Goal: Task Accomplishment & Management: Complete application form

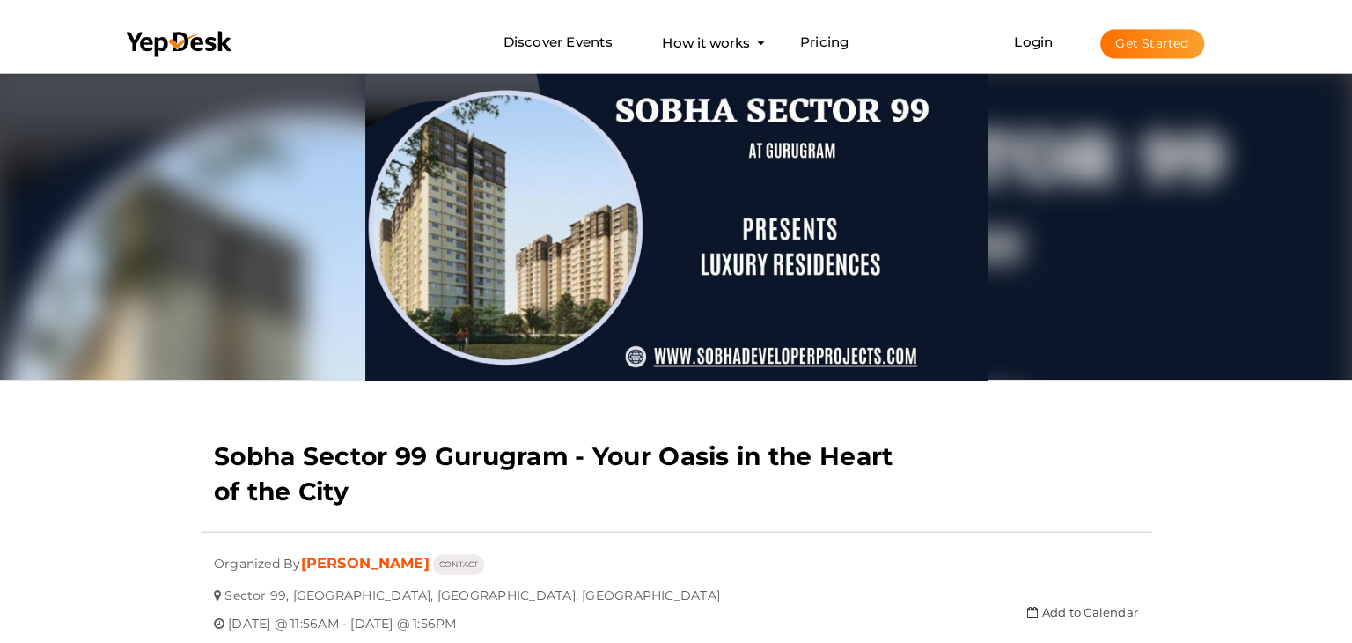
scroll to position [56, 0]
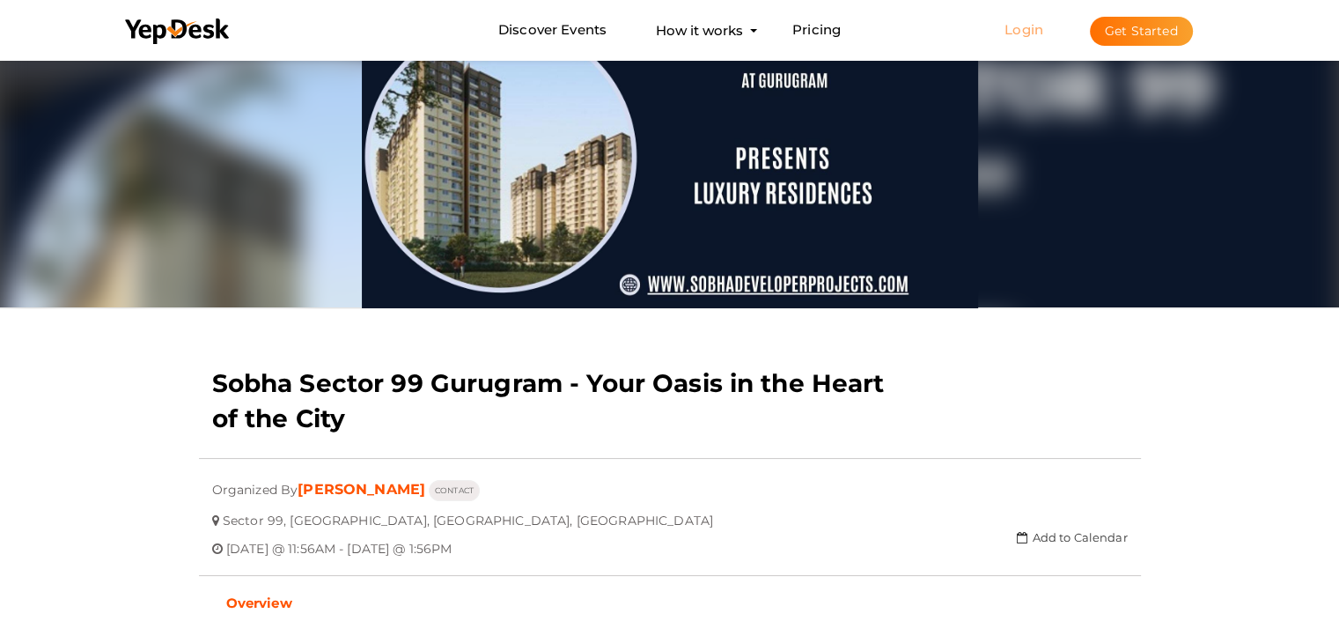
click at [1032, 33] on link "Login" at bounding box center [1023, 29] width 39 height 17
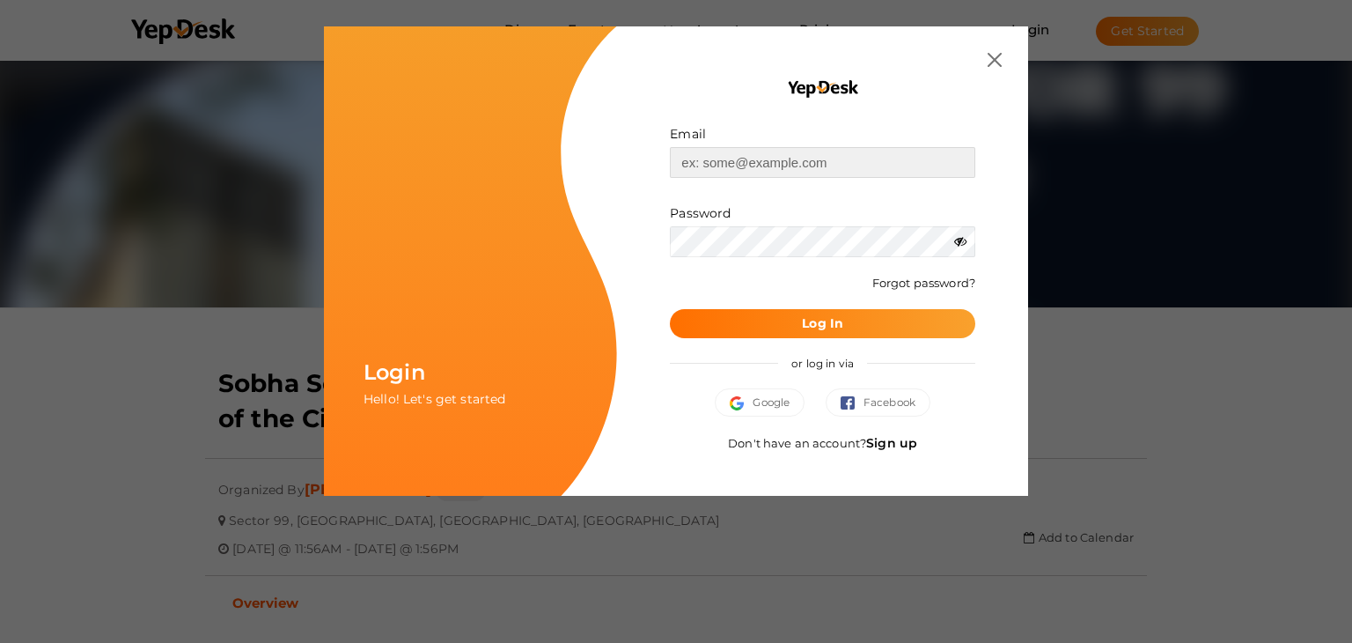
type input "[EMAIL_ADDRESS][PERSON_NAME][DOMAIN_NAME]"
click at [803, 321] on b "Log In" at bounding box center [822, 323] width 41 height 16
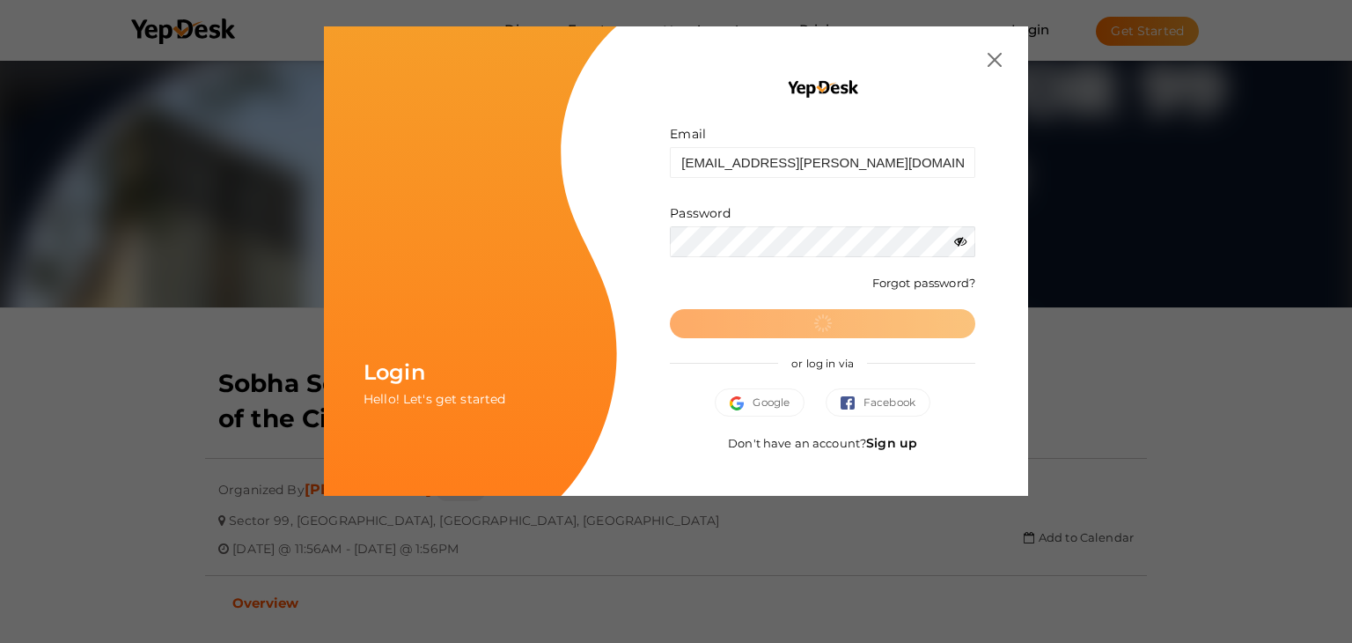
scroll to position [0, 0]
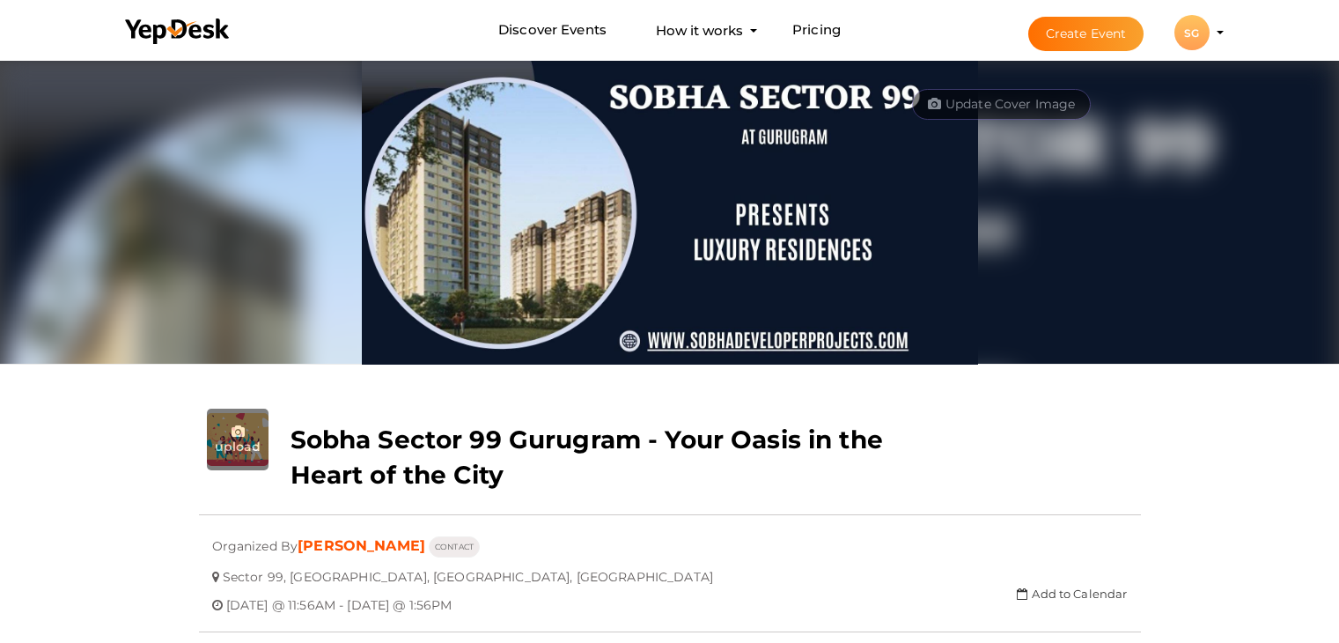
scroll to position [56, 0]
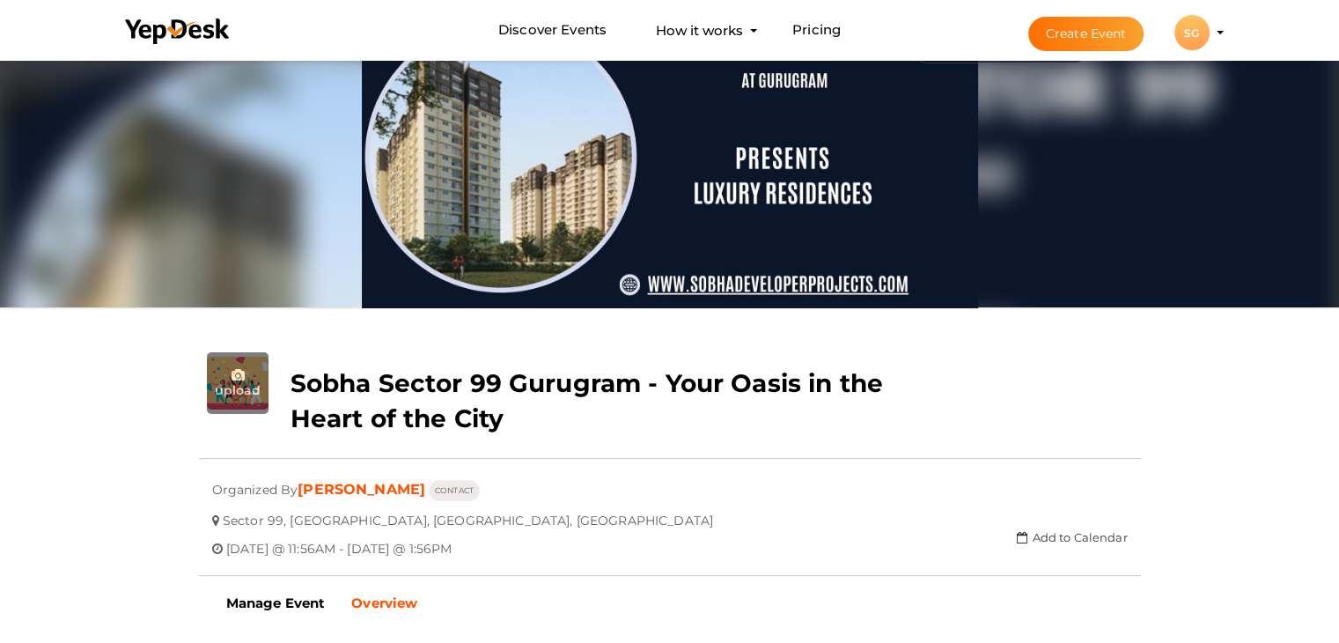
click at [1081, 33] on button "Create Event" at bounding box center [1086, 34] width 116 height 34
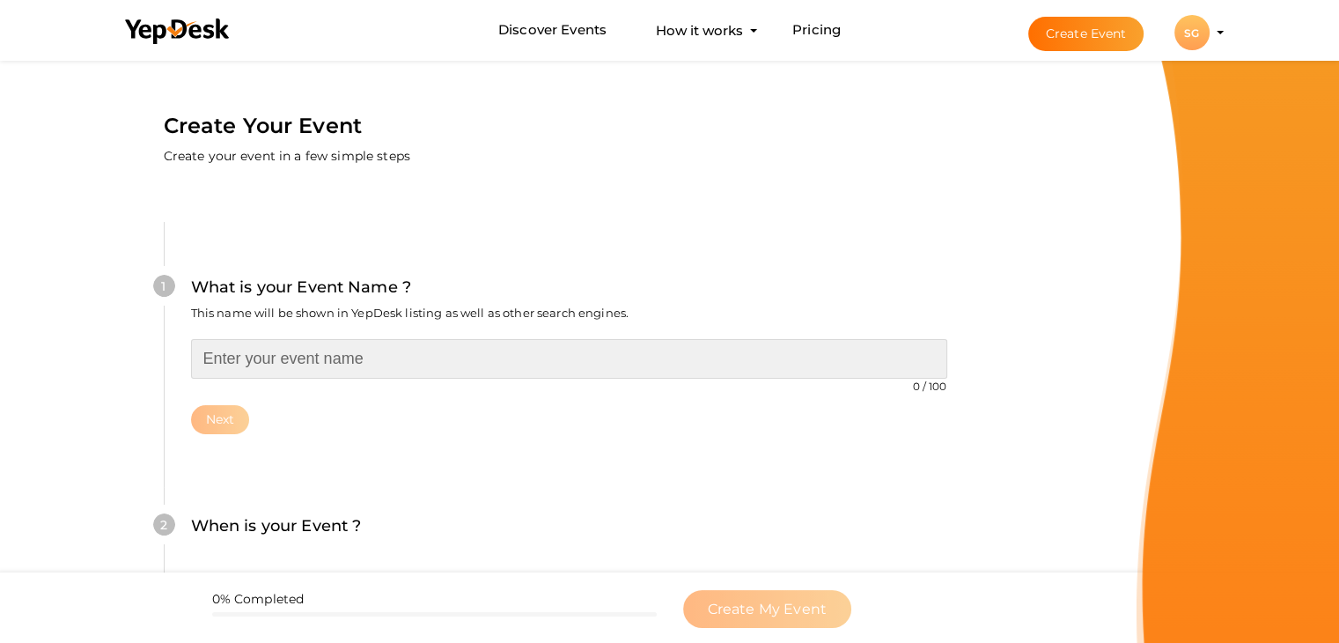
click at [301, 363] on input "text" at bounding box center [569, 359] width 756 height 40
click at [334, 353] on input "text" at bounding box center [569, 359] width 756 height 40
paste input "Prestige Kharadi Pune – Luxury Residences in the IT Hub of Pune"
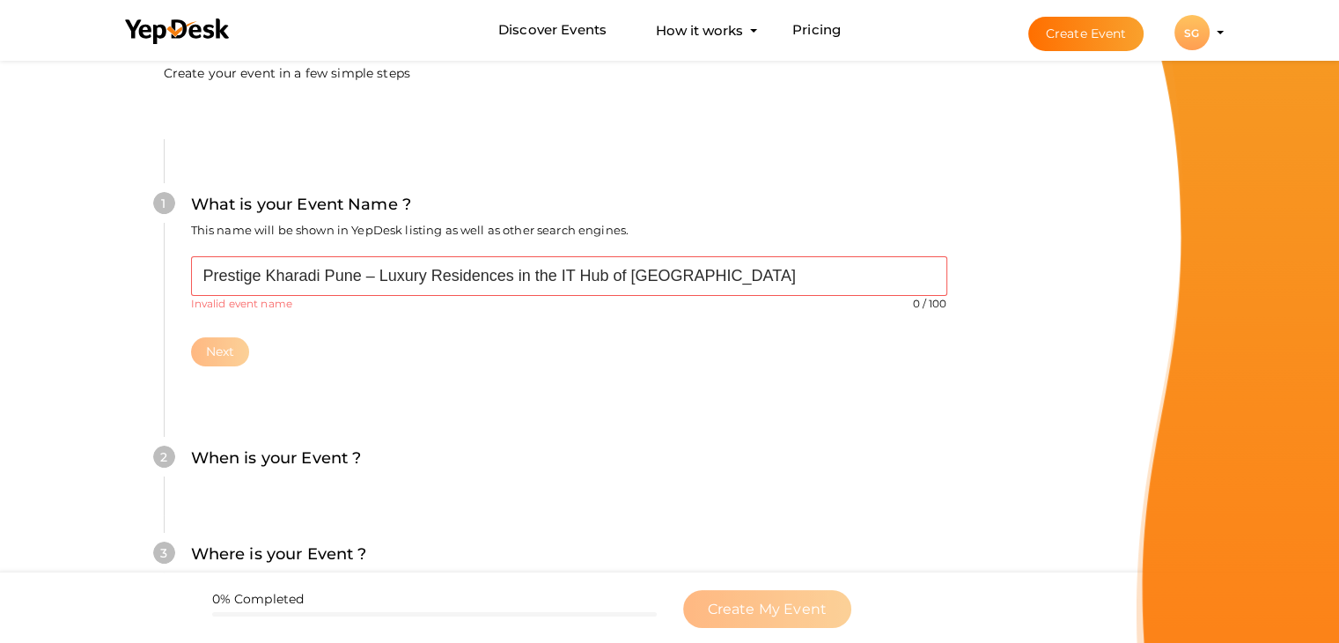
scroll to position [176, 0]
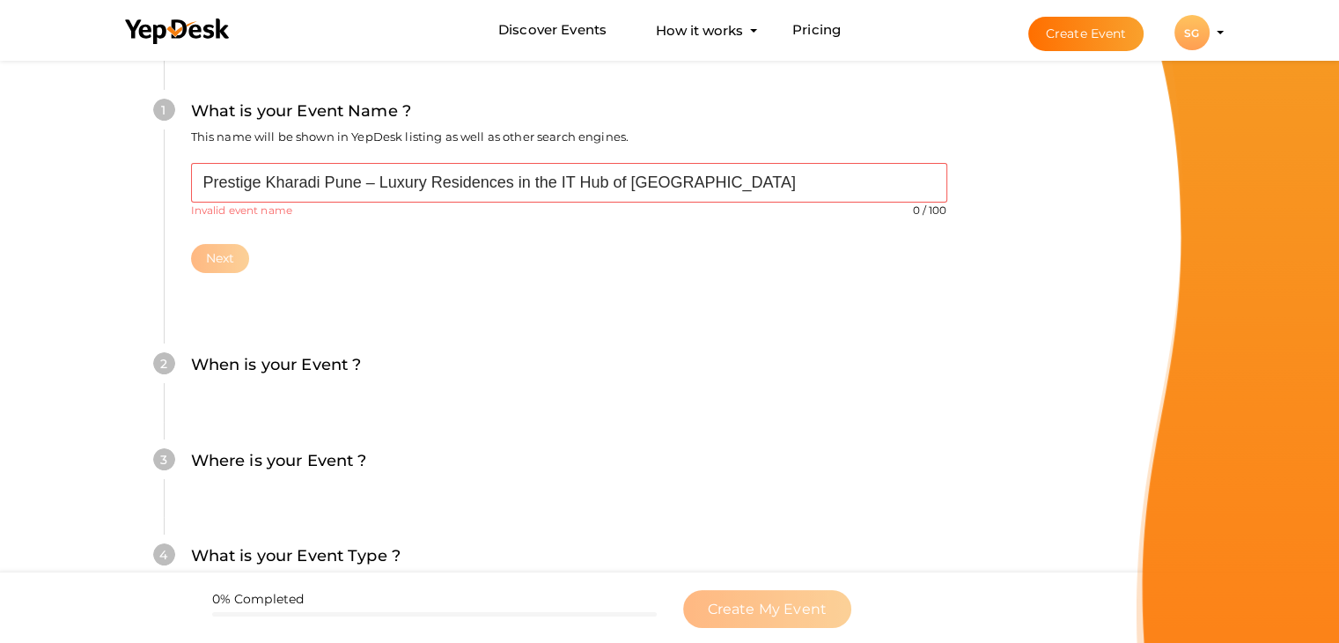
click at [325, 272] on div "1 What is your Event Name ? This name will be shown in YepDesk listing as well …" at bounding box center [569, 185] width 810 height 279
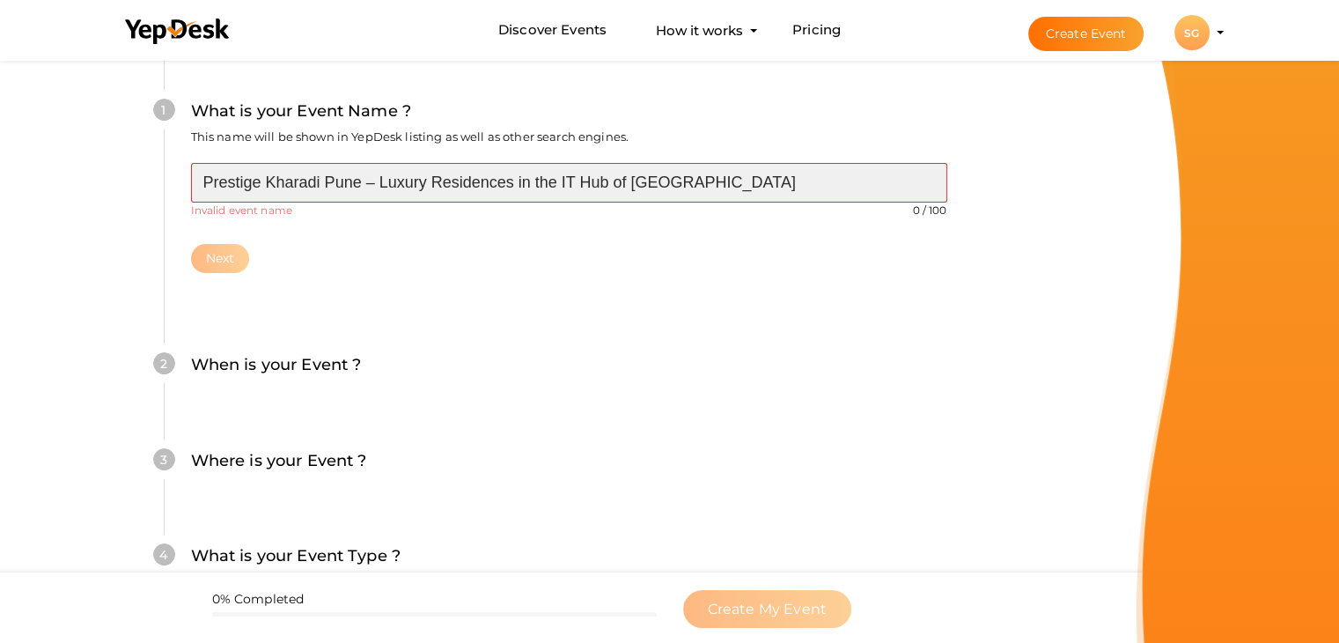
click at [385, 178] on input "Prestige Kharadi Pune – Luxury Residences in the IT Hub of Pune" at bounding box center [569, 183] width 756 height 40
click at [371, 178] on input "Prestige Kharadi Pune – Luxury Residences in the IT Hub of Pune" at bounding box center [569, 183] width 756 height 40
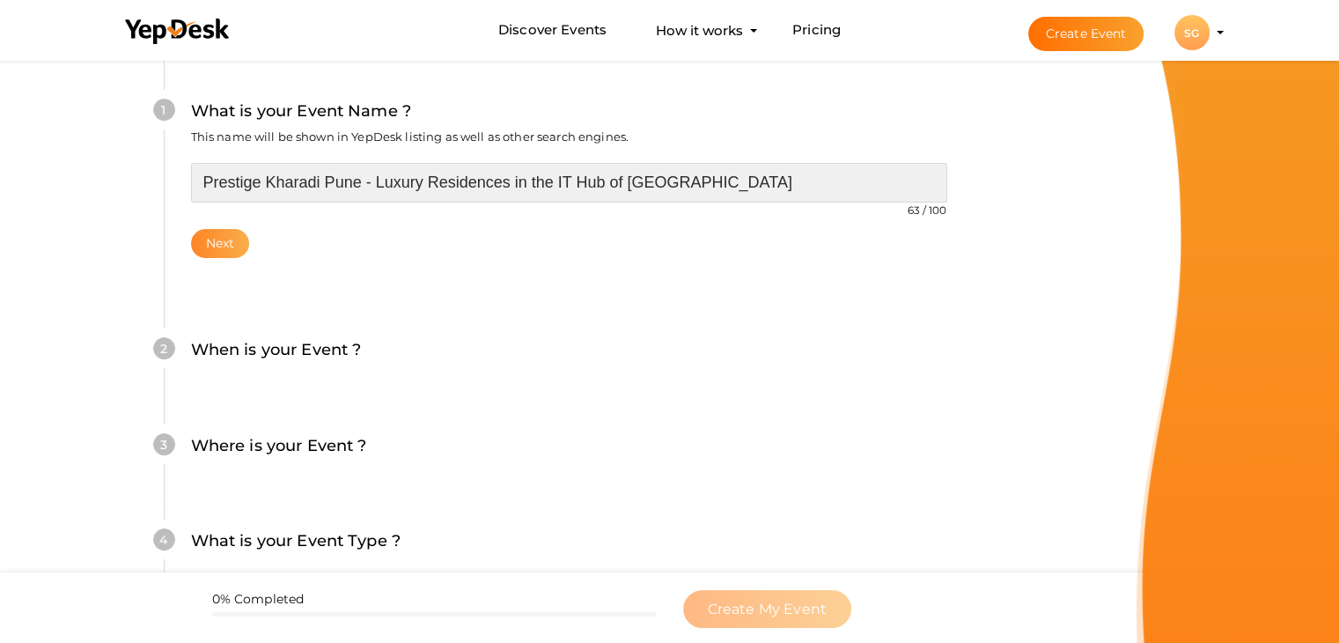
type input "Prestige Kharadi Pune - Luxury Residences in the IT Hub of [GEOGRAPHIC_DATA]"
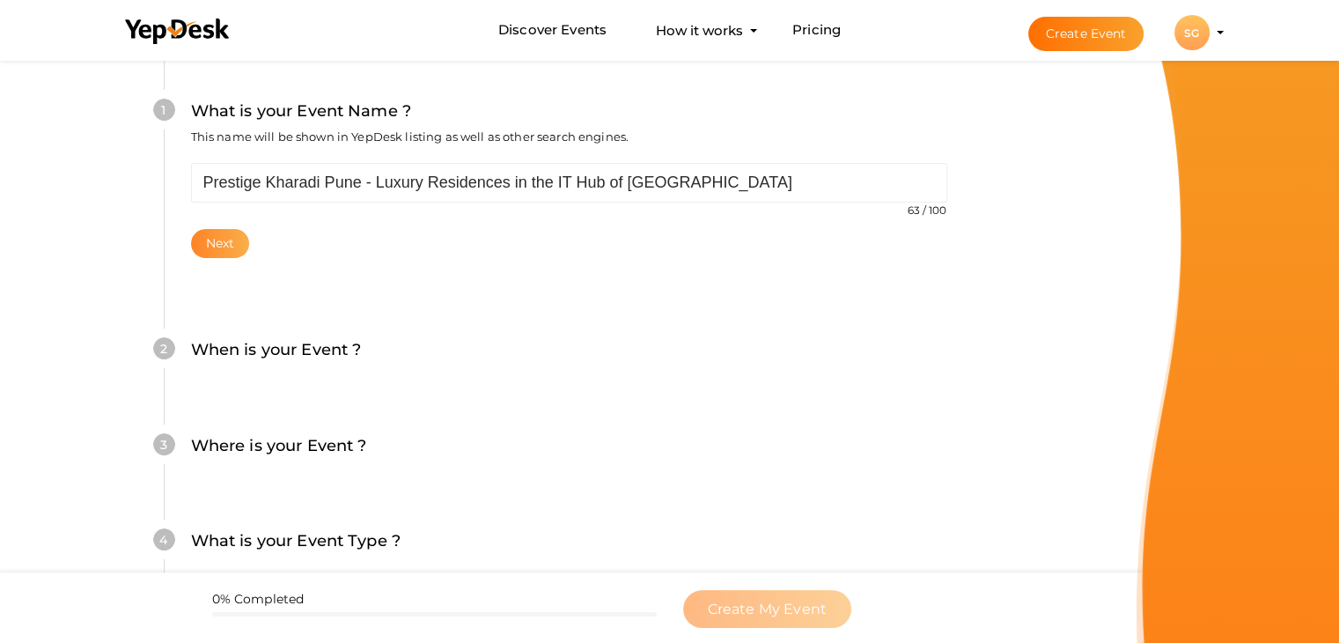
click at [202, 253] on button "Next" at bounding box center [220, 243] width 59 height 29
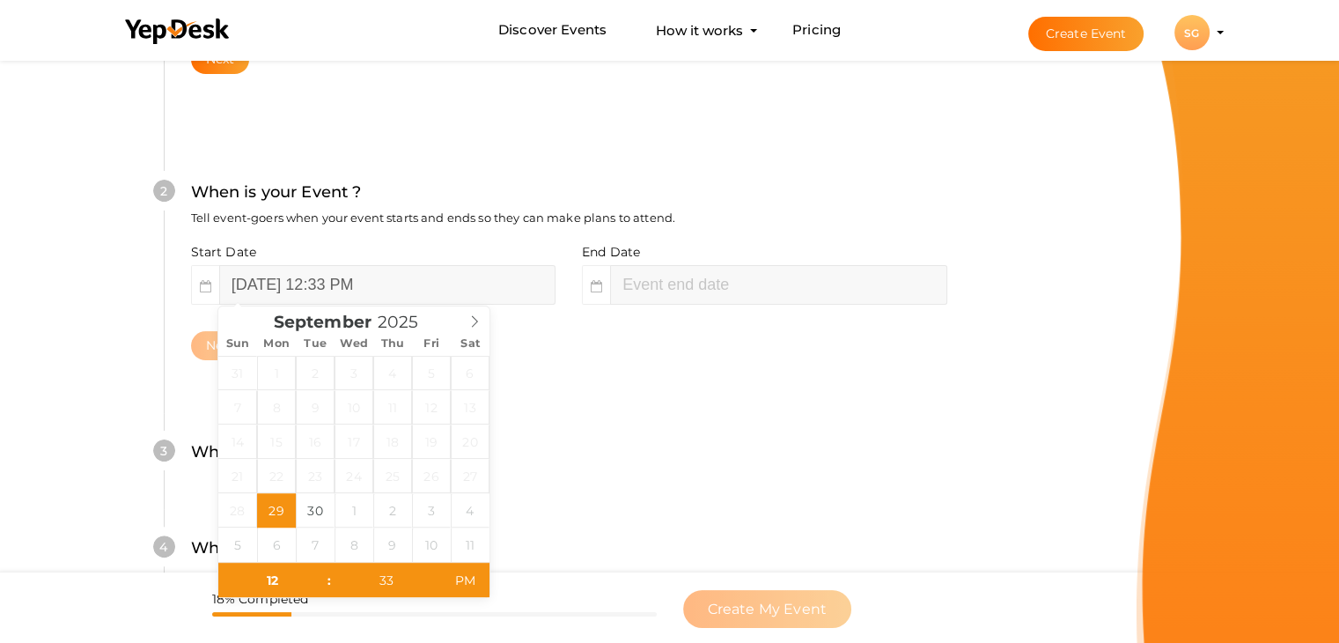
scroll to position [362, 0]
type input "02"
type input "33"
type input "September 29, 2025 2:33 PM"
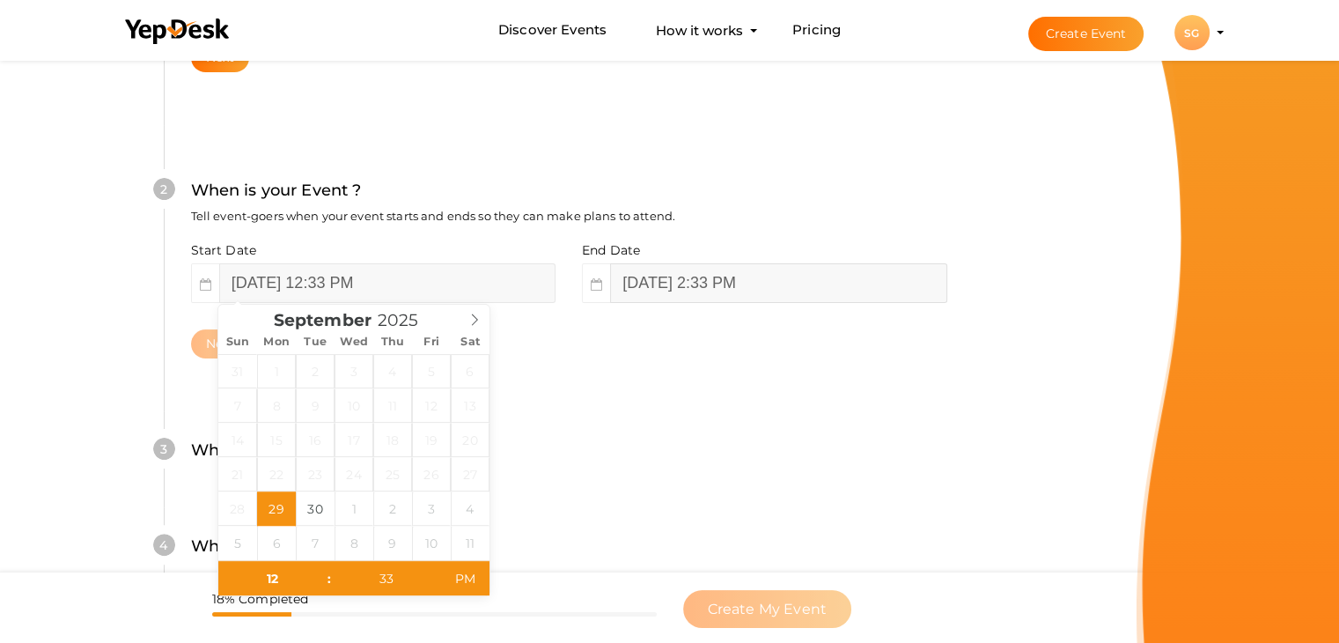
click at [657, 286] on input "September 29, 2025 2:33 PM" at bounding box center [778, 283] width 336 height 40
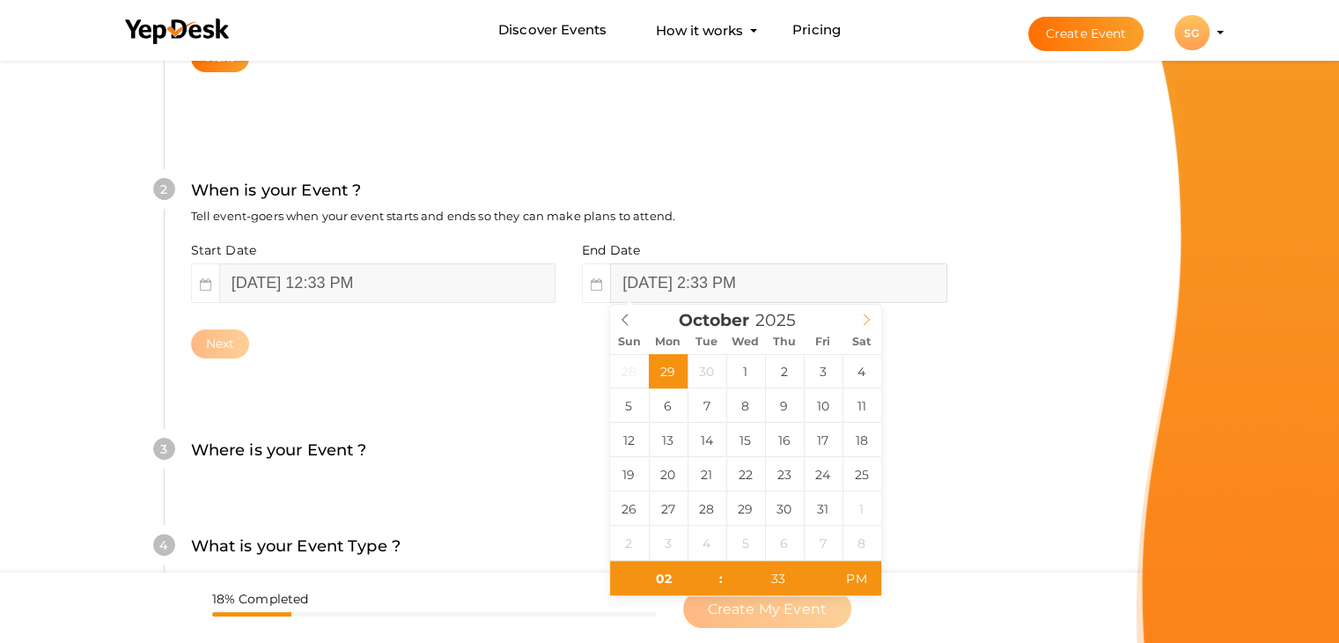
click at [870, 321] on icon at bounding box center [866, 319] width 12 height 12
type input "2026"
click at [870, 321] on icon at bounding box center [866, 319] width 12 height 12
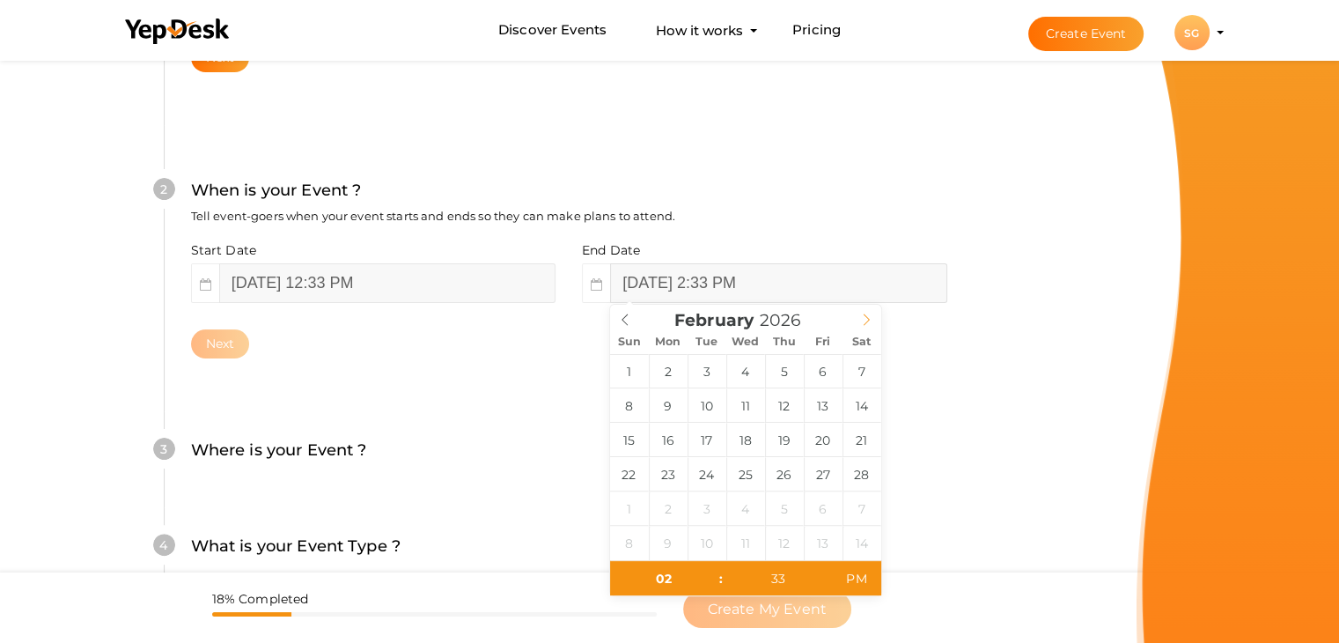
click at [870, 321] on icon at bounding box center [866, 319] width 12 height 12
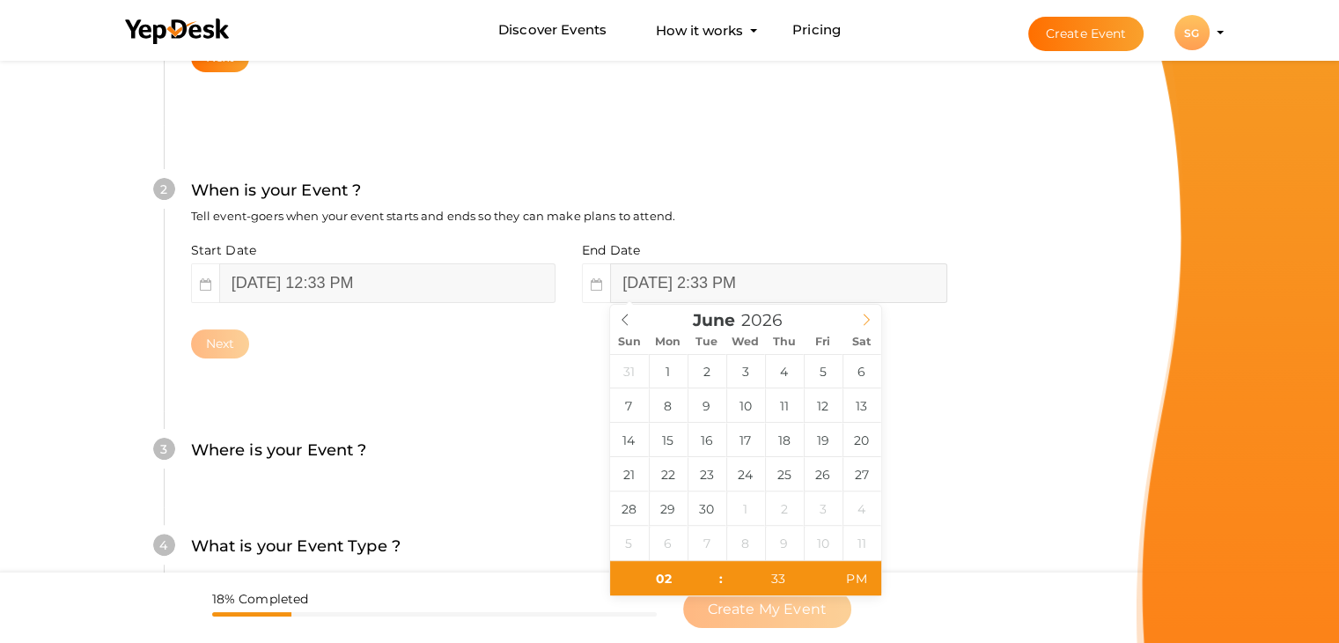
click at [870, 321] on icon at bounding box center [866, 319] width 12 height 12
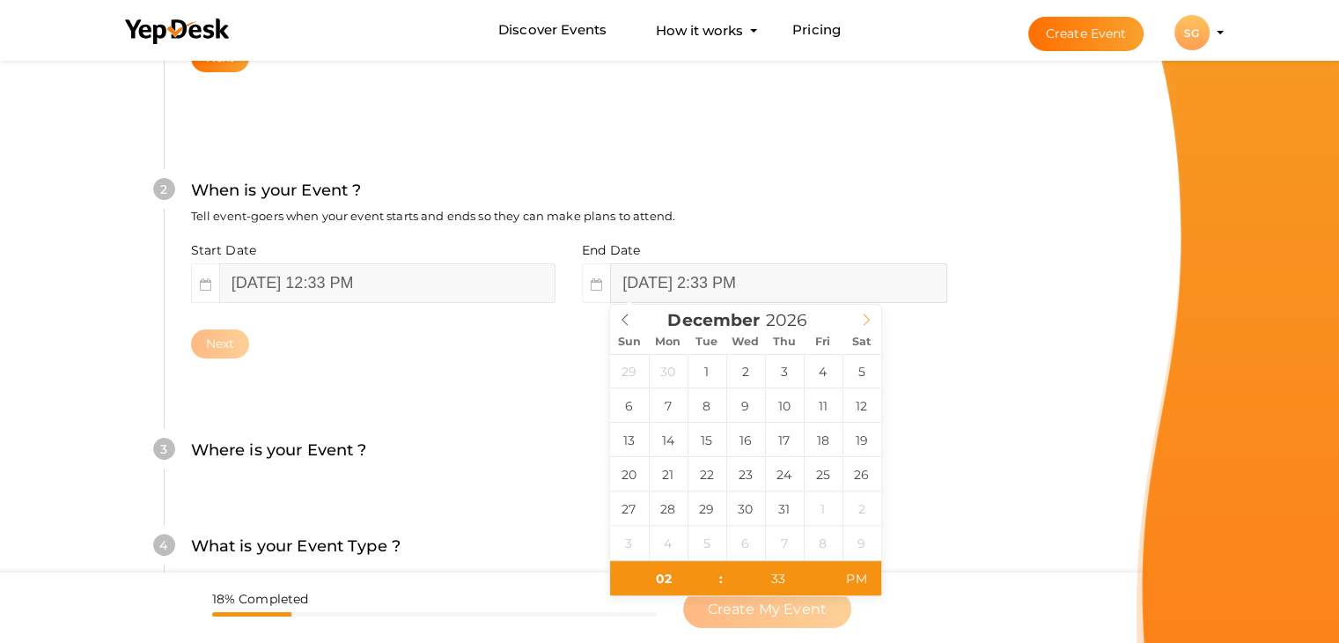
click at [870, 321] on icon at bounding box center [866, 319] width 12 height 12
type input "December 31, 2026 2:33 PM"
click at [236, 348] on button "Next" at bounding box center [220, 343] width 59 height 29
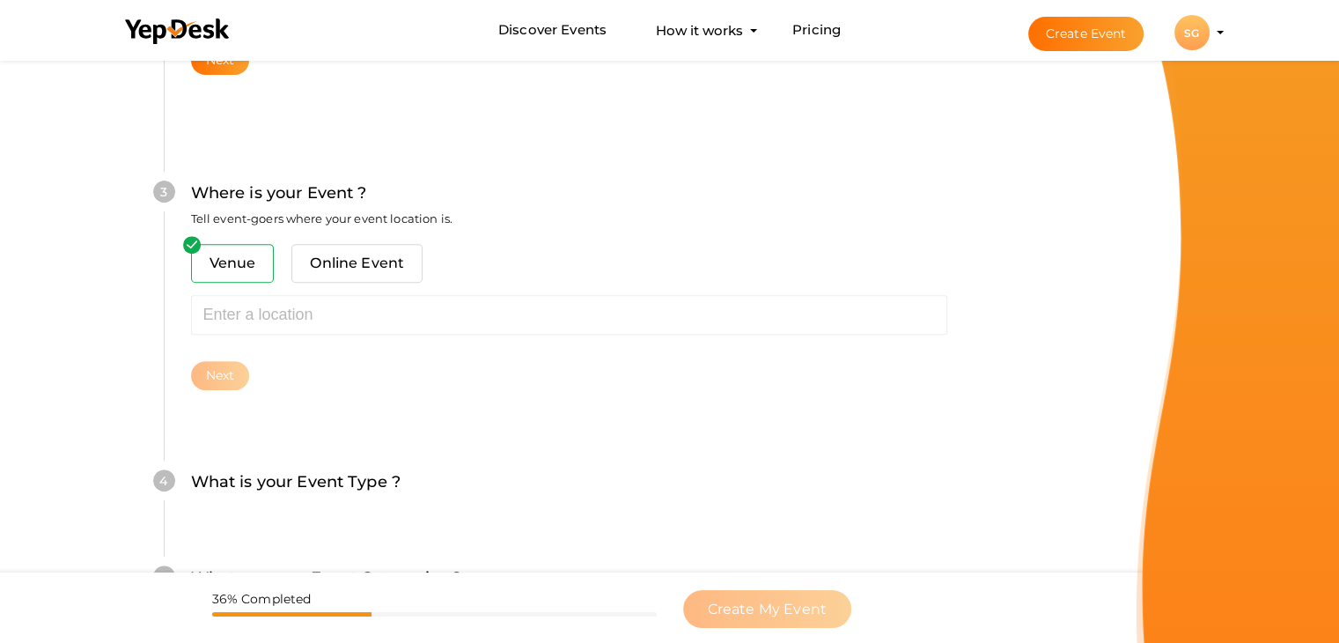
scroll to position [648, 0]
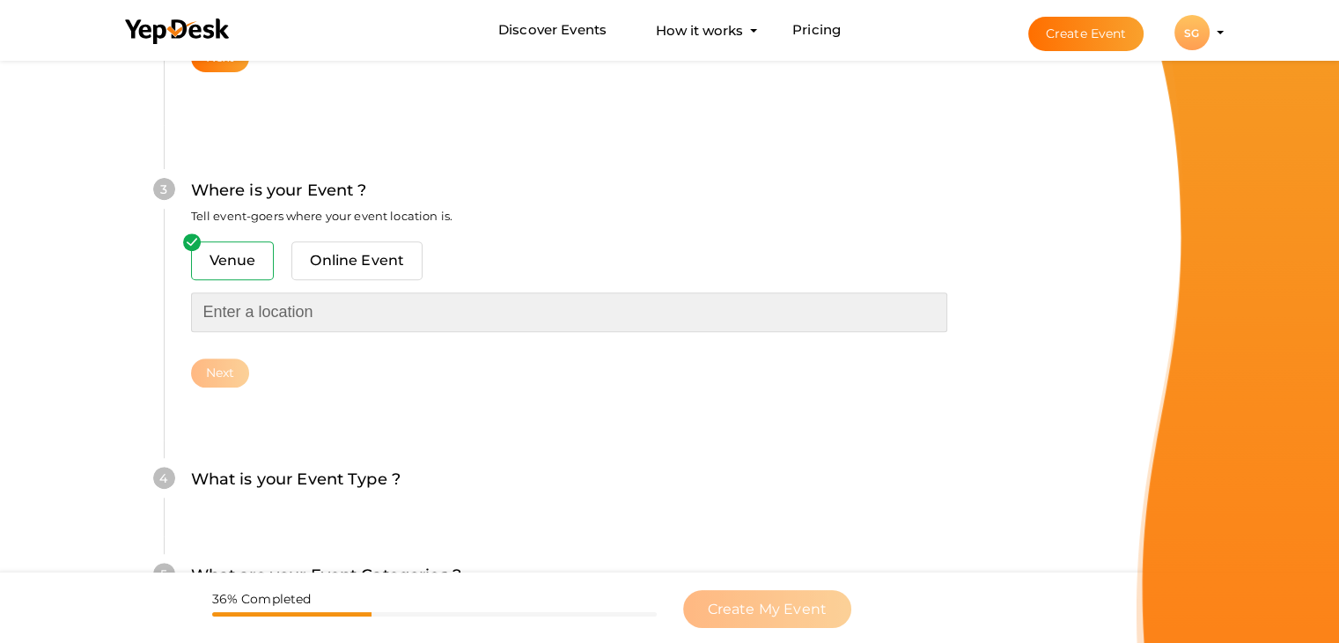
click at [264, 308] on input "text" at bounding box center [569, 312] width 756 height 40
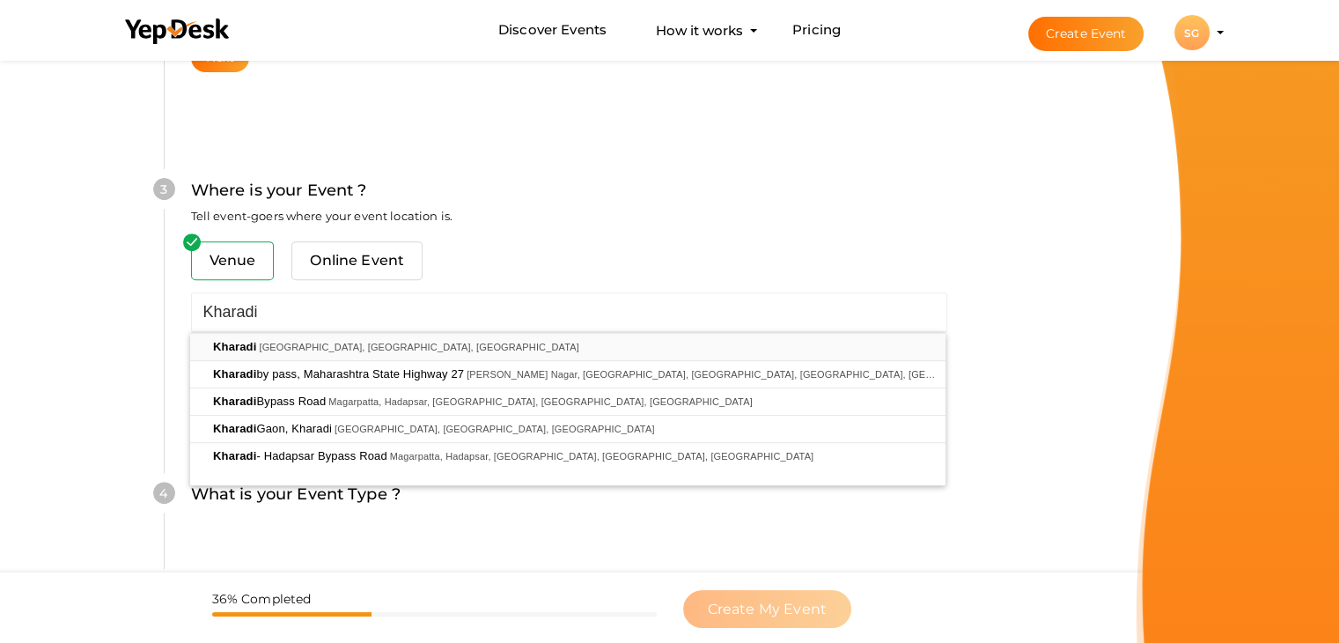
type input "[DEMOGRAPHIC_DATA], [GEOGRAPHIC_DATA], [GEOGRAPHIC_DATA], [GEOGRAPHIC_DATA]"
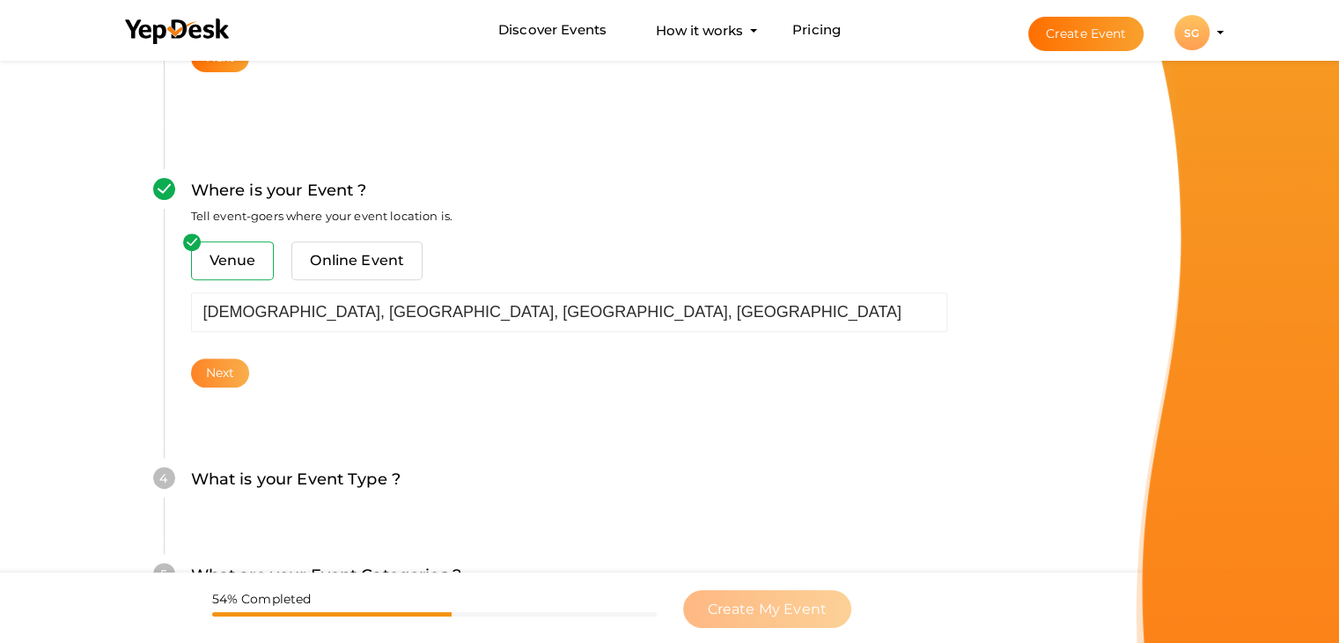
click at [212, 377] on button "Next" at bounding box center [220, 372] width 59 height 29
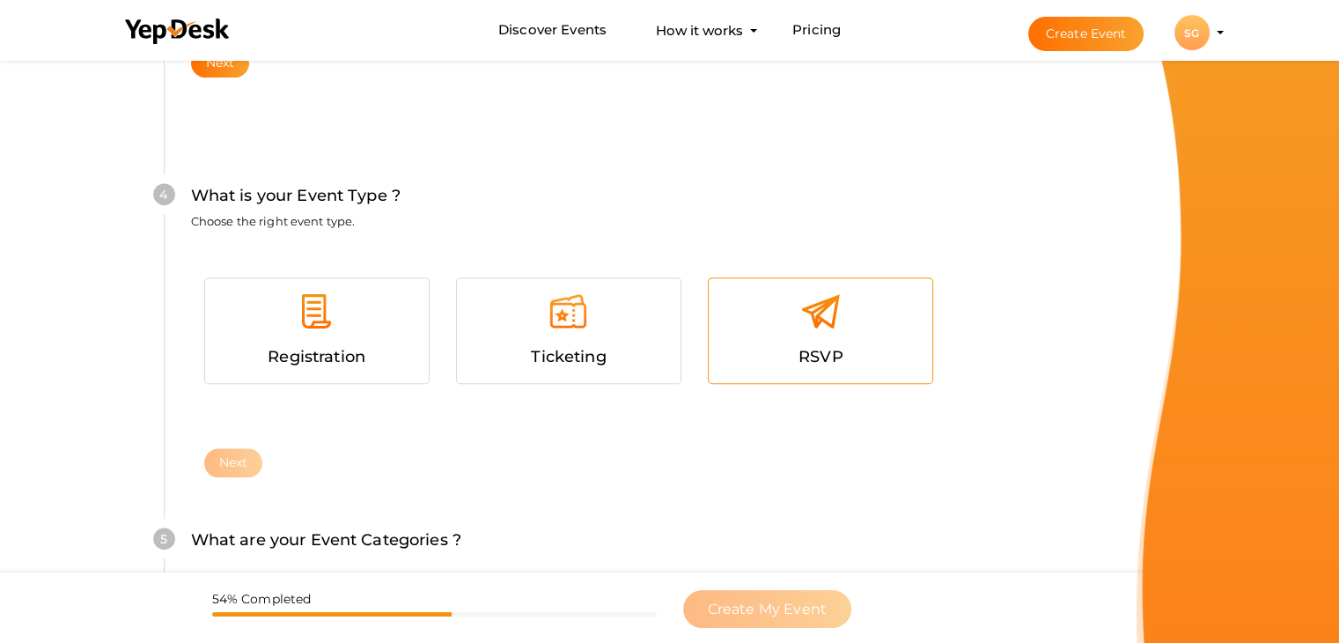
scroll to position [963, 0]
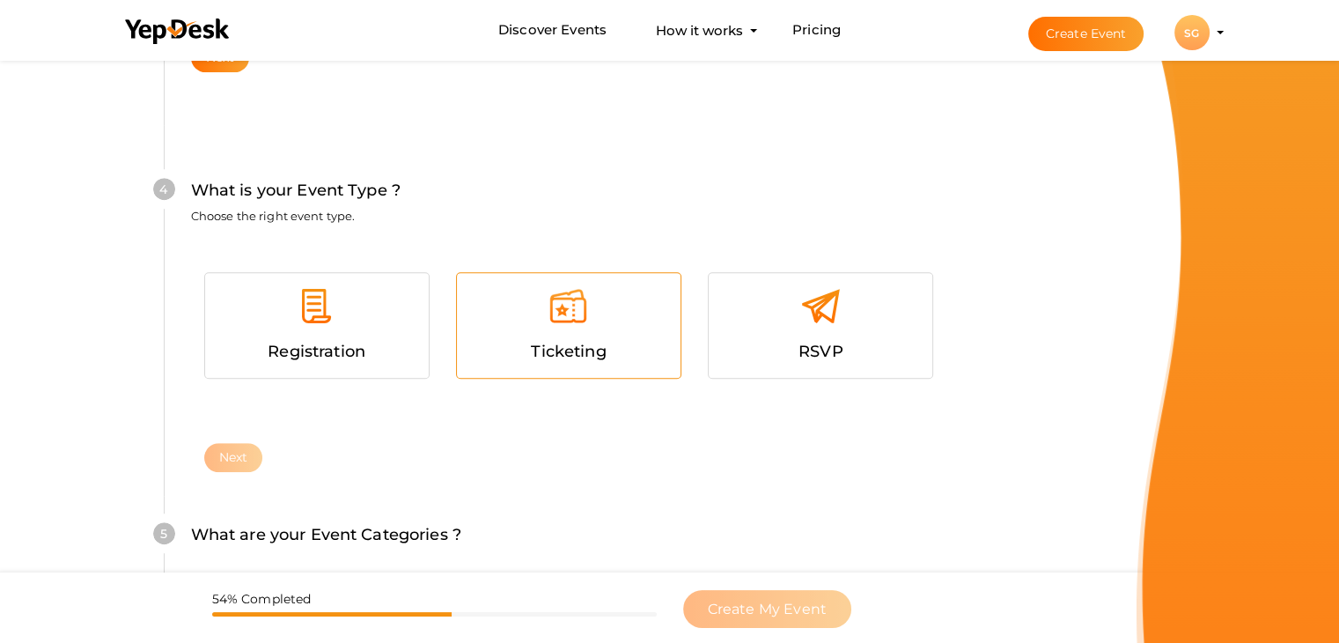
drag, startPoint x: 843, startPoint y: 307, endPoint x: 690, endPoint y: 368, distance: 164.8
click at [842, 307] on div at bounding box center [820, 312] width 197 height 53
click at [223, 461] on button "Next" at bounding box center [233, 457] width 59 height 29
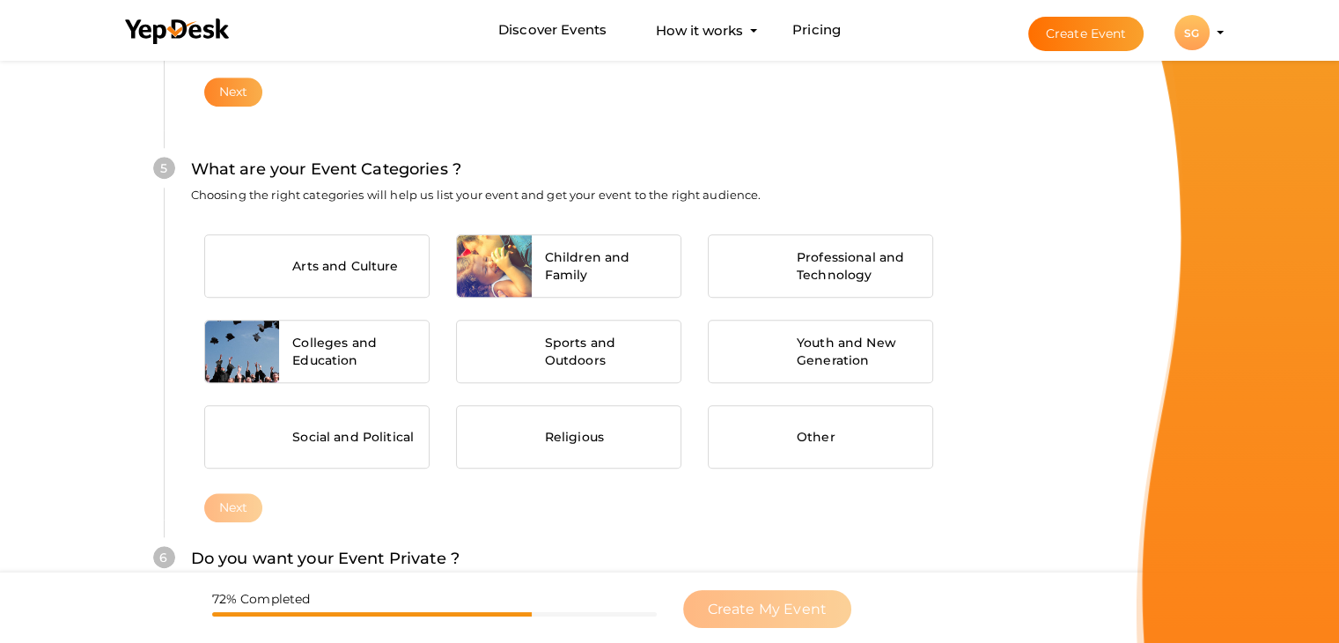
scroll to position [1332, 0]
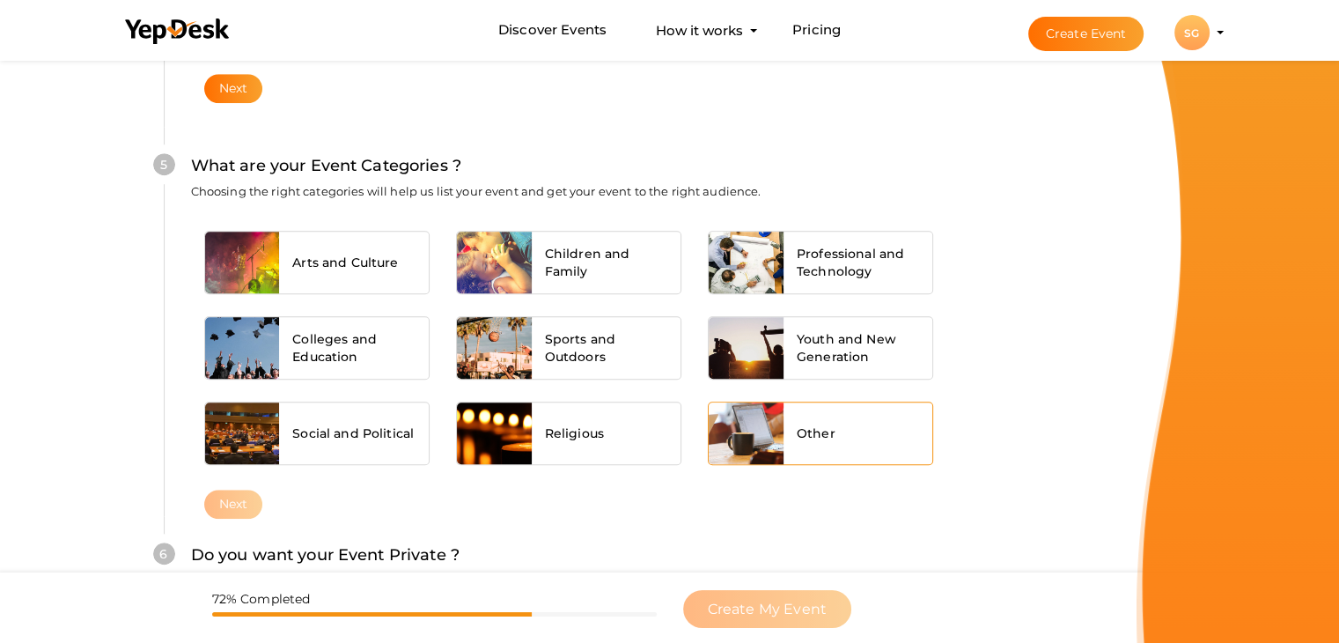
click at [824, 437] on span "Other" at bounding box center [816, 433] width 39 height 18
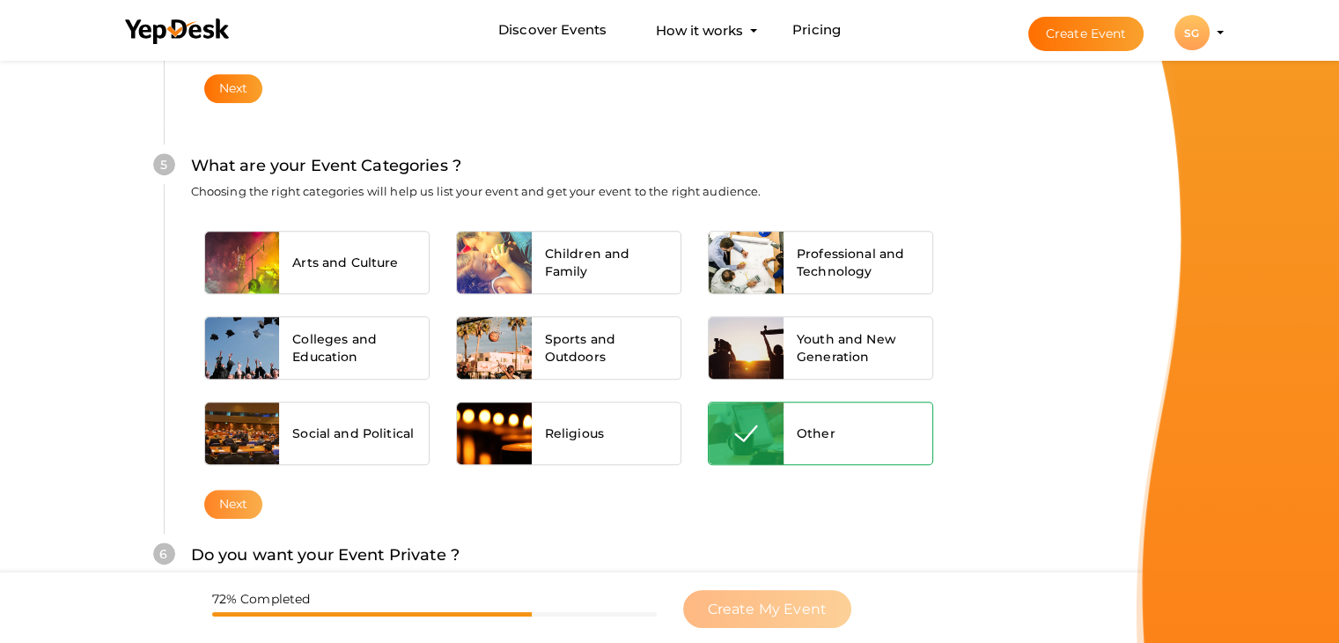
click at [239, 503] on button "Next" at bounding box center [233, 503] width 59 height 29
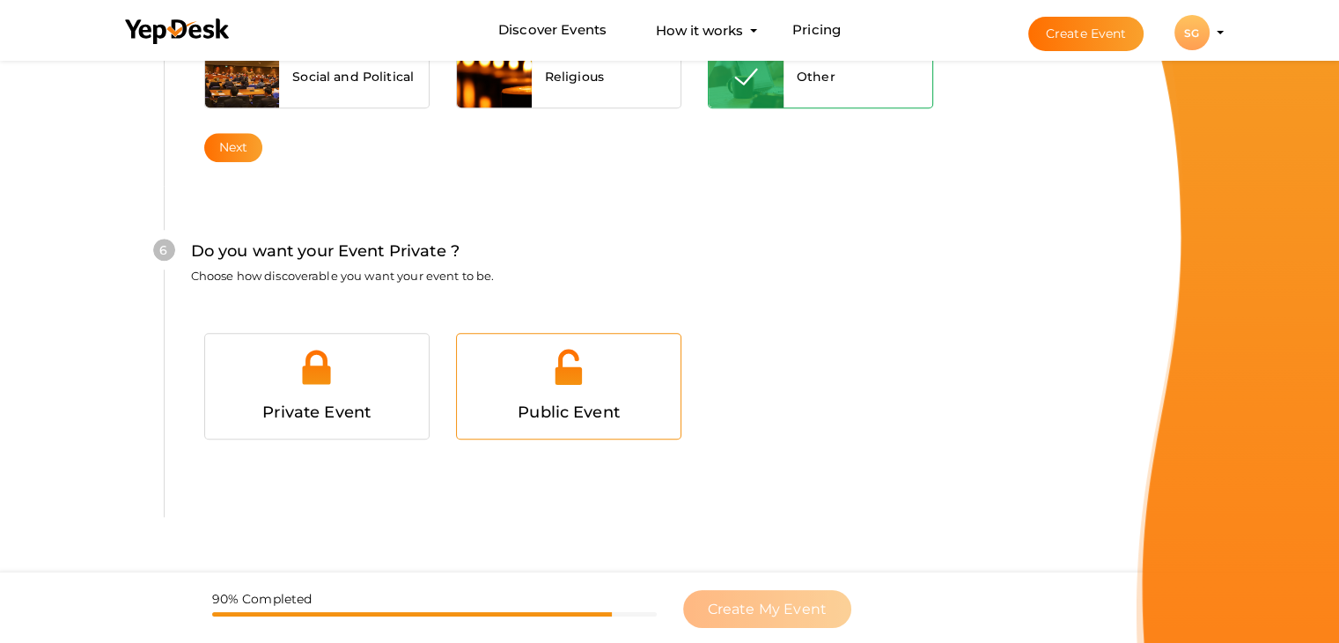
scroll to position [1718, 0]
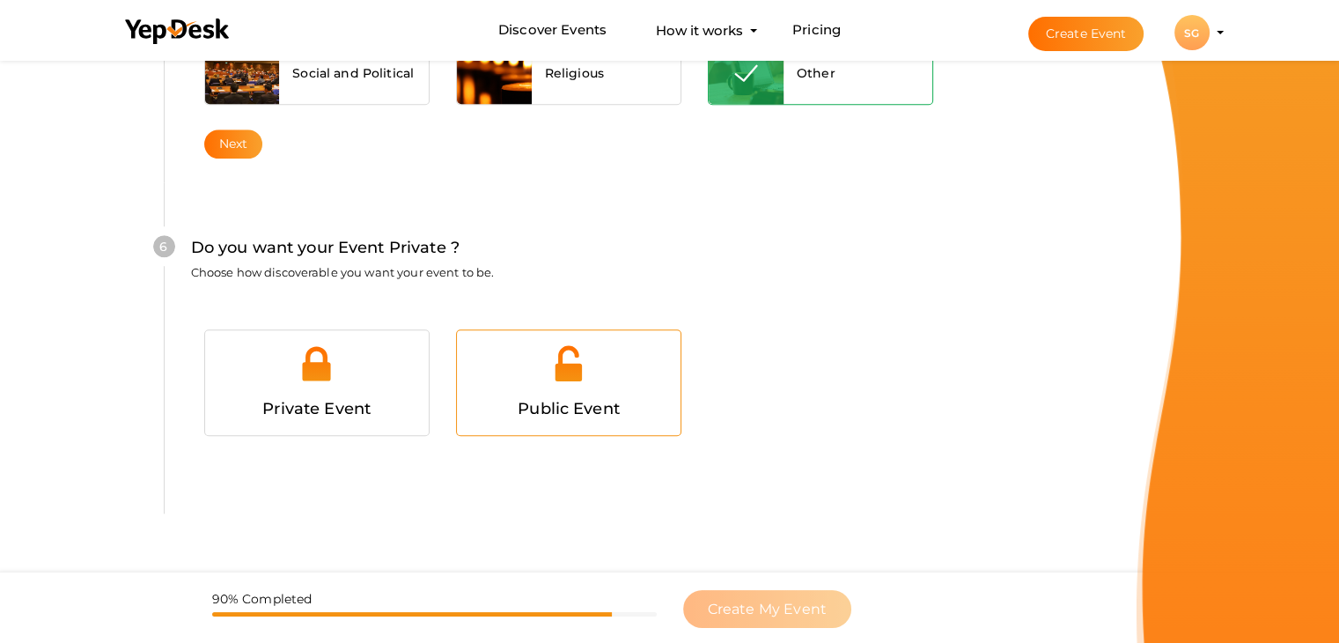
click at [593, 423] on div "Public Event" at bounding box center [569, 382] width 224 height 105
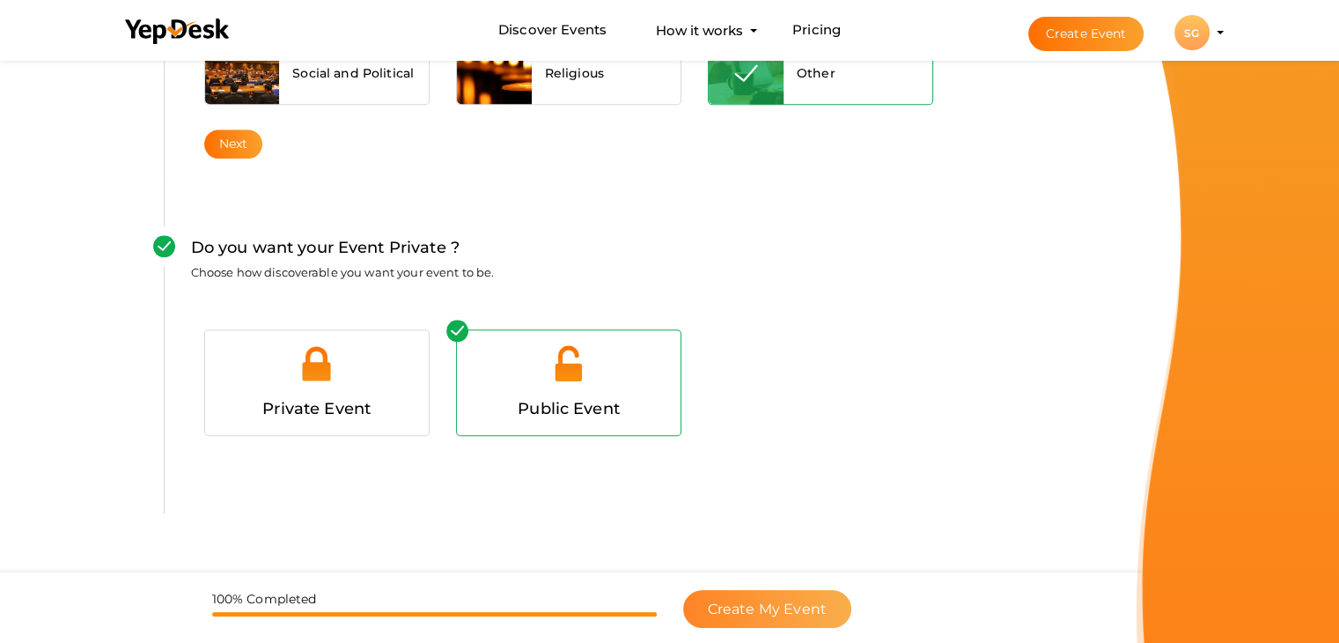
click at [749, 614] on span "Create My Event" at bounding box center [767, 608] width 119 height 17
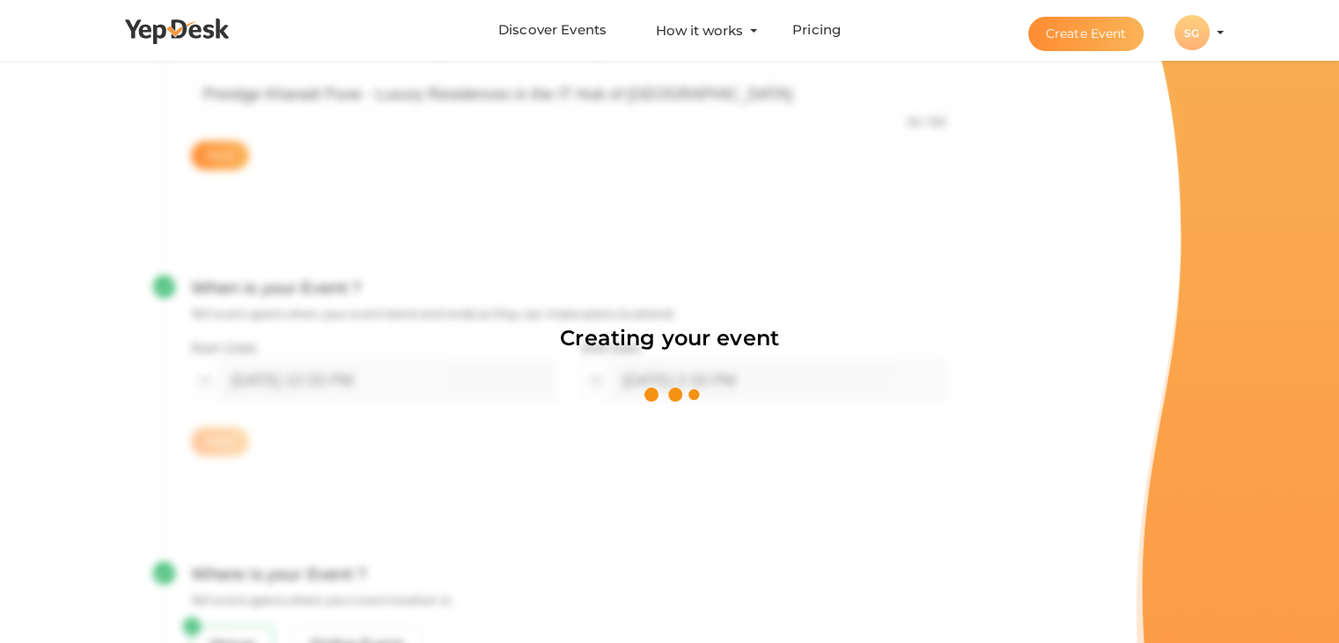
scroll to position [264, 0]
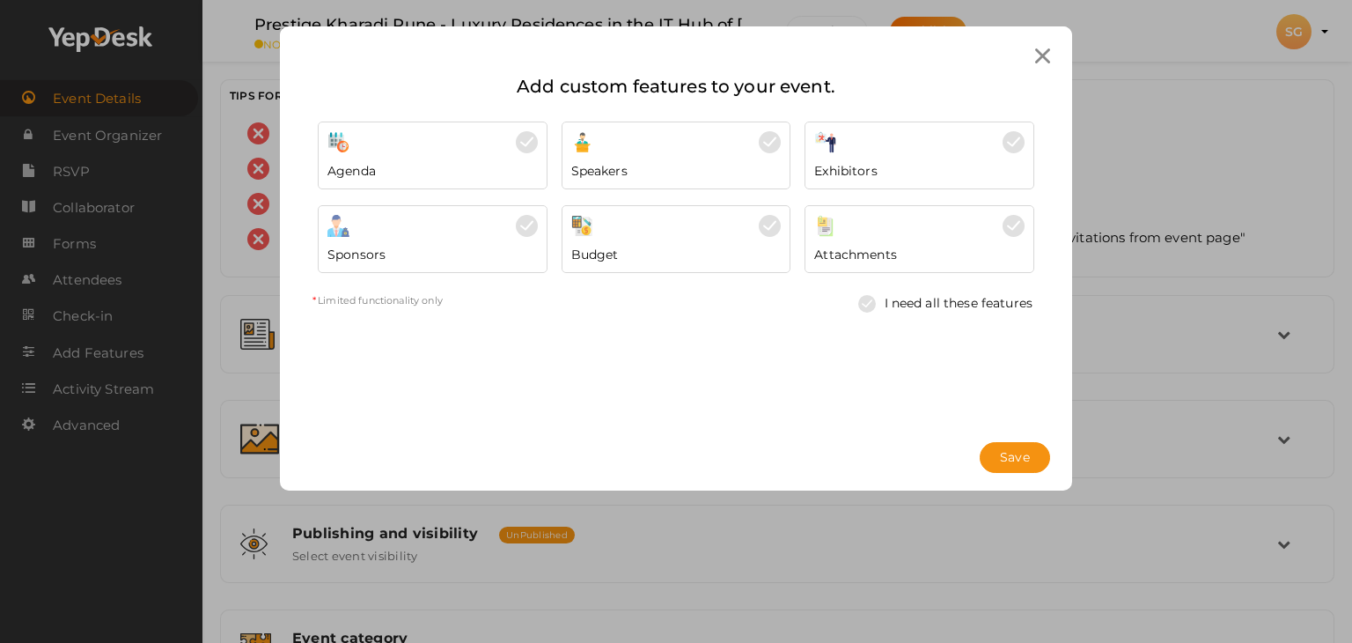
click at [891, 239] on div "Attachments" at bounding box center [919, 250] width 210 height 26
click at [1007, 451] on span "Save" at bounding box center [1015, 457] width 30 height 18
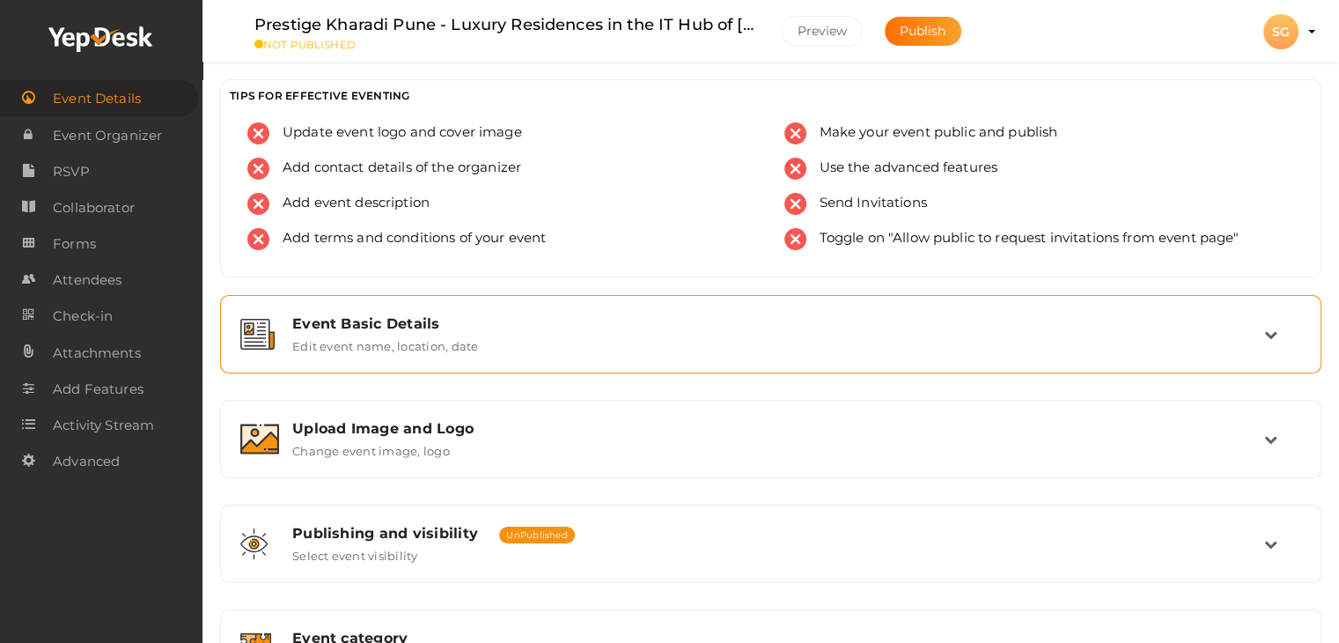
click at [362, 357] on div "Event Basic Details Edit event name, location, date" at bounding box center [771, 334] width 1082 height 59
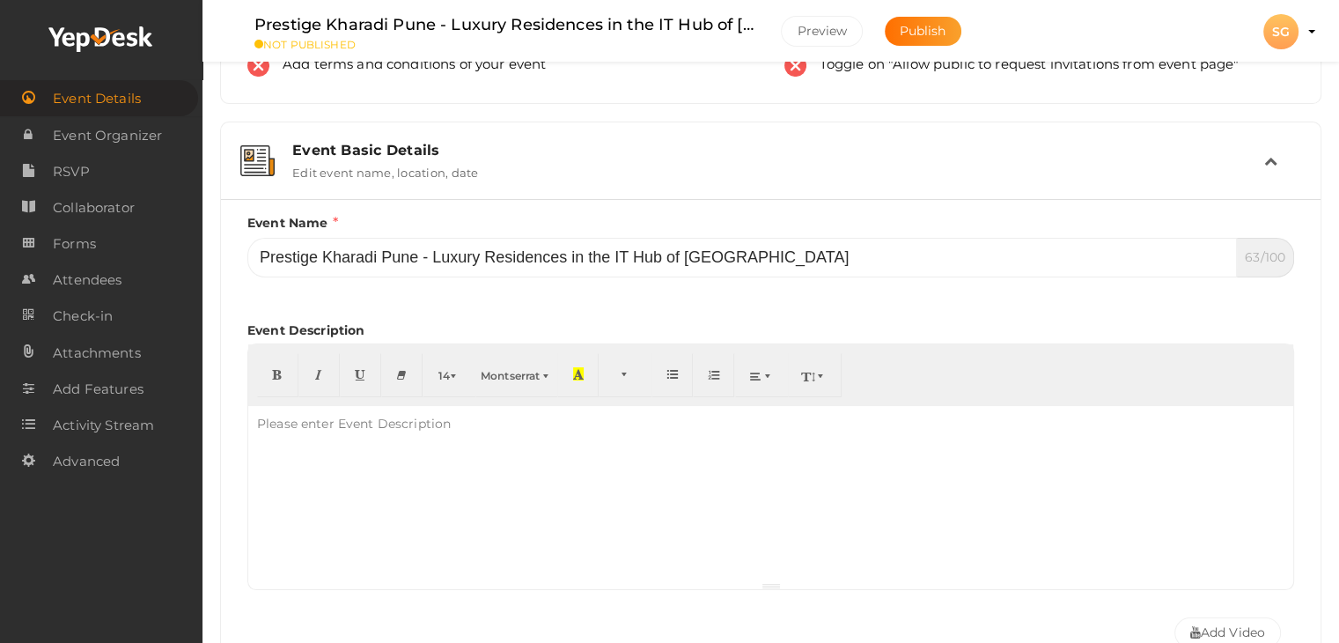
scroll to position [176, 0]
click at [263, 420] on div "Please enter Event Description" at bounding box center [353, 420] width 211 height 35
paste div "To enrich screen reader interactions, please activate Accessibility in Grammarl…"
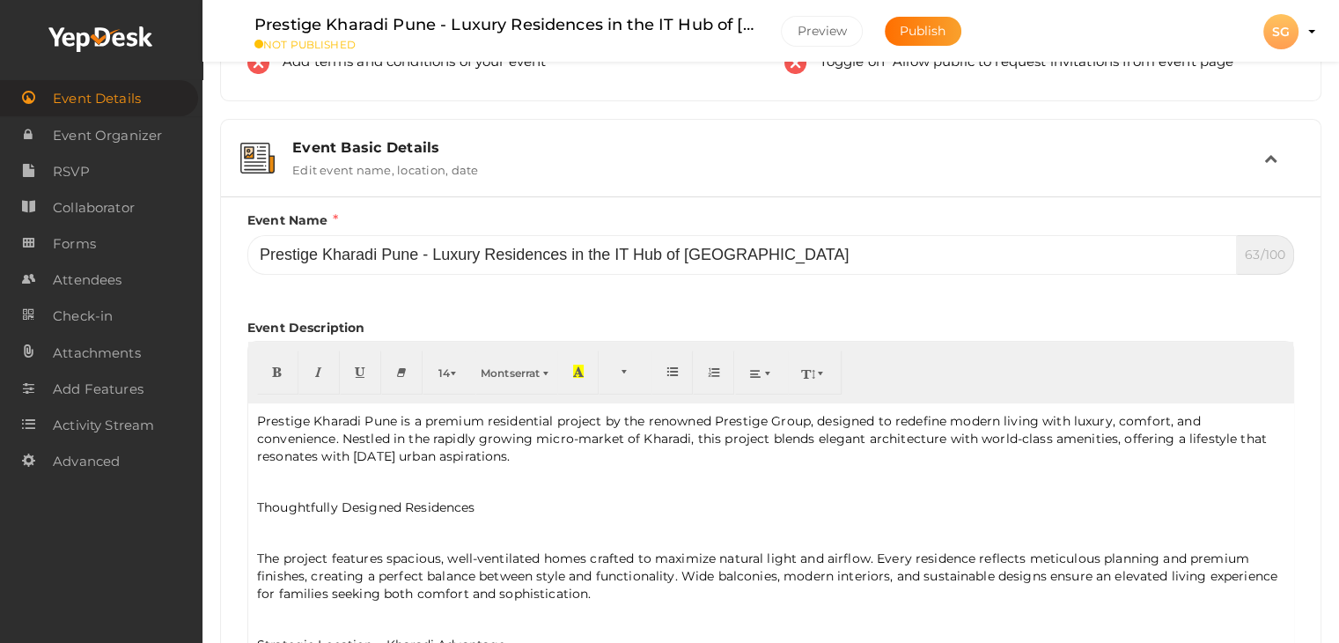
click at [356, 518] on div "Prestige Kharadi Pune is a premium residential project by the renowned Prestige…" at bounding box center [770, 579] width 1045 height 352
click at [357, 504] on p "Thoughtfully Designed Residences" at bounding box center [770, 507] width 1027 height 18
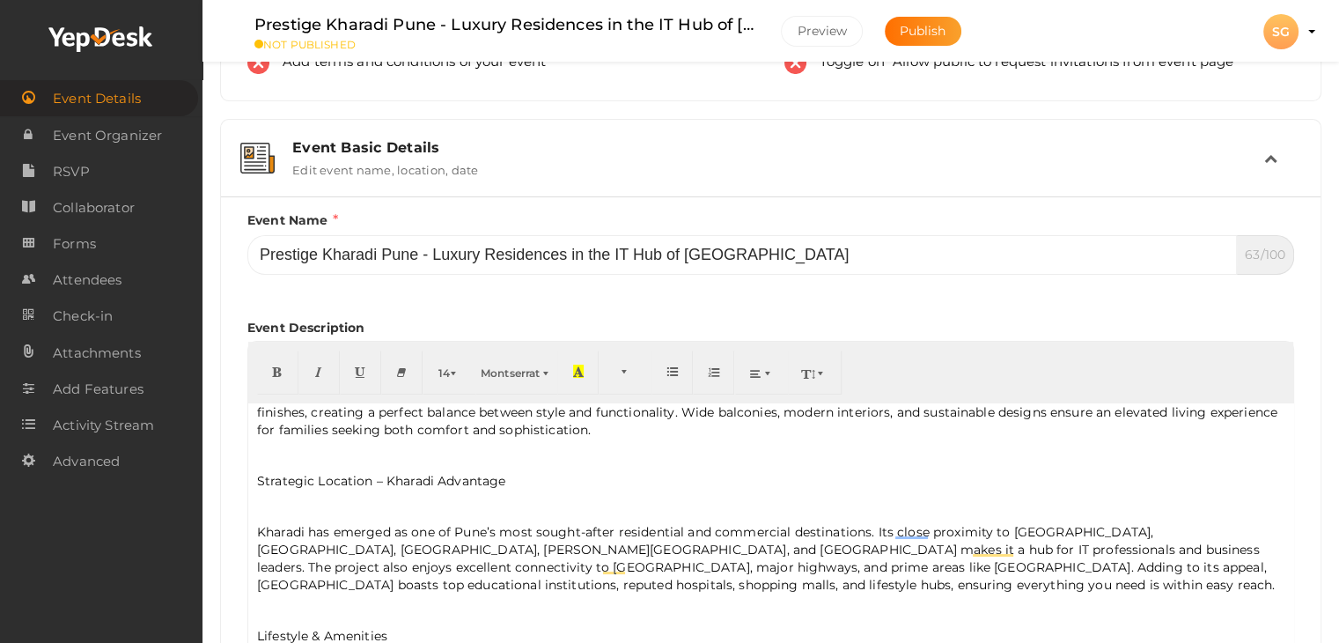
scroll to position [88, 0]
click at [258, 472] on p "Strategic Location – Kharadi Advantage" at bounding box center [770, 481] width 1027 height 18
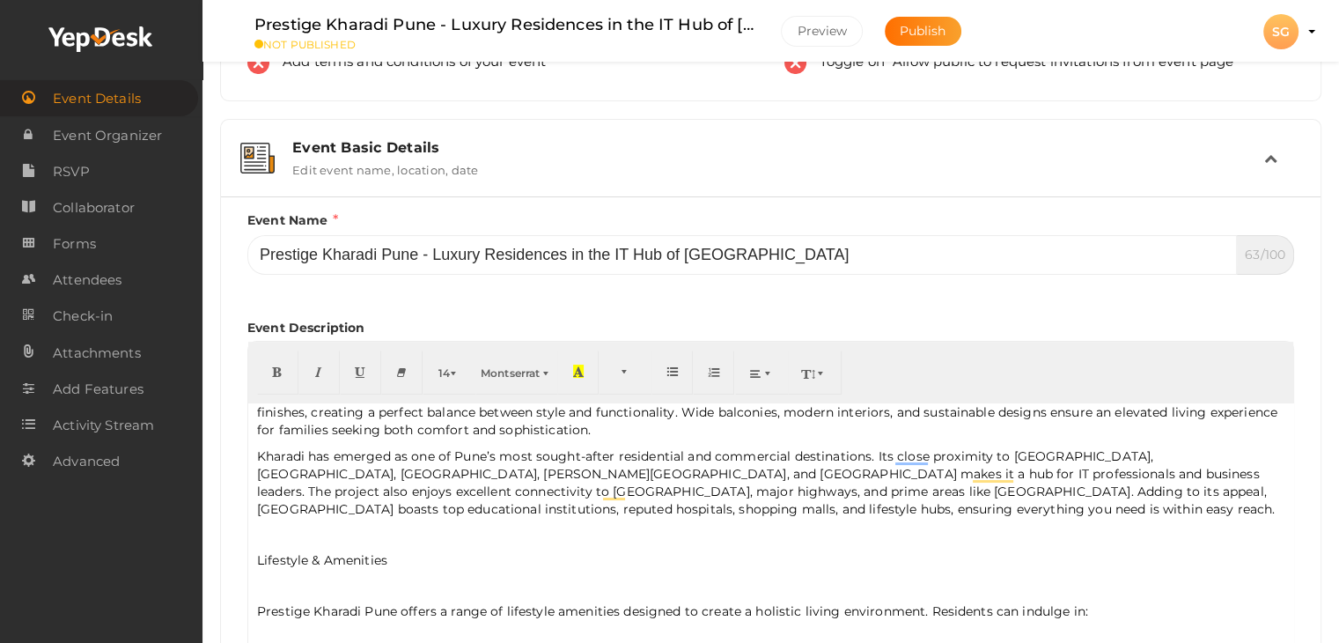
click at [294, 559] on p "Lifestyle & Amenities" at bounding box center [770, 560] width 1027 height 18
click at [294, 558] on p "Lifestyle & Amenities" at bounding box center [770, 560] width 1027 height 18
click at [272, 371] on icon "button" at bounding box center [277, 370] width 11 height 13
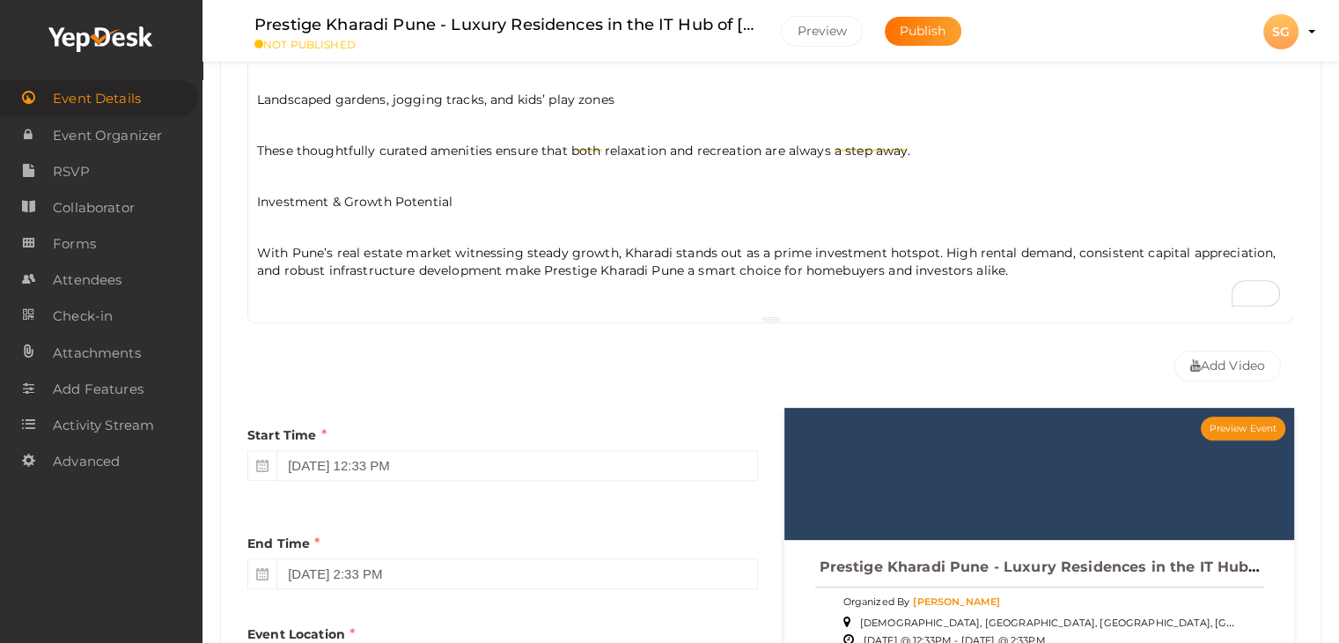
scroll to position [440, 0]
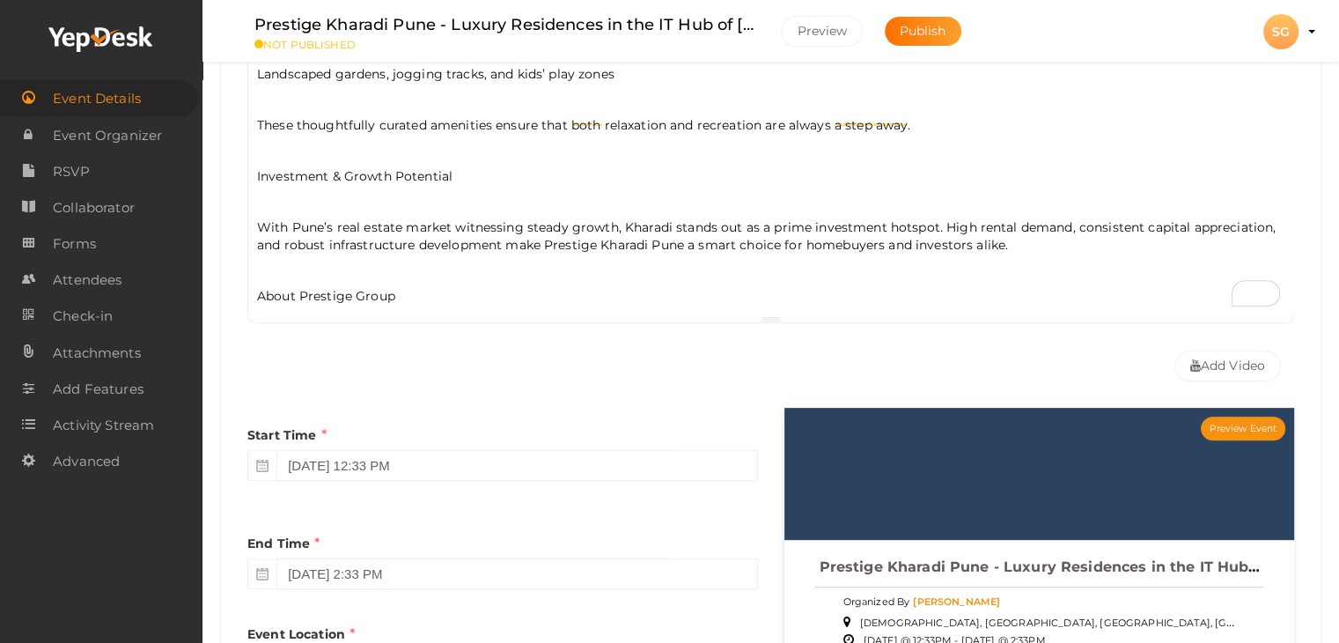
click at [292, 167] on p "Investment & Growth Potential" at bounding box center [770, 176] width 1027 height 18
click at [326, 293] on div "Prestige Kharadi Pune is a premium residential project by the renowned Prestige…" at bounding box center [770, 139] width 1045 height 352
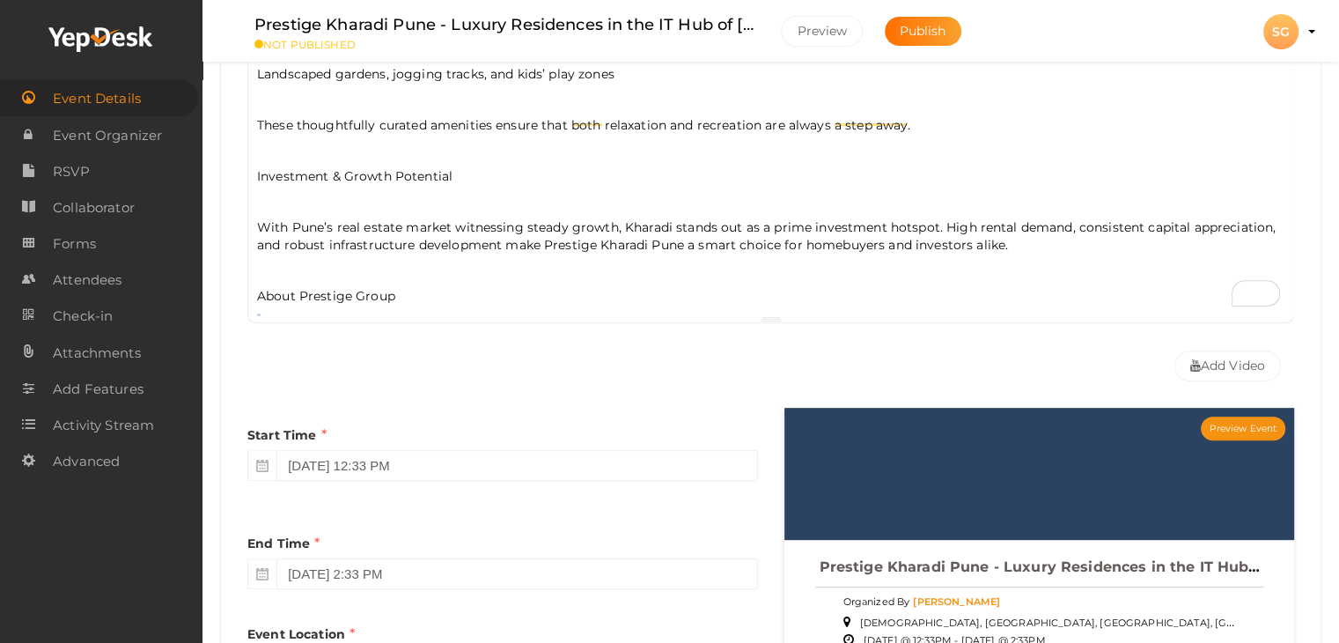
click at [326, 293] on div "Prestige Kharadi Pune is a premium residential project by the renowned Prestige…" at bounding box center [770, 139] width 1045 height 352
click at [324, 287] on p "About Prestige Group" at bounding box center [770, 296] width 1027 height 18
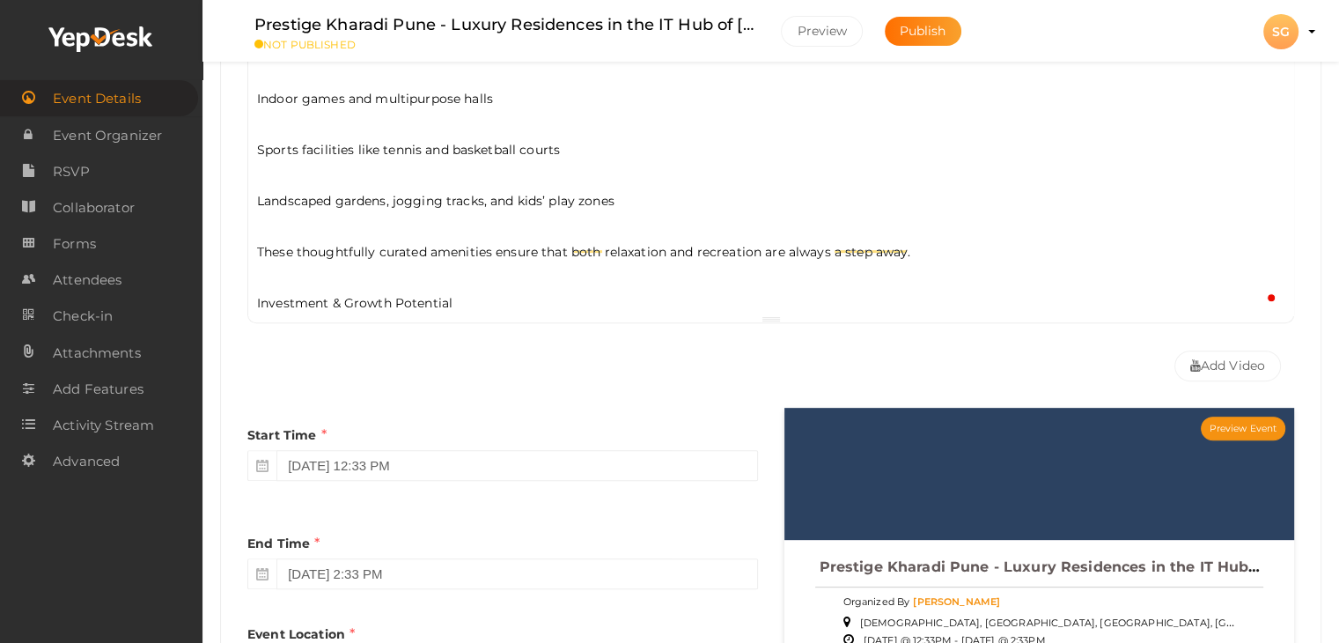
scroll to position [0, 0]
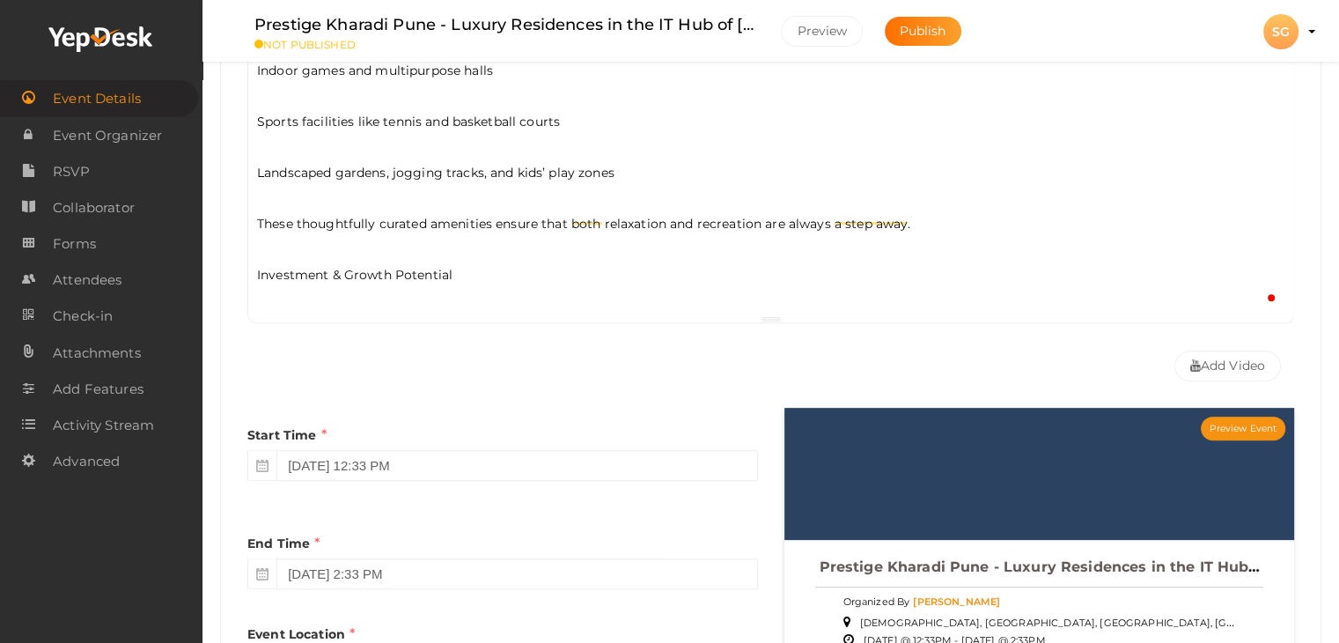
click at [329, 266] on p "Investment & Growth Potential" at bounding box center [770, 275] width 1027 height 18
click at [328, 266] on p "Investment & Growth Potential" at bounding box center [770, 275] width 1027 height 18
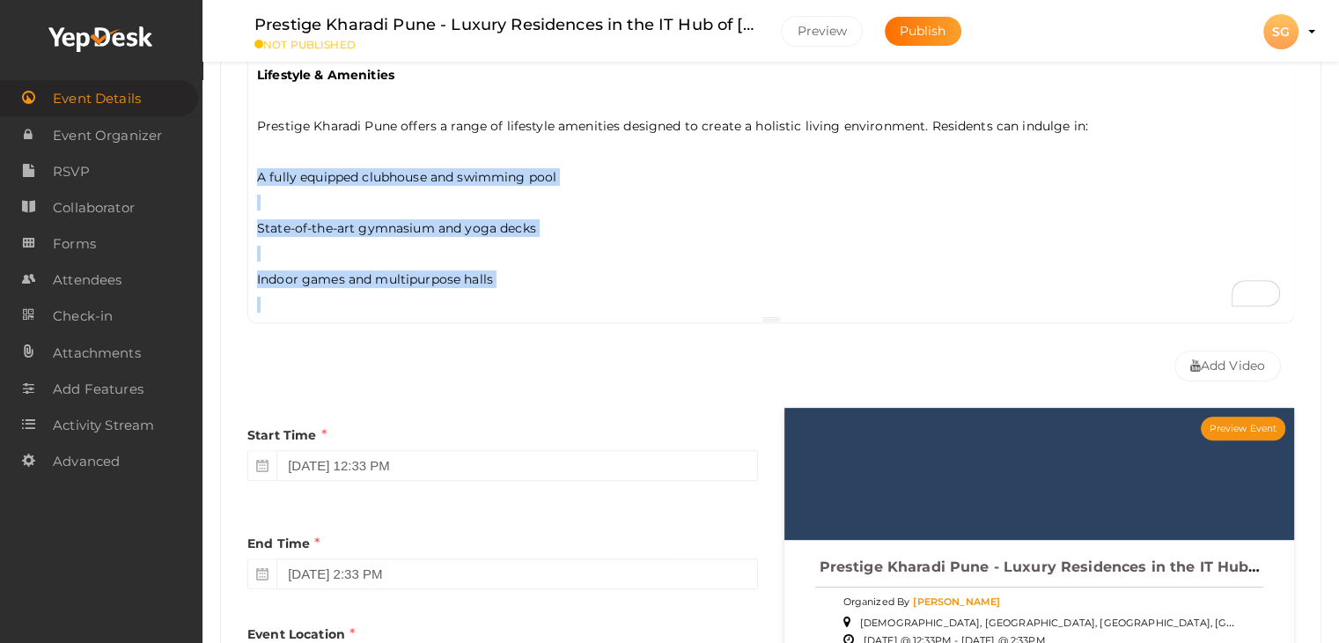
scroll to position [430, 0]
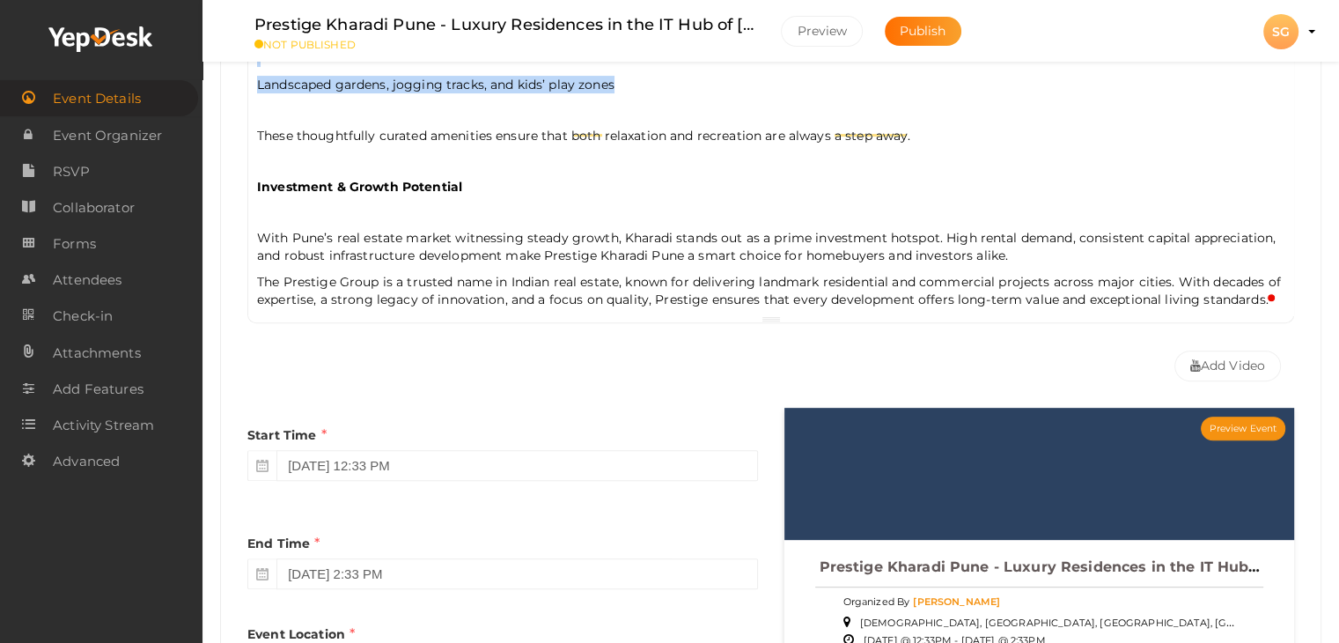
drag, startPoint x: 258, startPoint y: 230, endPoint x: 621, endPoint y: 77, distance: 394.5
click at [621, 77] on div "Prestige Kharadi Pune is a premium residential project by the renowned Prestige…" at bounding box center [770, 139] width 1045 height 352
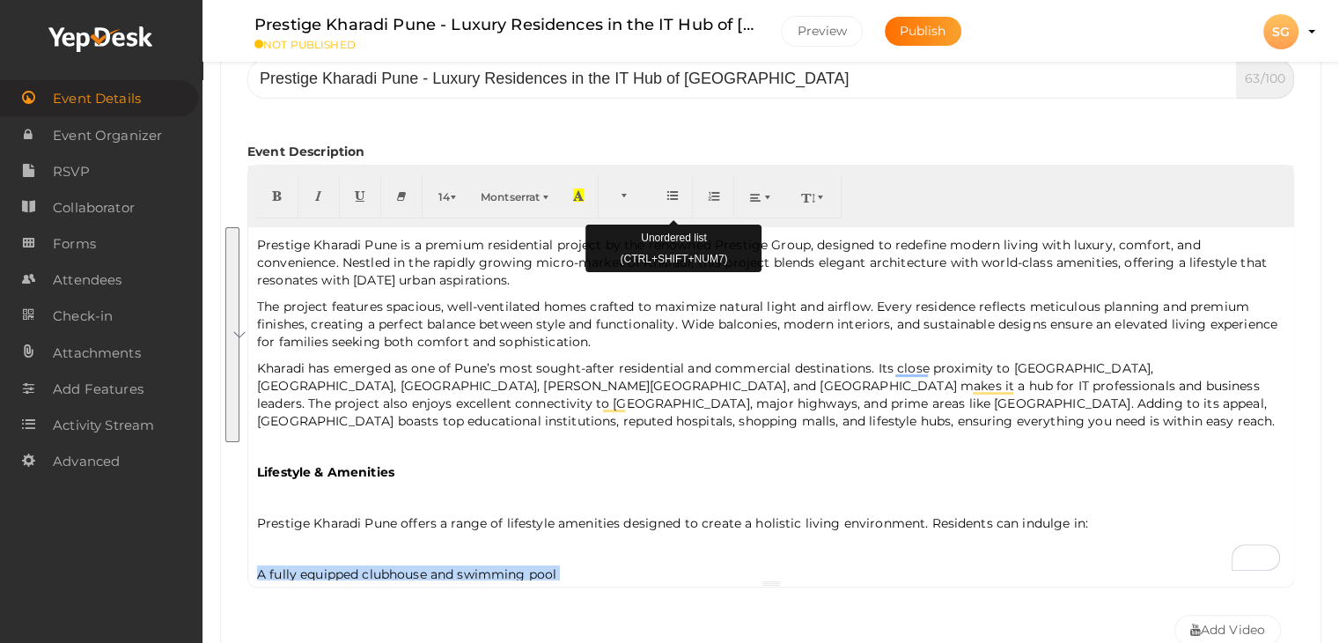
click at [672, 201] on icon "button" at bounding box center [672, 194] width 11 height 13
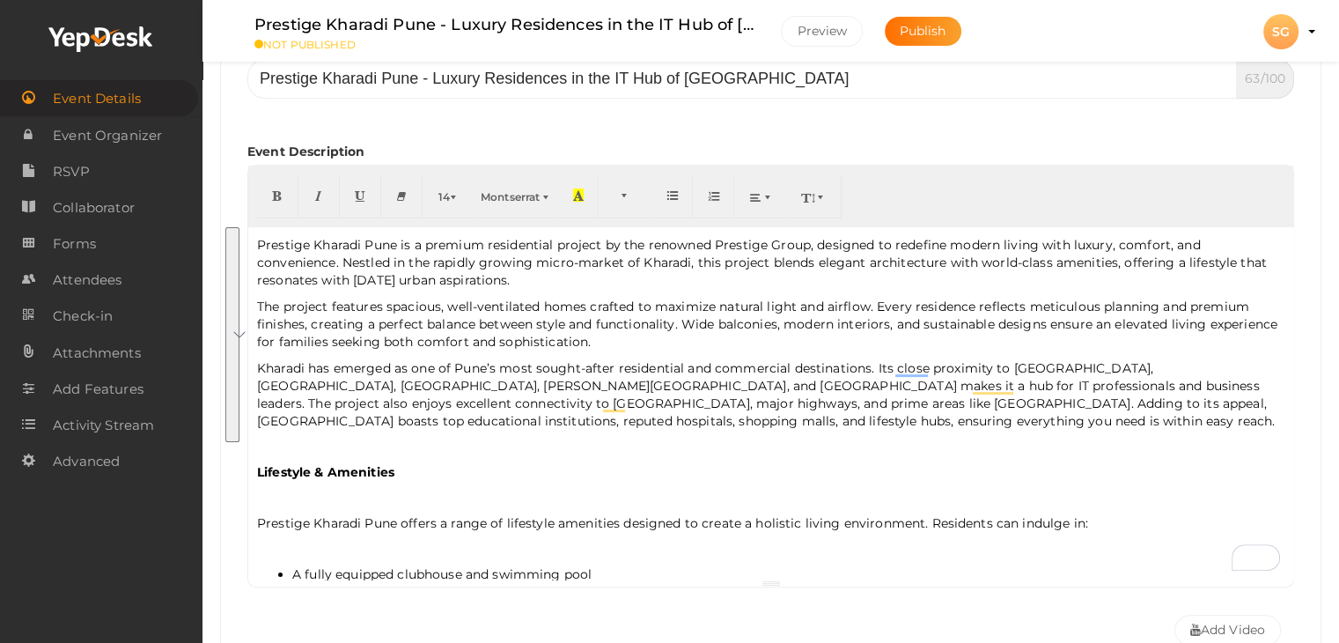
drag, startPoint x: 658, startPoint y: 416, endPoint x: 638, endPoint y: 427, distance: 22.8
click at [658, 416] on p "Kharadi has emerged as one of Pune’s most sought-after residential and commerci…" at bounding box center [770, 394] width 1027 height 70
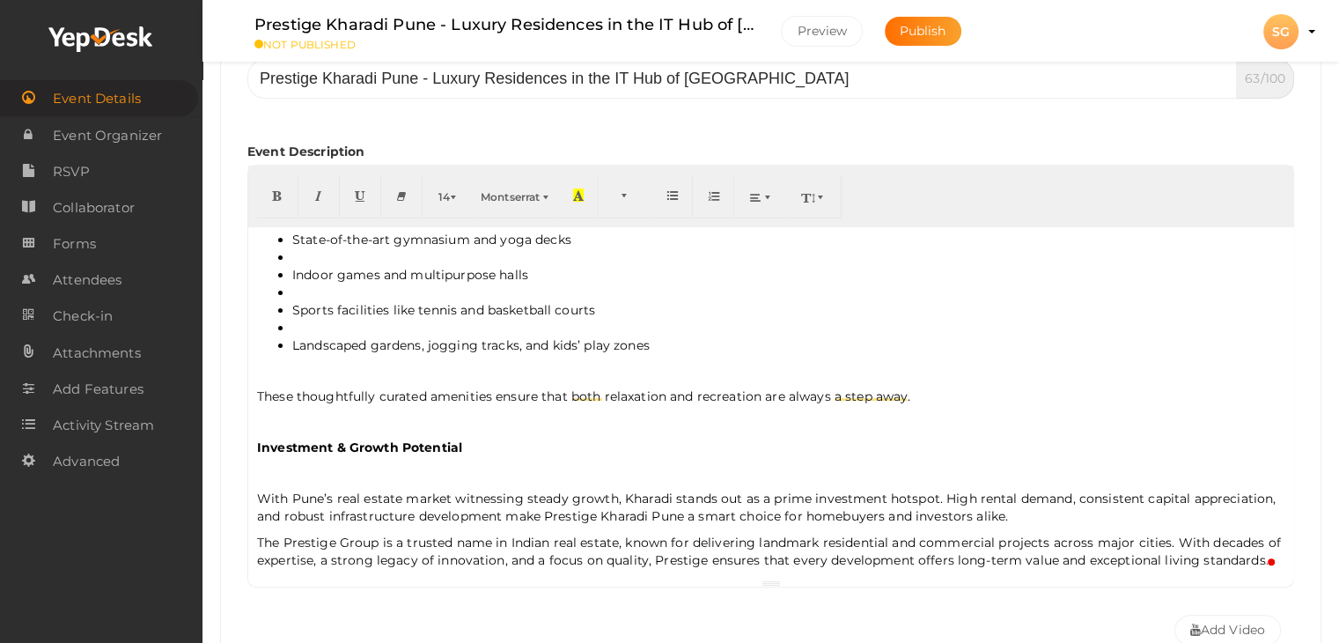
click at [1203, 489] on p "With Pune’s real estate market witnessing steady growth, Kharadi stands out as …" at bounding box center [770, 506] width 1027 height 35
drag, startPoint x: 1225, startPoint y: 528, endPoint x: 1255, endPoint y: 549, distance: 36.6
click at [1226, 533] on p "The Prestige Group is a trusted name in Indian real estate, known for deliverin…" at bounding box center [770, 550] width 1027 height 35
click at [1265, 550] on p "The Prestige Group is a trusted name in Indian real estate, known for deliverin…" at bounding box center [770, 550] width 1027 height 35
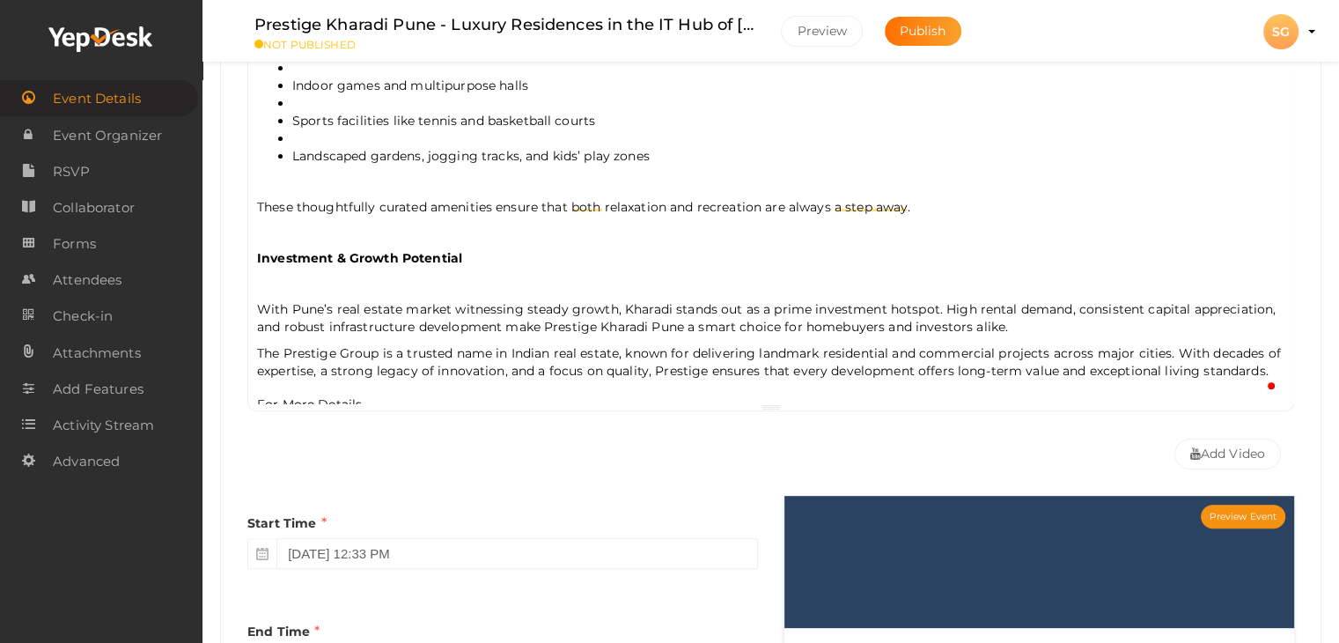
click at [259, 399] on p "The Prestige Group is a trusted name in Indian real estate, known for deliverin…" at bounding box center [770, 378] width 1027 height 69
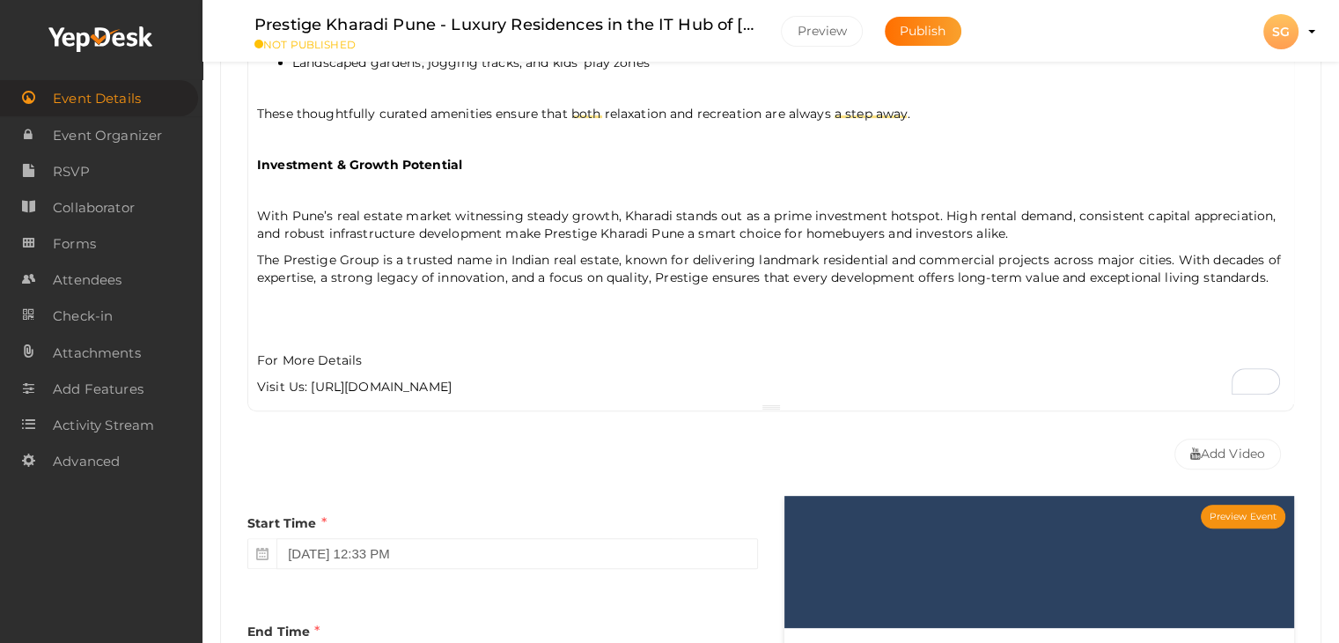
click at [306, 385] on div "Prestige Kharadi Pune is a premium residential project by the renowned Prestige…" at bounding box center [770, 227] width 1045 height 352
click at [297, 251] on p "The Prestige Group is a trusted name in Indian real estate, known for deliverin…" at bounding box center [770, 276] width 1027 height 51
copy p "Prestige"
click at [299, 361] on div "Prestige Kharadi Pune is a premium residential project by the renowned Prestige…" at bounding box center [770, 227] width 1045 height 352
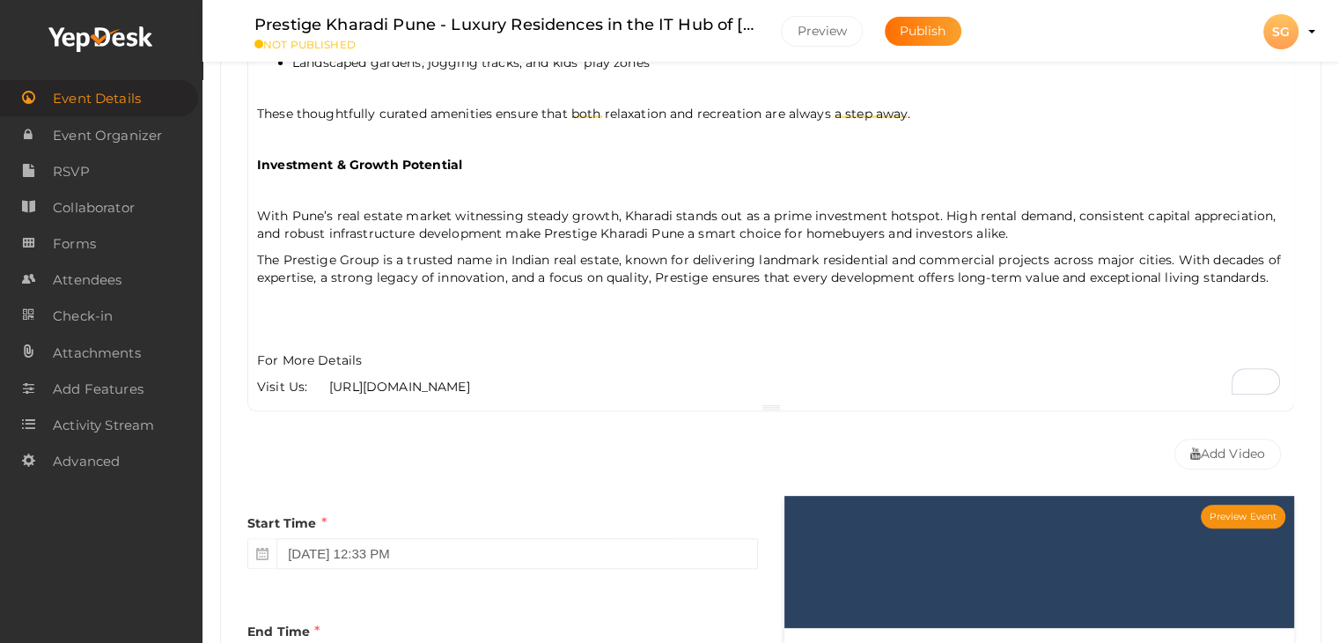
click at [310, 363] on div "Prestige Kharadi Pune is a premium residential project by the renowned Prestige…" at bounding box center [770, 227] width 1045 height 352
drag, startPoint x: 305, startPoint y: 372, endPoint x: 327, endPoint y: 374, distance: 23.0
click at [327, 378] on p "Visit Us: Prestige Flats In Kharadi Pune https://www.prestigekharadipune.com/" at bounding box center [770, 387] width 1027 height 18
click at [447, 378] on p "Visit Us: Prestige Flats In Kharadi Pune https://www.prestigekharadipune.com/" at bounding box center [770, 387] width 1027 height 18
click at [544, 360] on div "Prestige Kharadi Pune is a premium residential project by the renowned Prestige…" at bounding box center [770, 227] width 1045 height 352
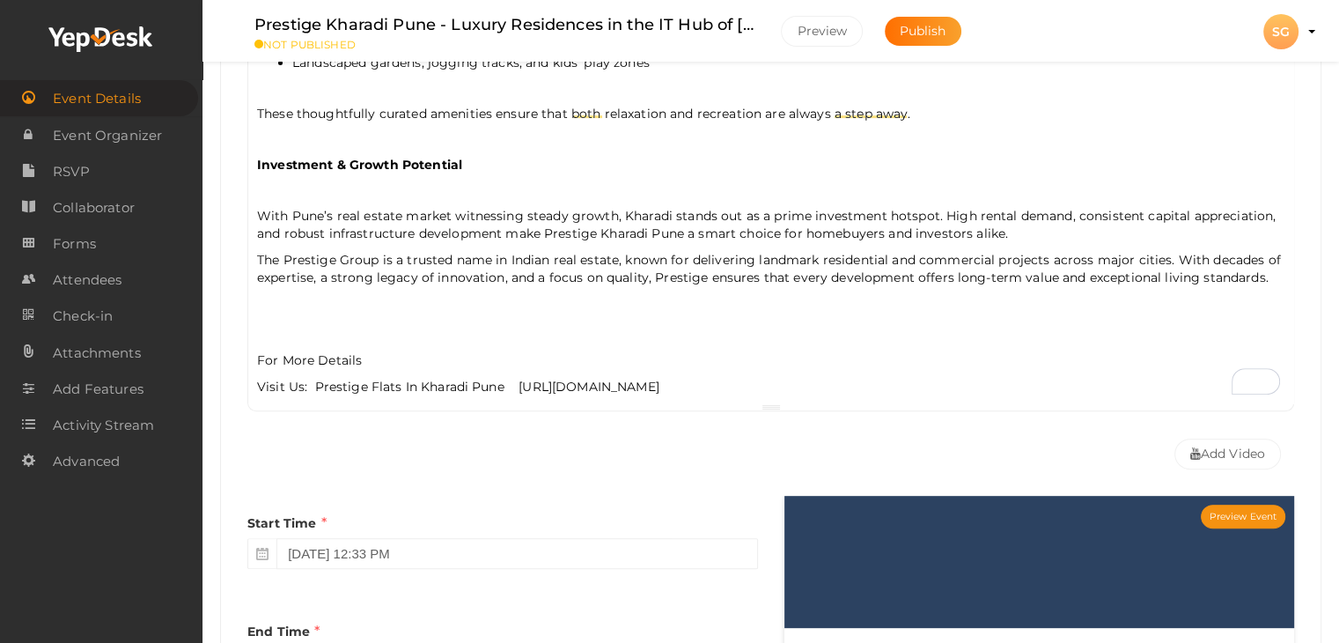
click at [759, 378] on p "Visit Us: Prestige Flats In Kharadi Pune https://www.prestigekharadipune.com/" at bounding box center [770, 387] width 1027 height 18
drag, startPoint x: 778, startPoint y: 368, endPoint x: 514, endPoint y: 368, distance: 264.1
click at [514, 378] on p "Visit Us: Prestige Flats In Kharadi Pune https://www.prestigekharadipune.com/" at bounding box center [770, 387] width 1027 height 18
copy p "https://www.prestigekharadipune.com/"
drag, startPoint x: 500, startPoint y: 374, endPoint x: 316, endPoint y: 374, distance: 184.0
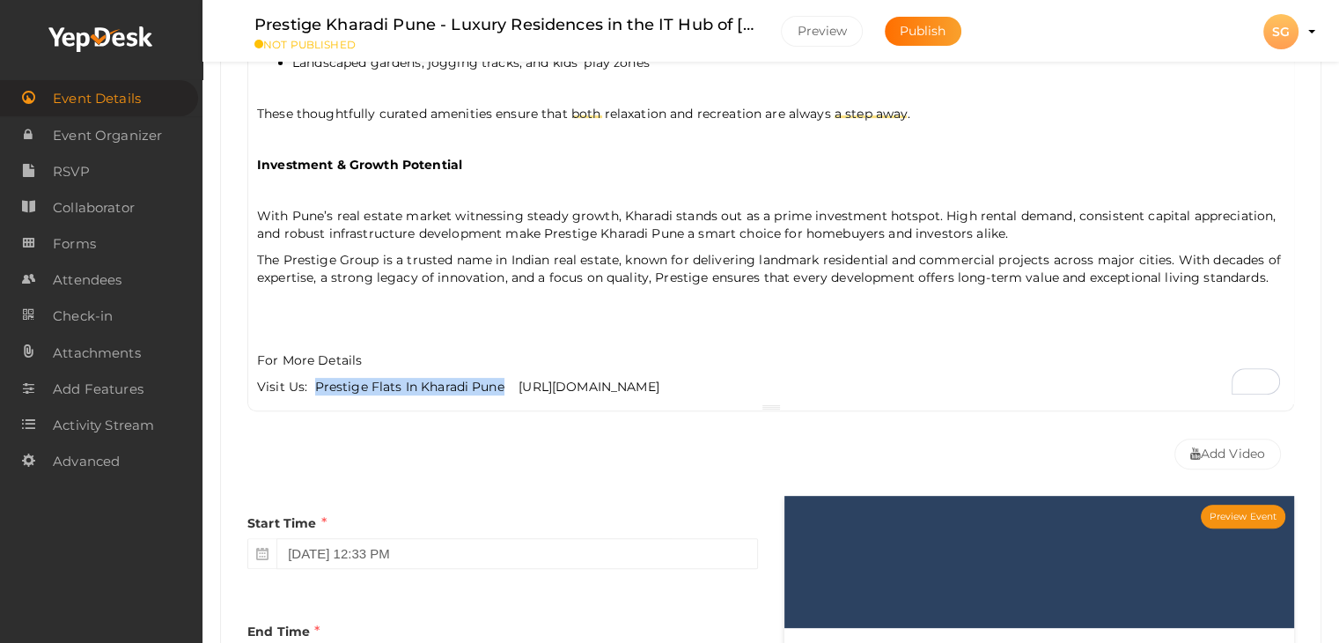
click at [313, 378] on p "Visit Us: Prestige Flats In Kharadi Pune https://www.prestigekharadipune.com/" at bounding box center [770, 387] width 1027 height 18
type input "Prestige Flats In Kharadi Pune"
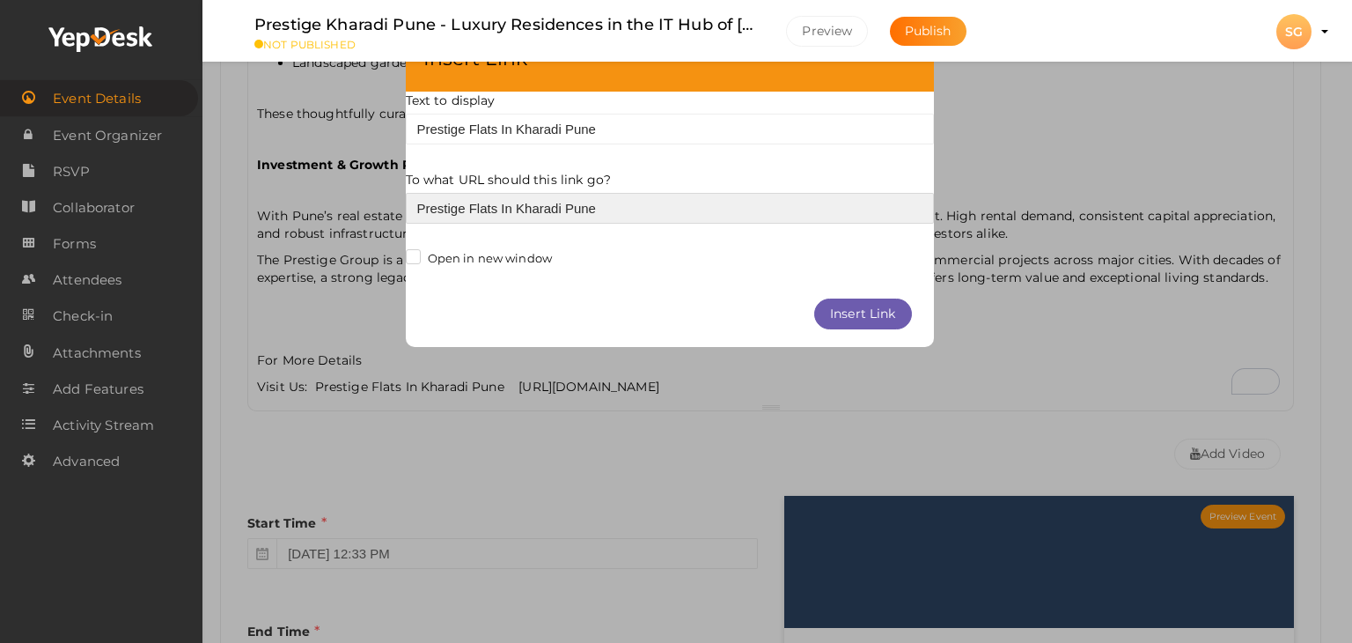
click at [469, 201] on input "Prestige Flats In Kharadi Pune" at bounding box center [670, 208] width 528 height 31
paste input "https://www.prestigekharadipune.com/"
type input "https://www.prestigekharadipune.com/"
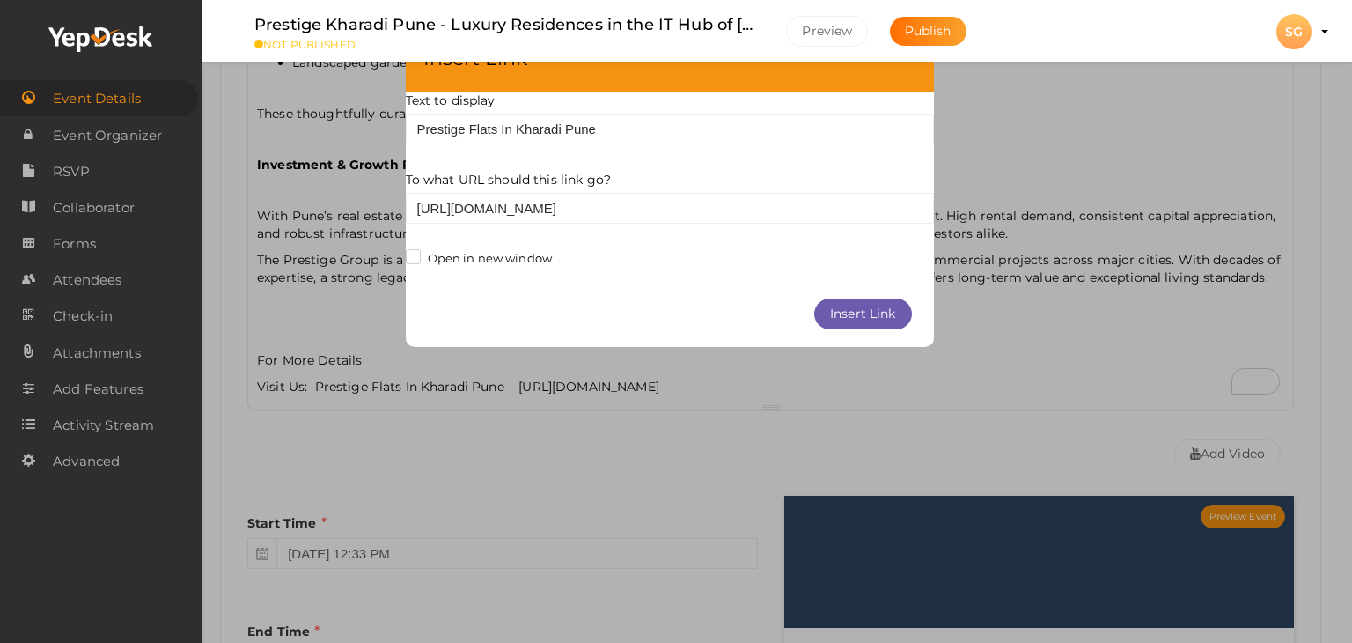
click at [408, 254] on label "Open in new window" at bounding box center [479, 259] width 147 height 18
click at [410, 254] on input "Open in new window" at bounding box center [410, 254] width 0 height 0
click at [859, 320] on button "Insert Link" at bounding box center [863, 313] width 98 height 31
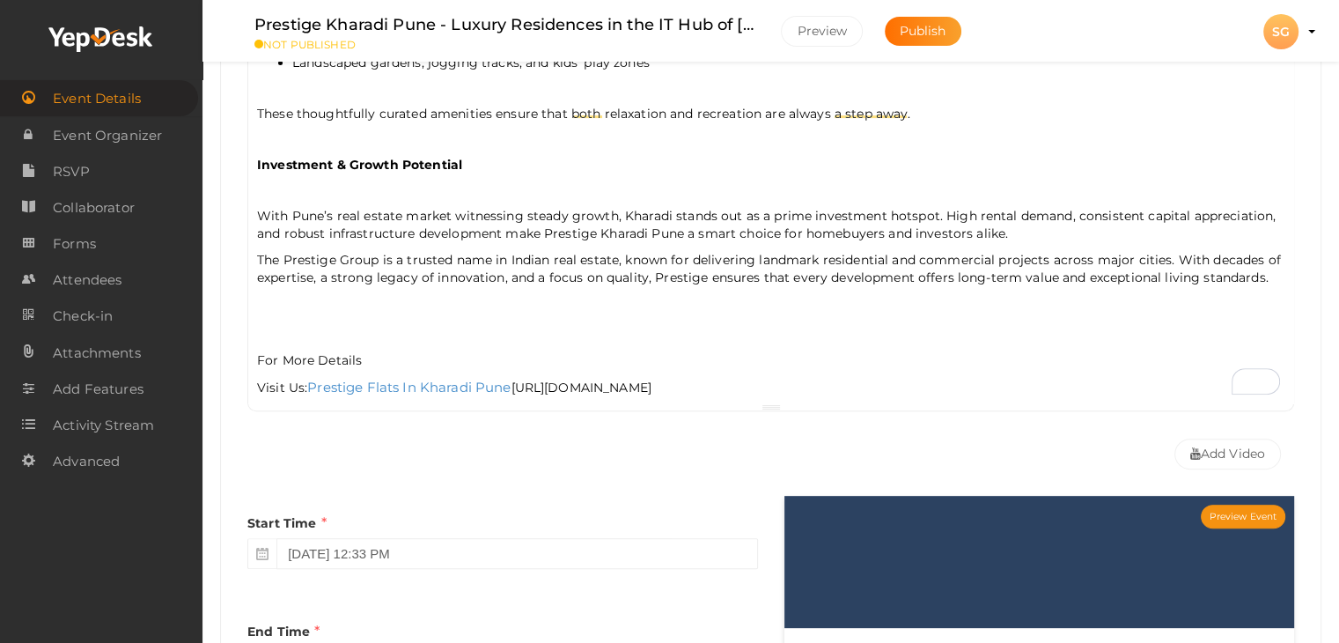
click at [570, 385] on p "Visit Us: Prestige Flats In Kharadi Pune https://www.prestigekharadipune.com/" at bounding box center [770, 387] width 1027 height 18
click at [539, 387] on div "Prestige Kharadi Pune is a premium residential project by the renowned Prestige…" at bounding box center [770, 227] width 1045 height 352
drag, startPoint x: 530, startPoint y: 378, endPoint x: 843, endPoint y: 349, distance: 314.6
click at [843, 349] on div "Prestige Kharadi Pune is a premium residential project by the renowned Prestige…" at bounding box center [770, 227] width 1045 height 352
drag, startPoint x: 800, startPoint y: 370, endPoint x: 531, endPoint y: 367, distance: 269.4
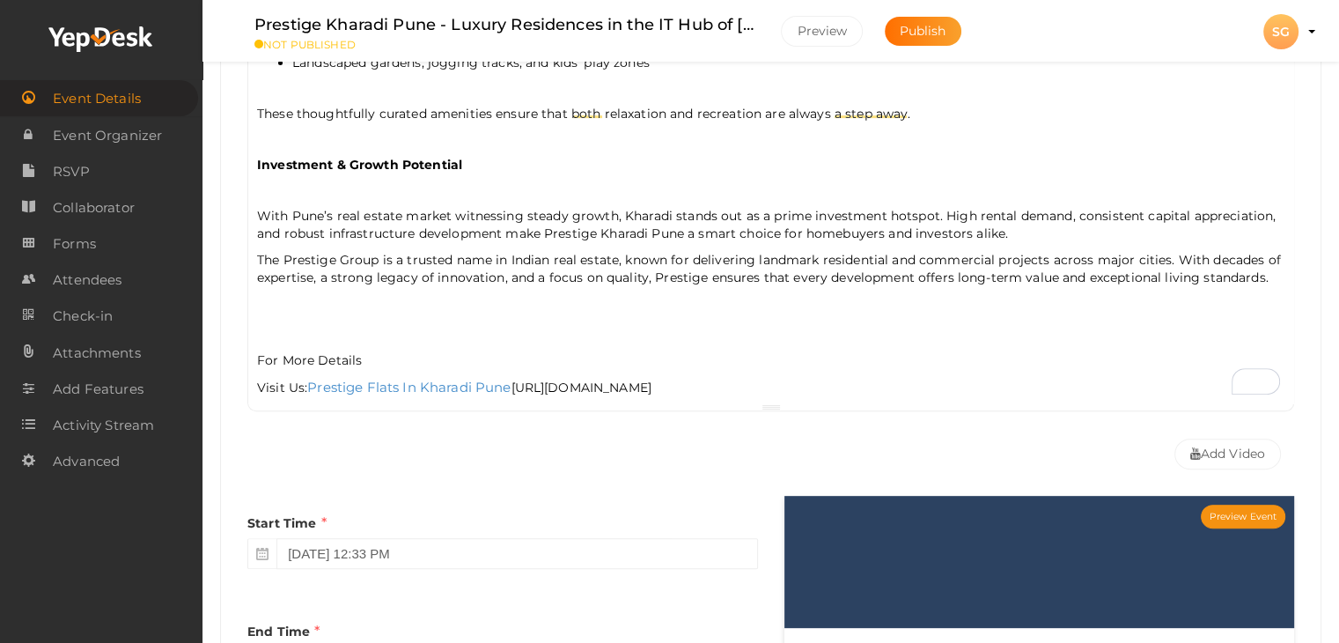
click at [531, 378] on p "Visit Us: Prestige Flats In Kharadi Pune https://www.prestigekharadipune.com/" at bounding box center [770, 387] width 1027 height 18
drag, startPoint x: 262, startPoint y: 344, endPoint x: 391, endPoint y: 357, distance: 129.1
click at [366, 353] on p "For More Details" at bounding box center [770, 351] width 1027 height 33
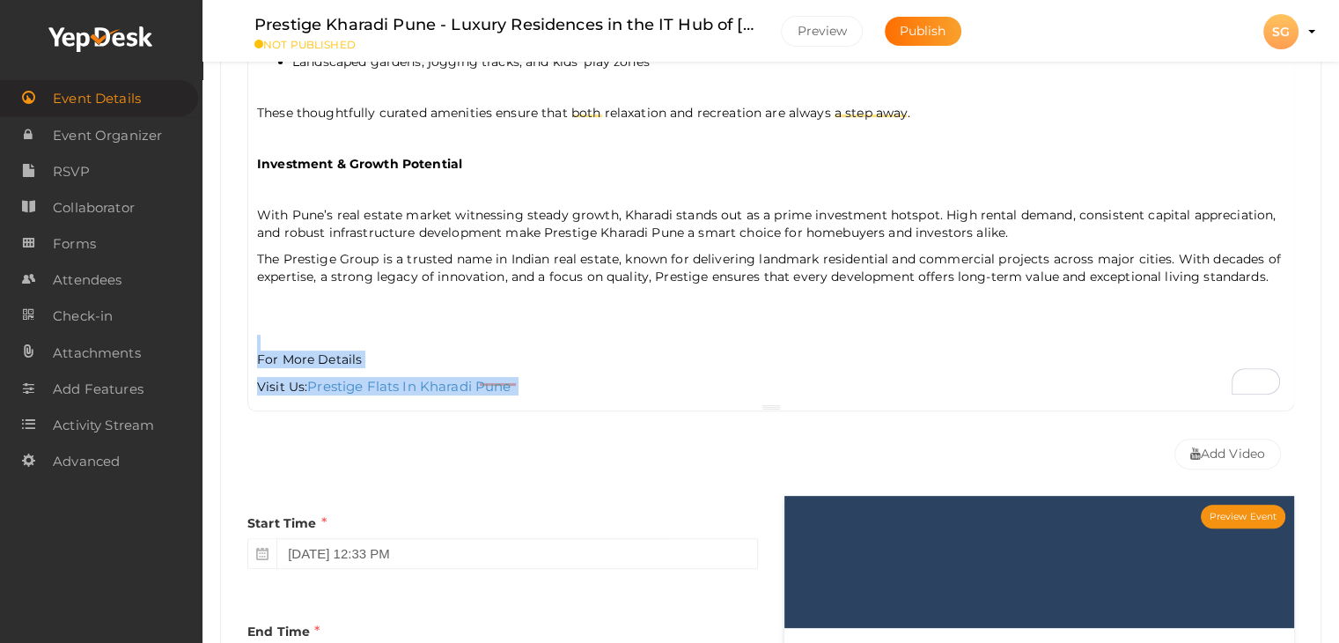
drag, startPoint x: 556, startPoint y: 394, endPoint x: 264, endPoint y: 335, distance: 298.1
click at [264, 335] on div "Prestige Kharadi Pune is a premium residential project by the renowned Prestige…" at bounding box center [770, 227] width 1045 height 352
click at [490, 342] on p "For More Details" at bounding box center [770, 350] width 1027 height 33
drag, startPoint x: 567, startPoint y: 384, endPoint x: 264, endPoint y: 342, distance: 305.6
click at [261, 342] on div "Prestige Kharadi Pune is a premium residential project by the renowned Prestige…" at bounding box center [770, 227] width 1045 height 352
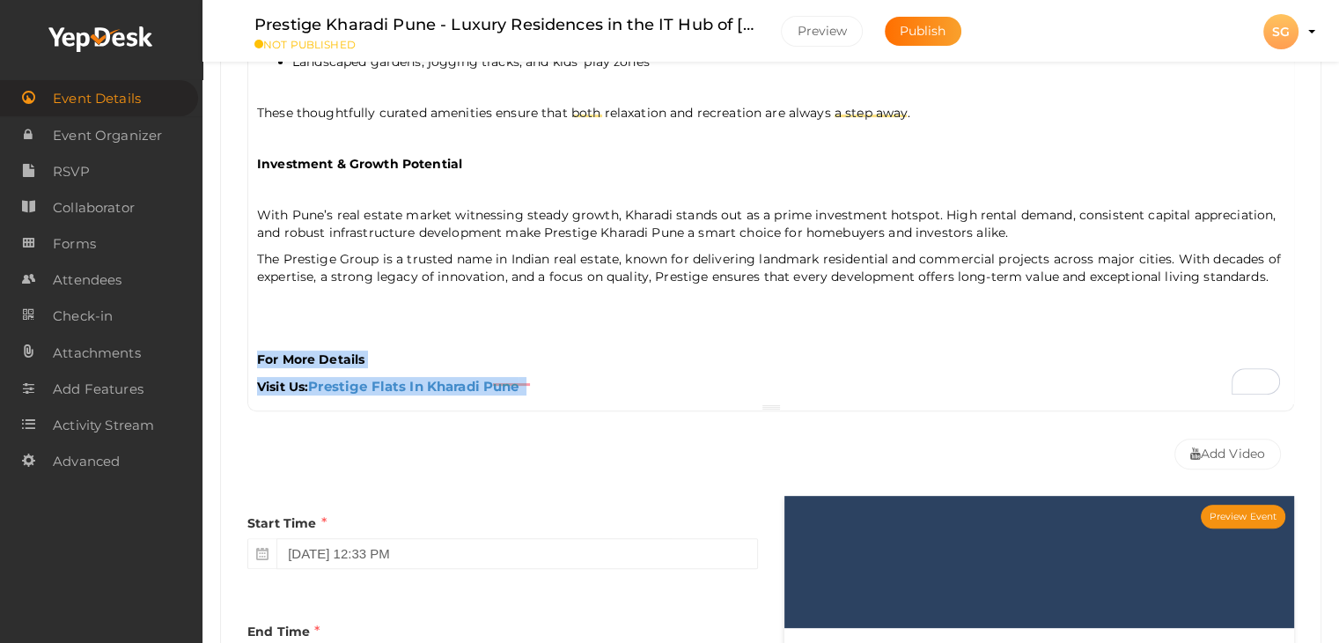
drag, startPoint x: 257, startPoint y: 349, endPoint x: 595, endPoint y: 333, distance: 338.4
click at [581, 389] on div "Prestige Kharadi Pune is a premium residential project by the renowned Prestige…" at bounding box center [770, 227] width 1045 height 352
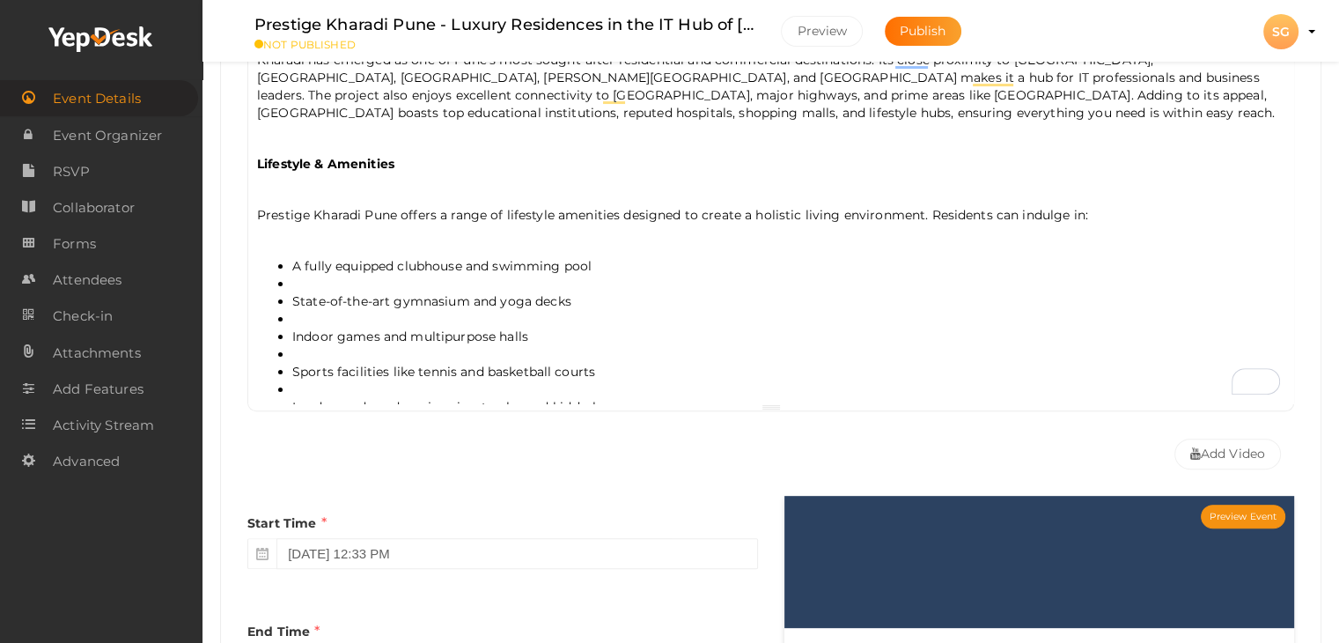
scroll to position [0, 0]
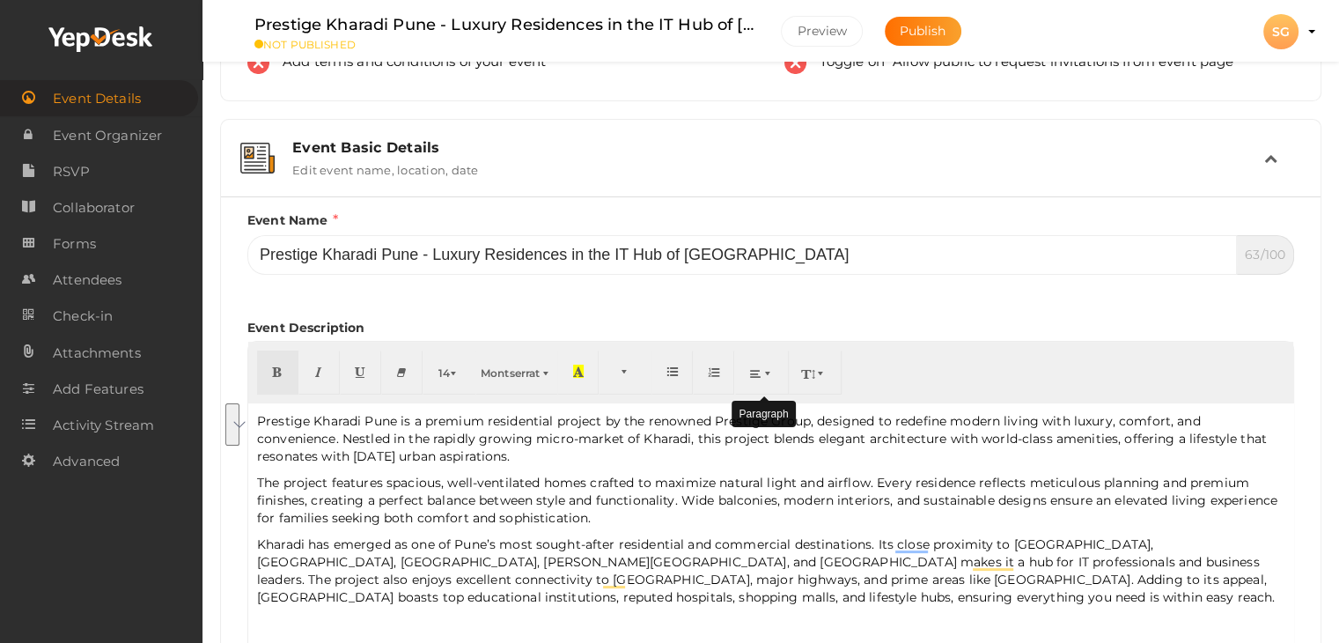
click at [759, 375] on icon "button" at bounding box center [755, 372] width 11 height 13
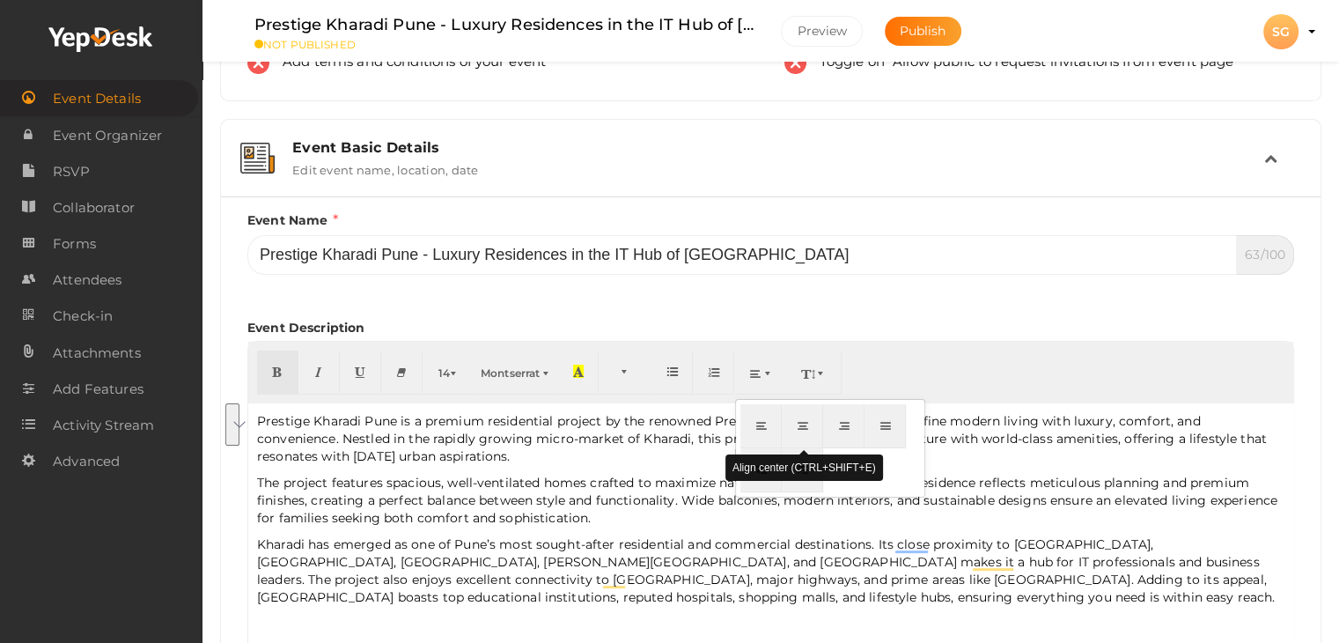
click at [798, 427] on icon "button" at bounding box center [803, 424] width 11 height 13
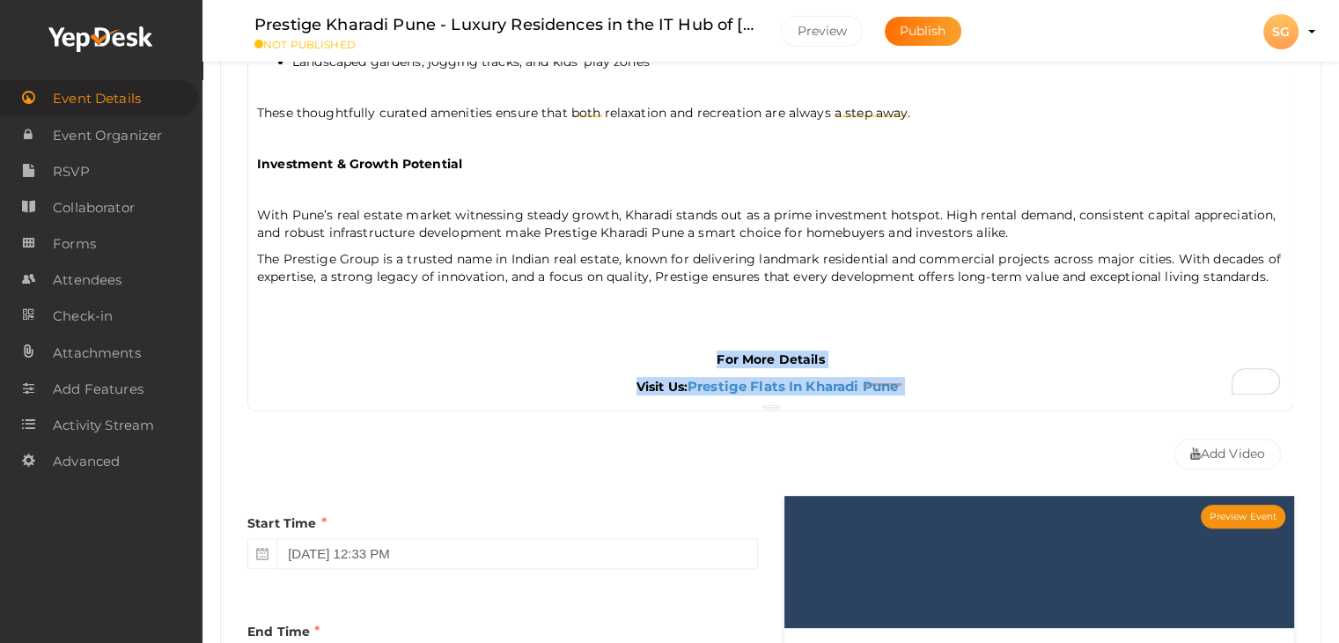
click at [607, 353] on div "For More Details" at bounding box center [770, 359] width 1027 height 18
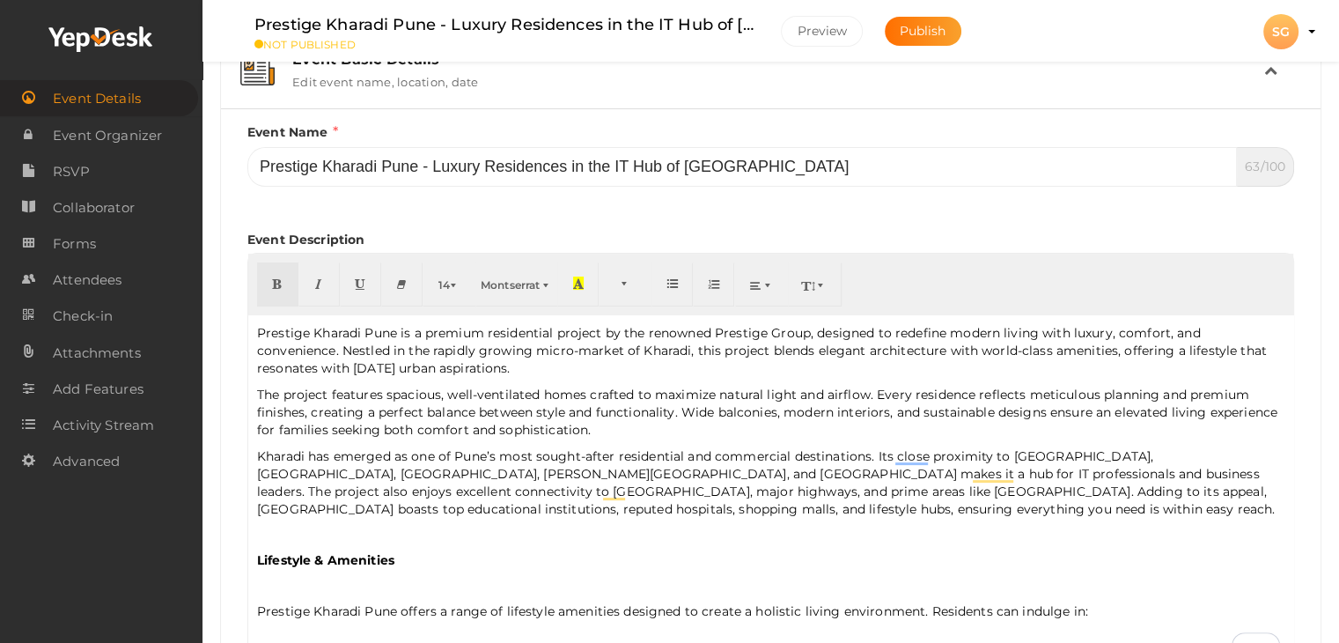
click at [550, 452] on p "Kharadi has emerged as one of Pune’s most sought-after residential and commerci…" at bounding box center [770, 482] width 1027 height 70
click at [427, 389] on p "The project features spacious, well-ventilated homes crafted to maximize natura…" at bounding box center [770, 412] width 1027 height 53
drag, startPoint x: 250, startPoint y: 328, endPoint x: 399, endPoint y: 333, distance: 148.8
click at [399, 333] on div "Prestige Kharadi Pune is a premium residential project by the renowned Prestige…" at bounding box center [770, 491] width 1045 height 352
click at [277, 281] on icon "button" at bounding box center [277, 282] width 11 height 13
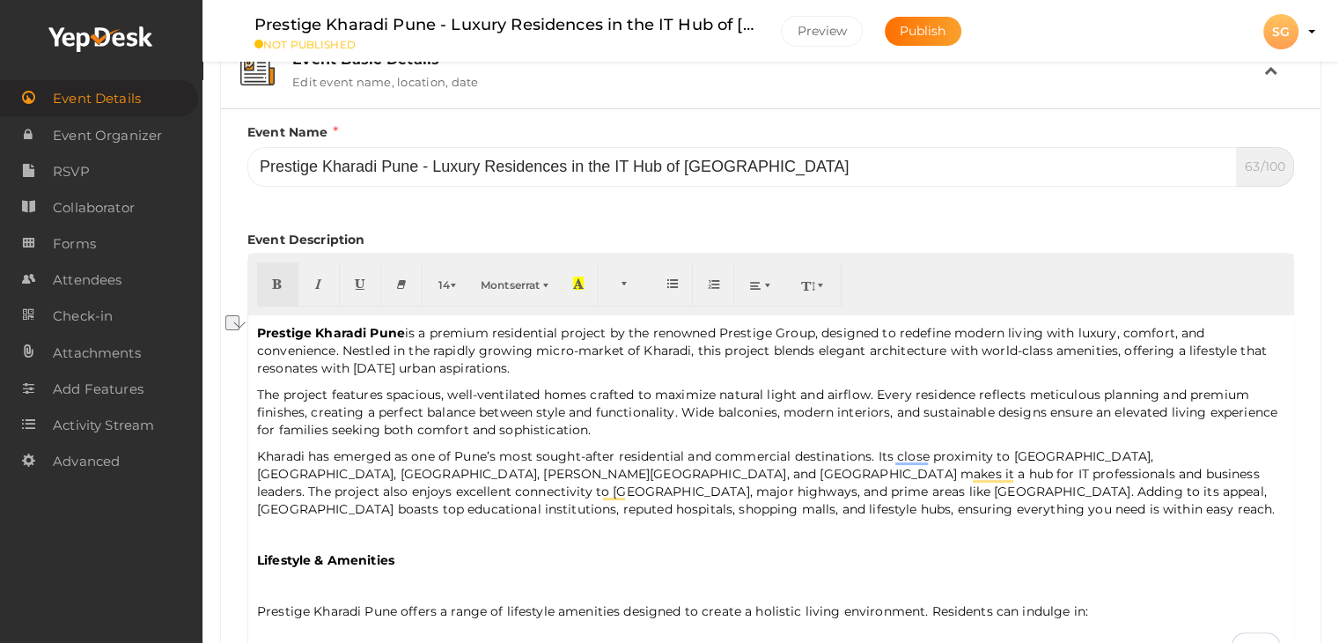
type input "Prestige Kharadi Pune"
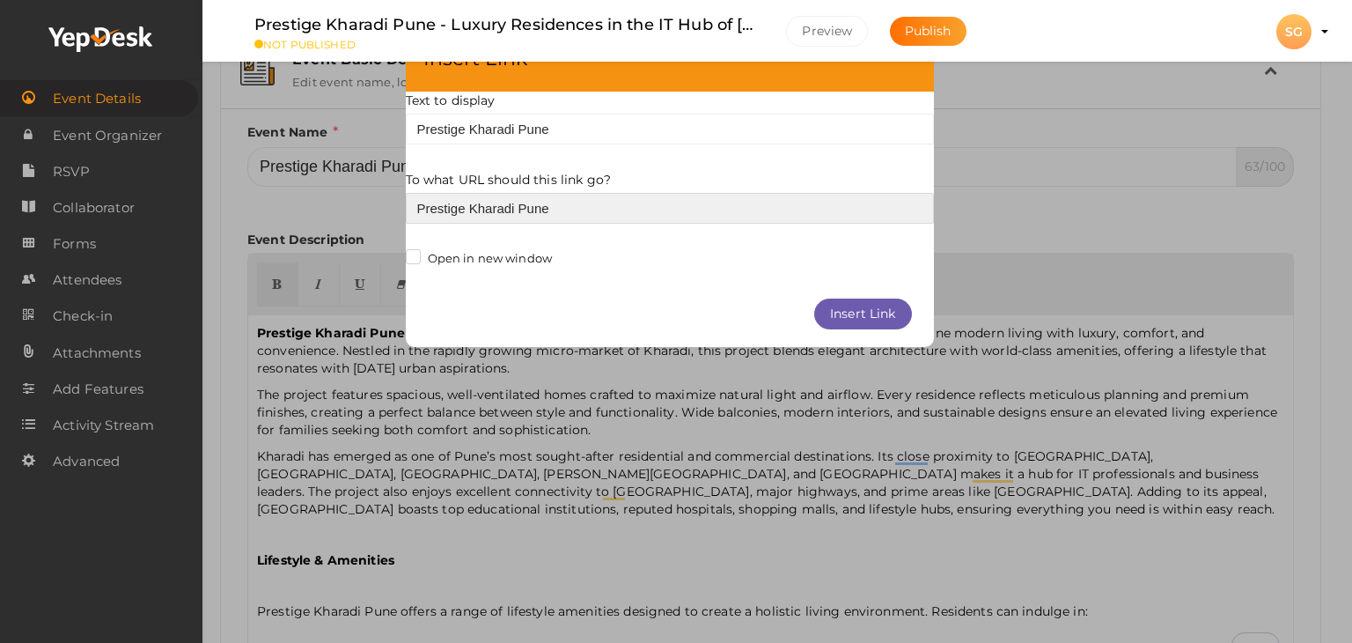
click at [495, 209] on input "Prestige Kharadi Pune" at bounding box center [670, 208] width 528 height 31
paste input "https://www.prlog.org/13102039-prestige-kharadi-pune-redefining-urban-living-in…"
type input "https://www.prlog.org/13102039-prestige-kharadi-pune-redefining-urban-living-in…"
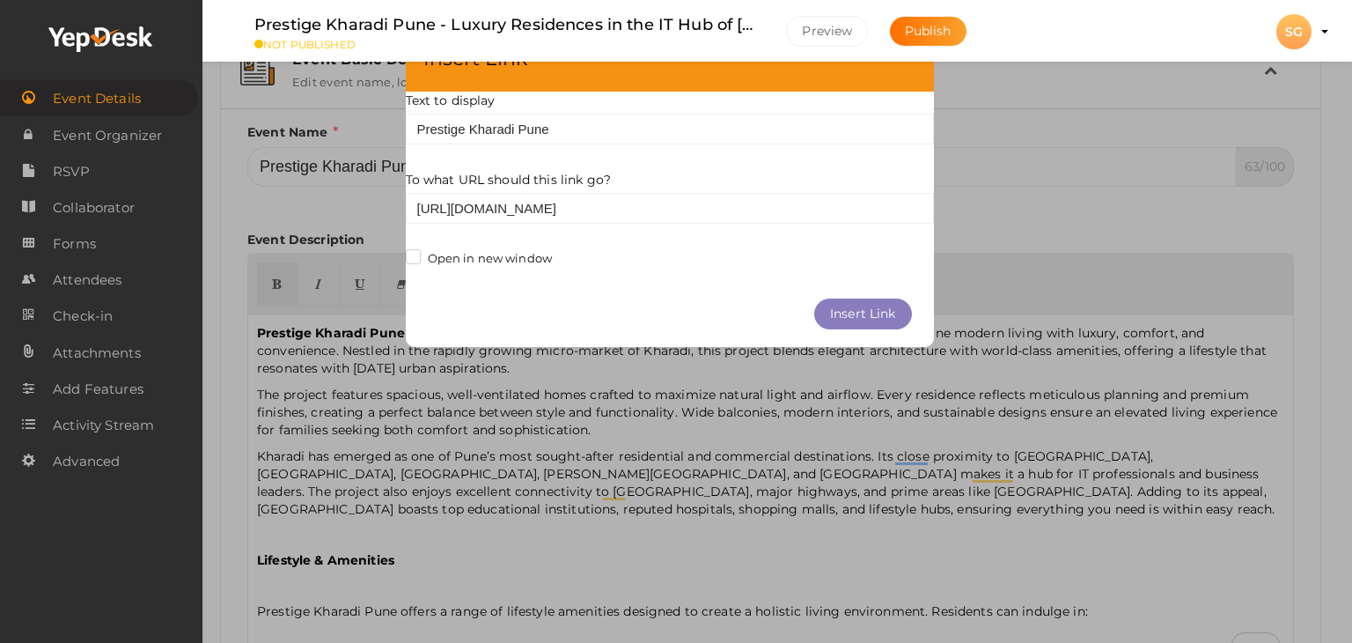
click at [867, 313] on button "Insert Link" at bounding box center [863, 313] width 98 height 31
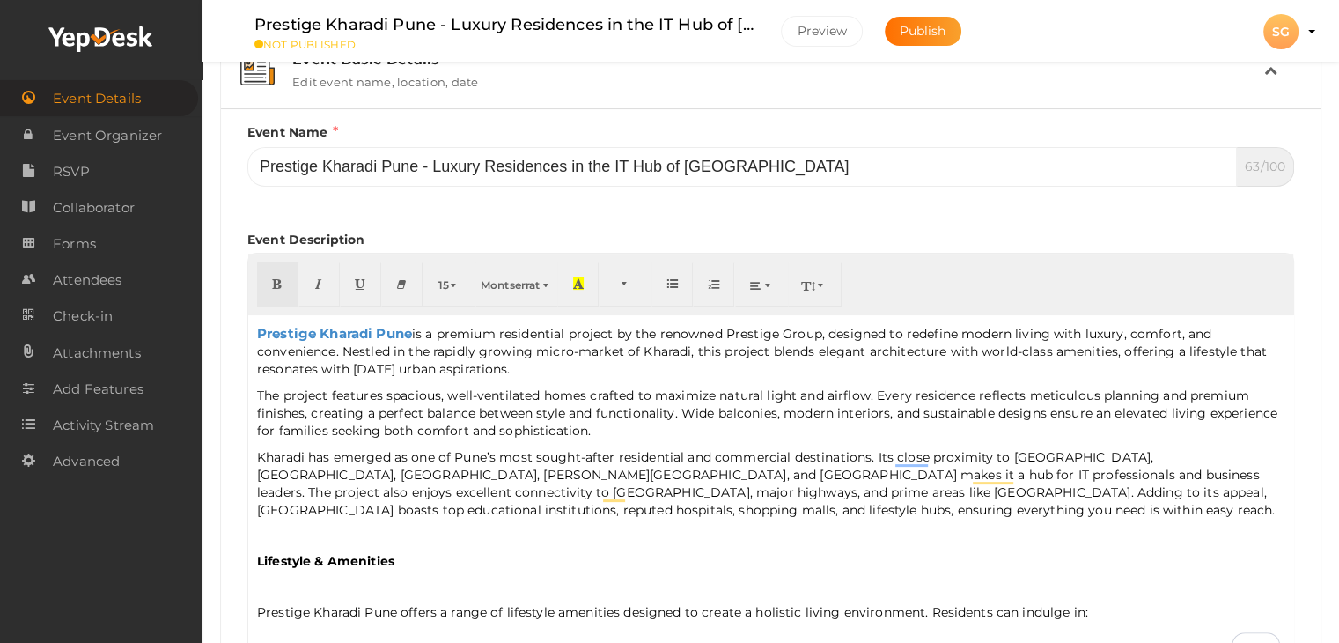
click at [720, 418] on p "The project features spacious, well-ventilated homes crafted to maximize natura…" at bounding box center [770, 412] width 1027 height 53
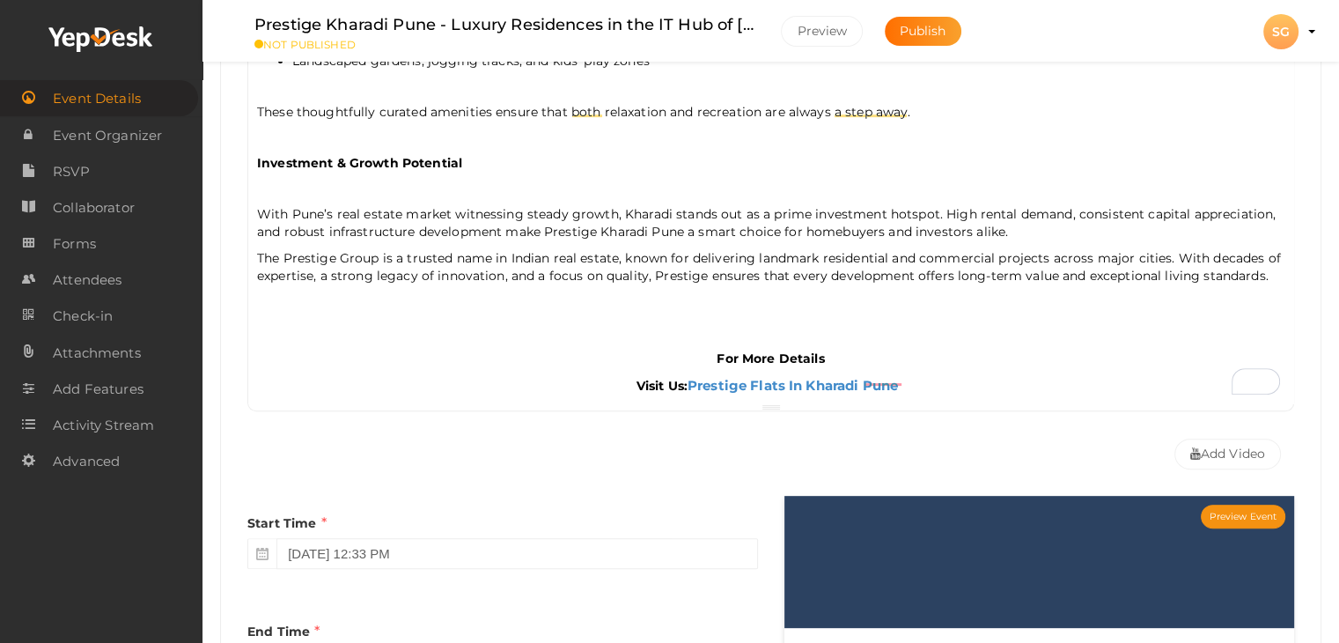
click at [502, 311] on p "To enrich screen reader interactions, please activate Accessibility in Grammarl…" at bounding box center [770, 317] width 1027 height 16
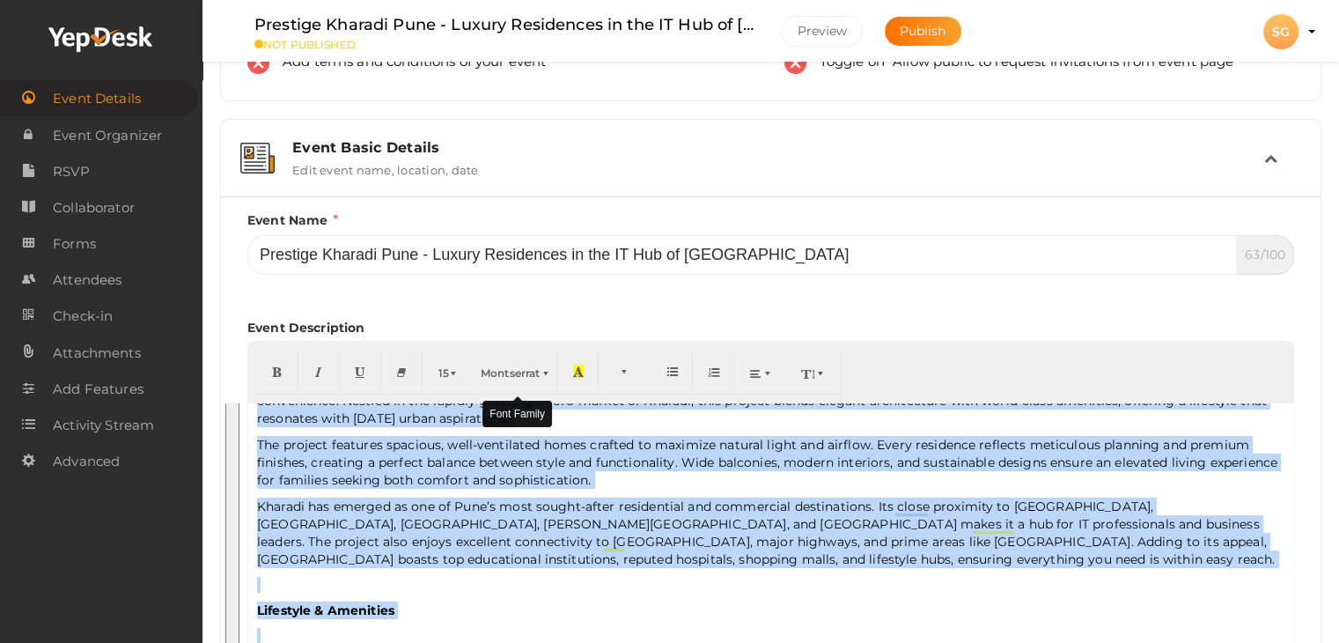
click at [496, 378] on span "Montserrat" at bounding box center [510, 372] width 59 height 13
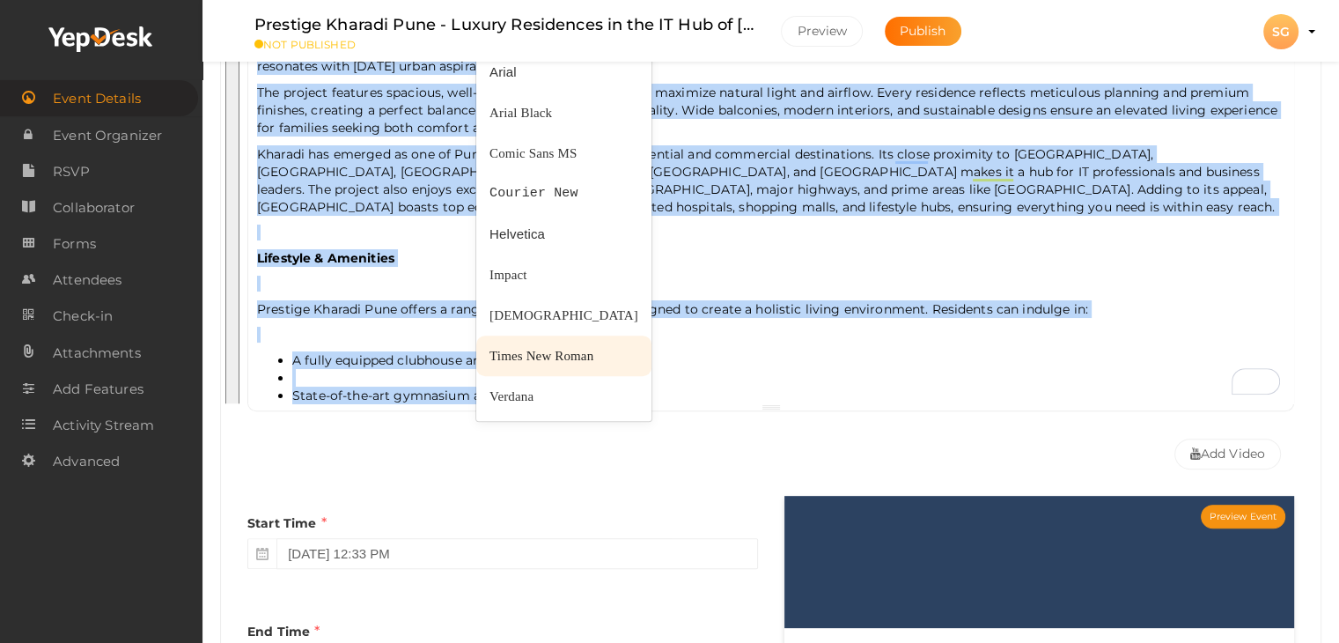
click at [503, 349] on span "Times New Roman" at bounding box center [541, 356] width 104 height 14
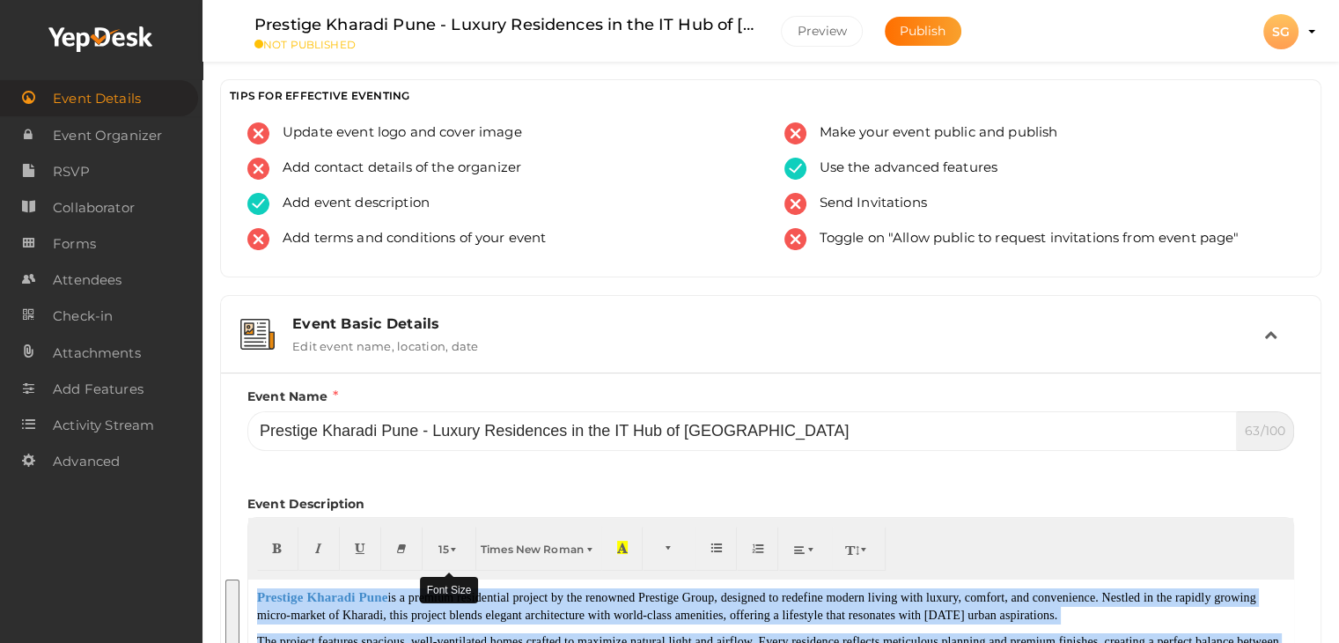
click at [451, 550] on span "button" at bounding box center [455, 548] width 11 height 13
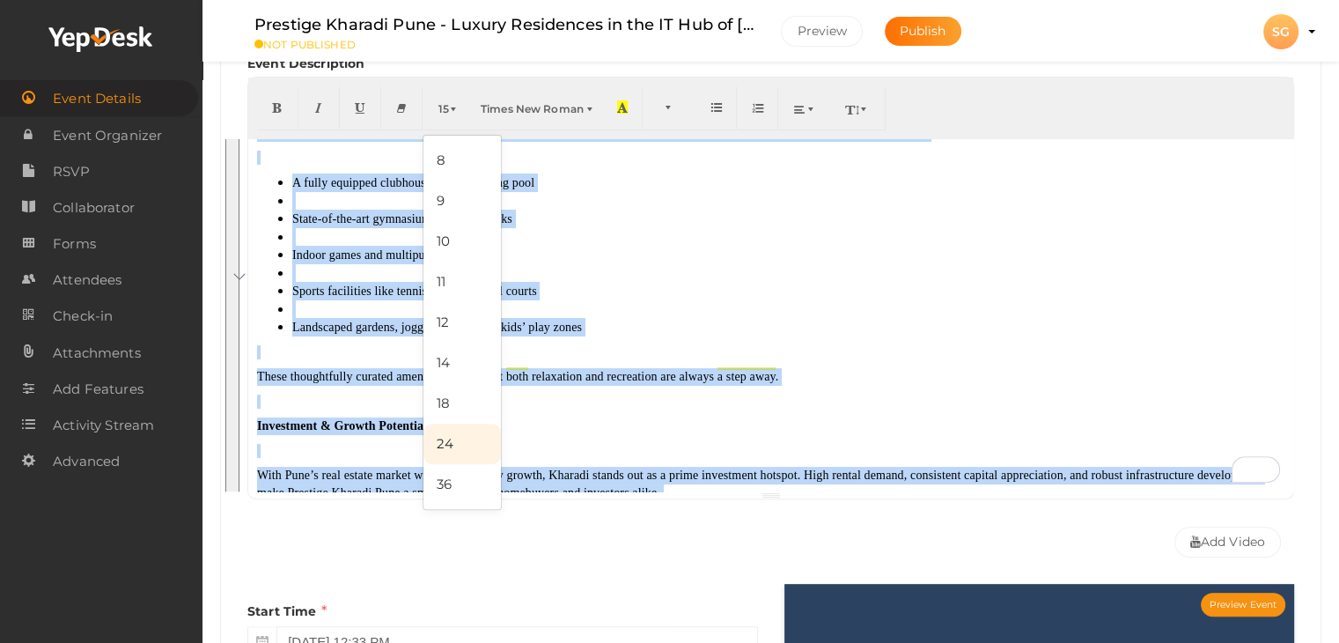
drag, startPoint x: 428, startPoint y: 441, endPoint x: 448, endPoint y: 443, distance: 20.3
click at [429, 441] on link "24" at bounding box center [461, 443] width 77 height 40
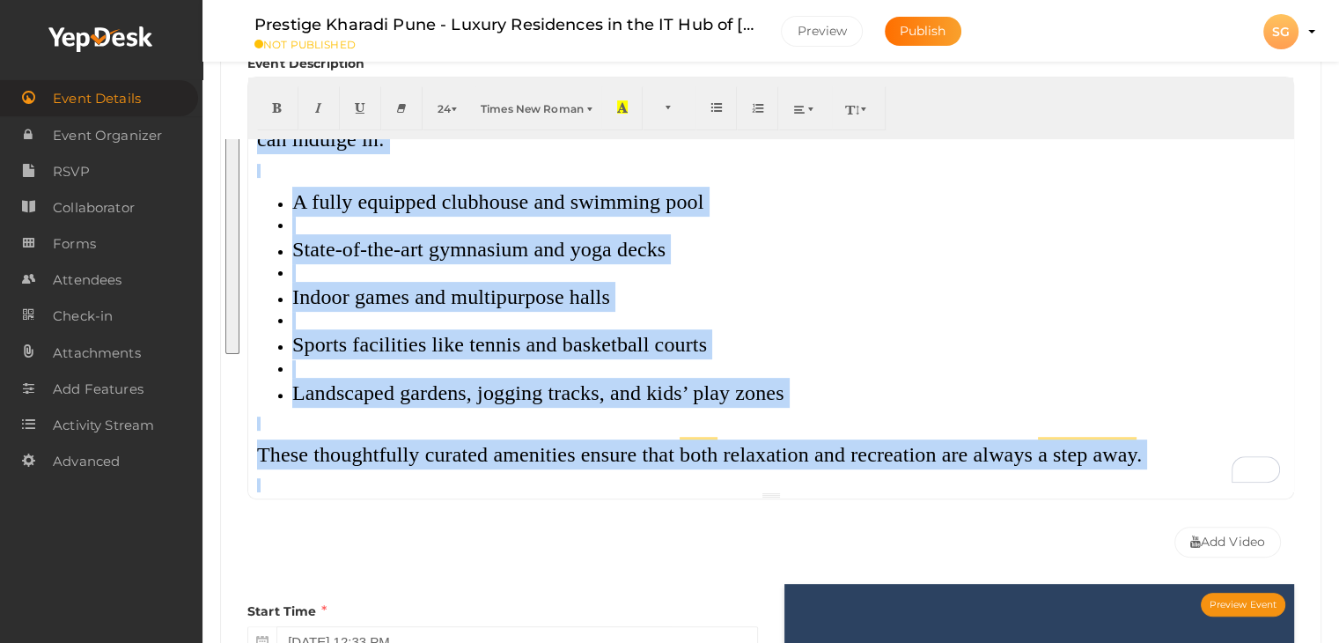
click at [744, 406] on div "Prestige Kharadi Pune is a premium residential project by the renowned Prestige…" at bounding box center [770, 315] width 1045 height 352
click at [644, 473] on div "Prestige Kharadi Pune is a premium residential project by the renowned Prestige…" at bounding box center [770, 315] width 1045 height 352
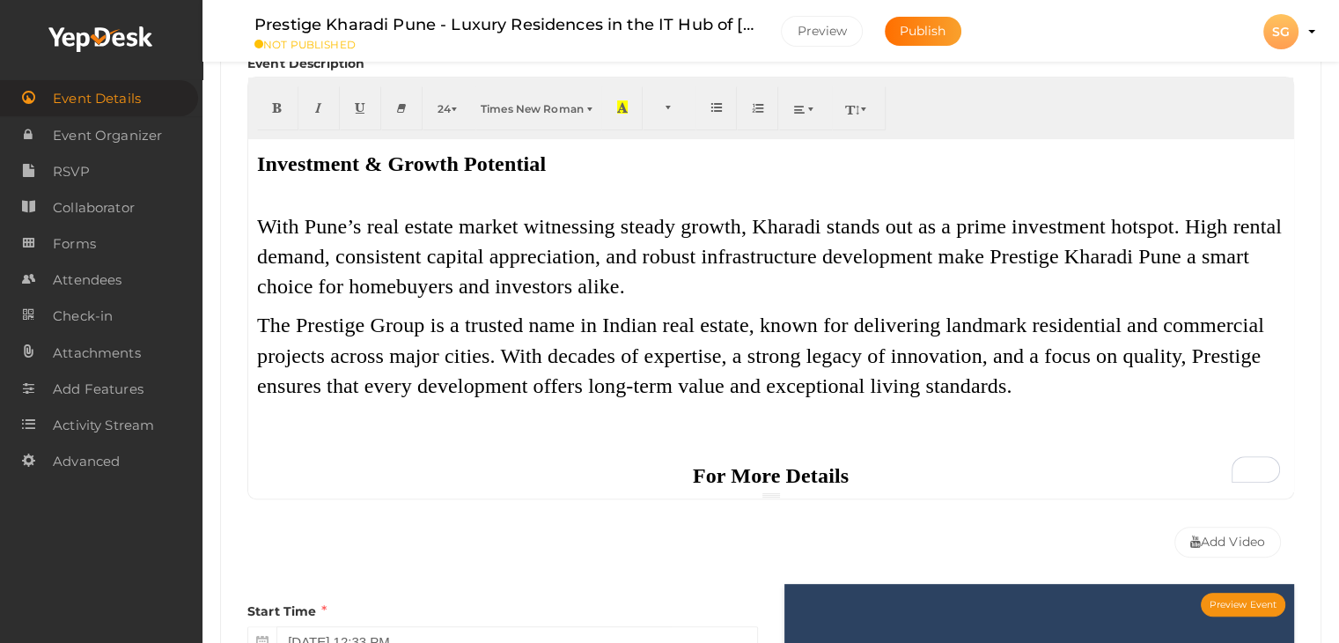
click at [1014, 353] on p "The Prestige Group is a trusted name in Indian real estate, known for deliverin…" at bounding box center [770, 362] width 1027 height 105
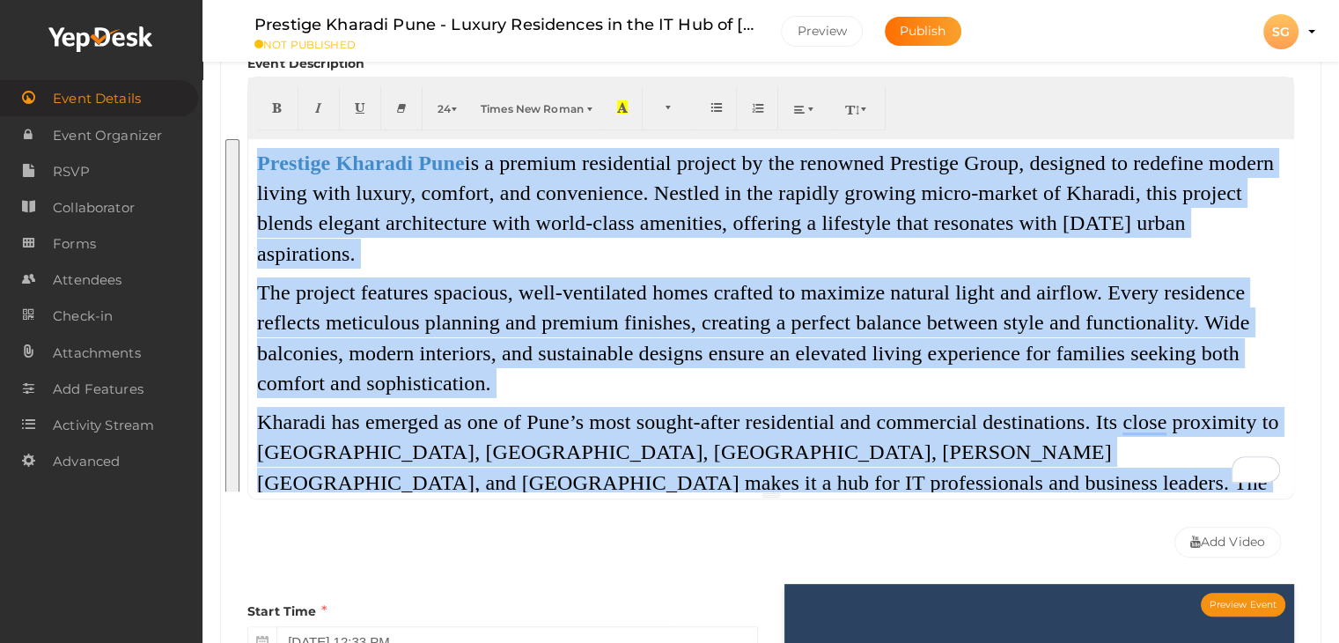
drag, startPoint x: 1025, startPoint y: 353, endPoint x: 247, endPoint y: 114, distance: 813.3
click at [247, 114] on div "24 8 9 10 11 12 14 18 24 36 Times New Roman Arial Arial Black Comic Sans MS Cou…" at bounding box center [770, 288] width 1047 height 423
click at [444, 115] on button "24" at bounding box center [450, 108] width 54 height 44
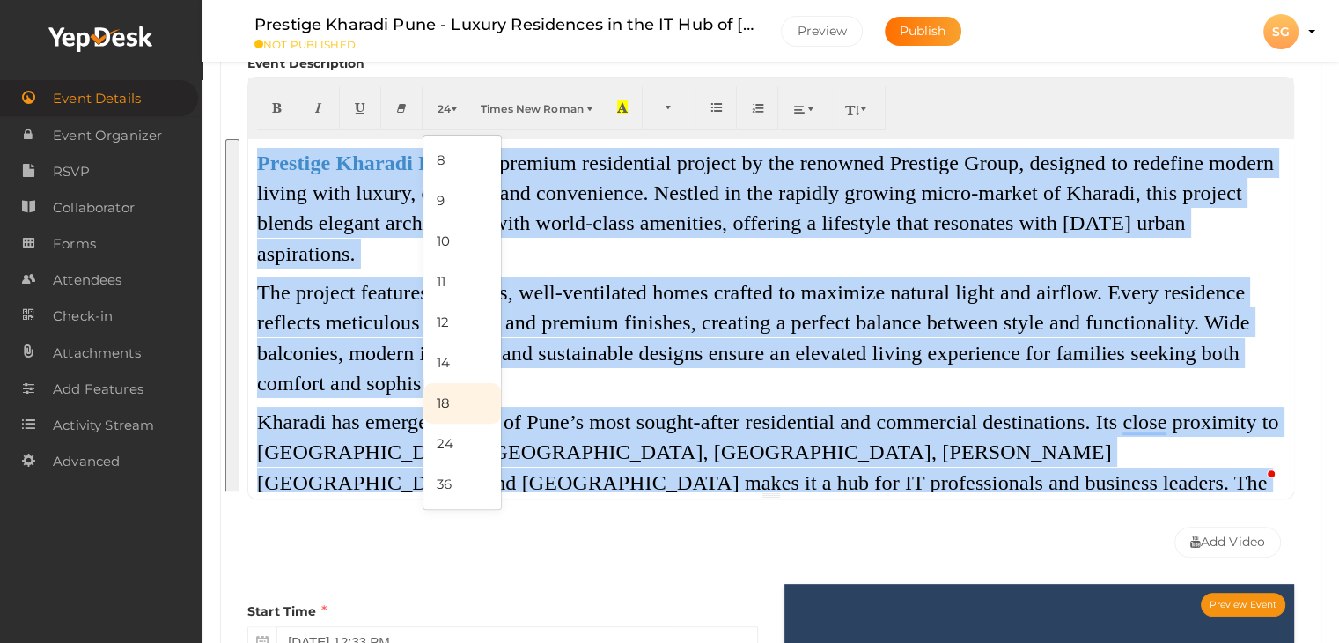
click at [453, 400] on link "18" at bounding box center [461, 403] width 77 height 40
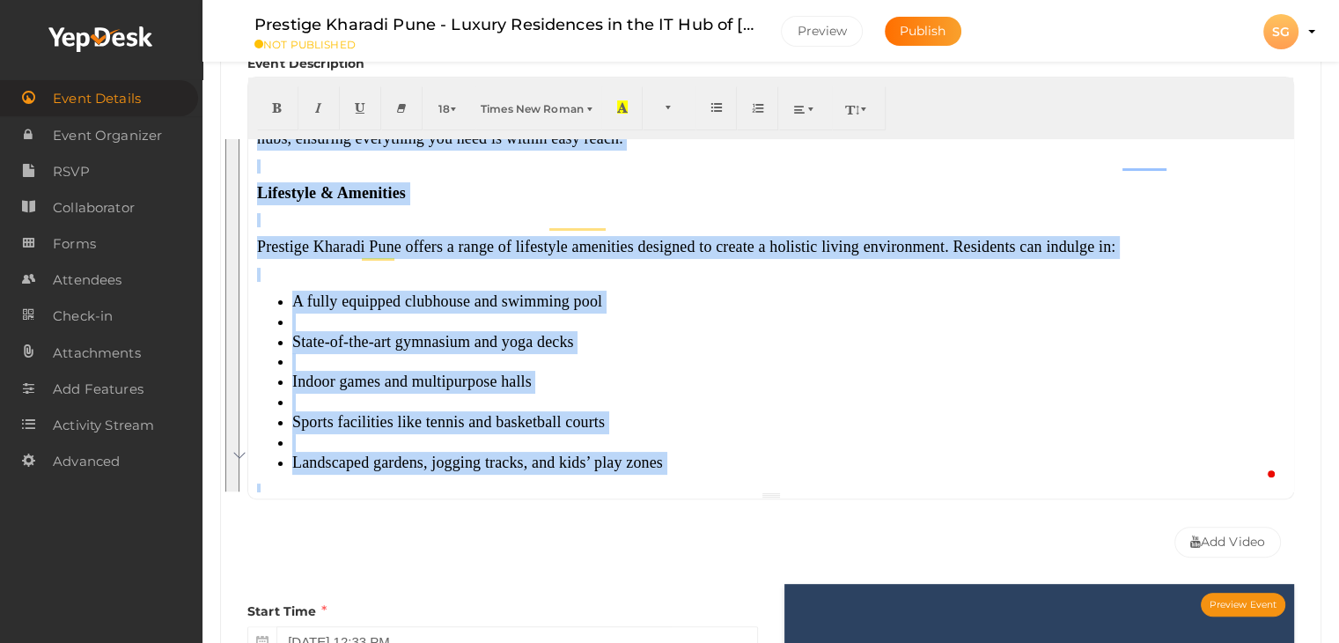
click at [728, 393] on li "To enrich screen reader interactions, please activate Accessibility in Grammarl…" at bounding box center [788, 402] width 992 height 18
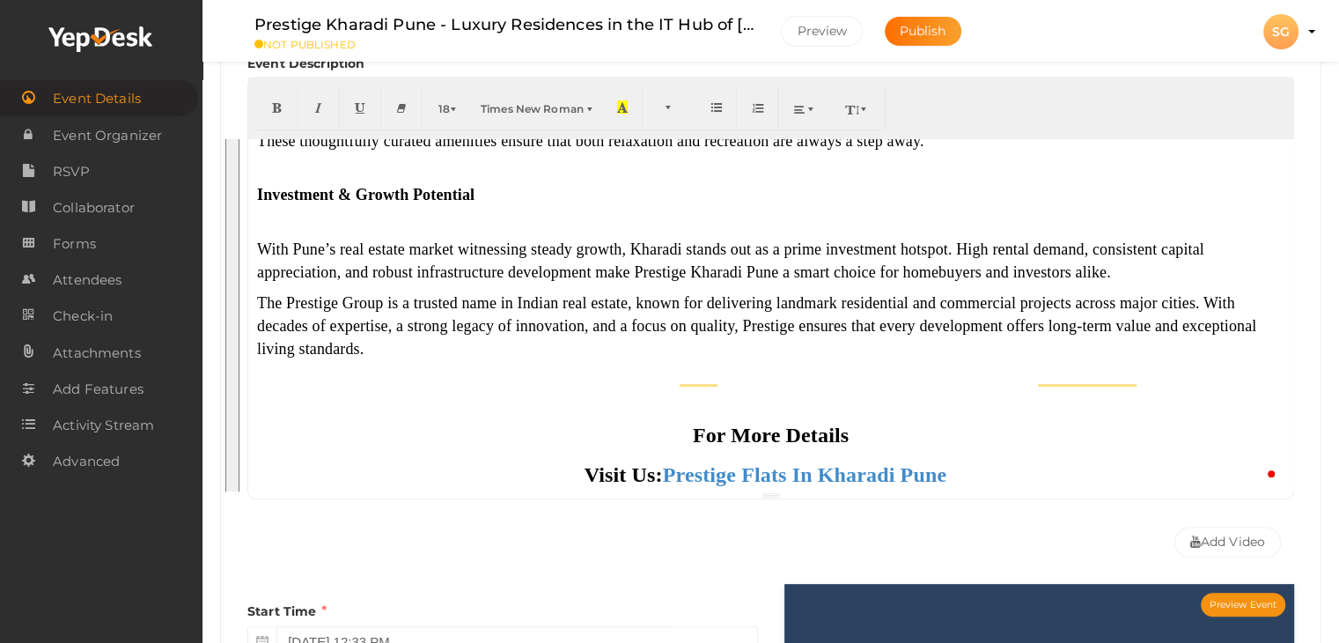
click at [669, 420] on div "For More Details" at bounding box center [770, 435] width 1027 height 30
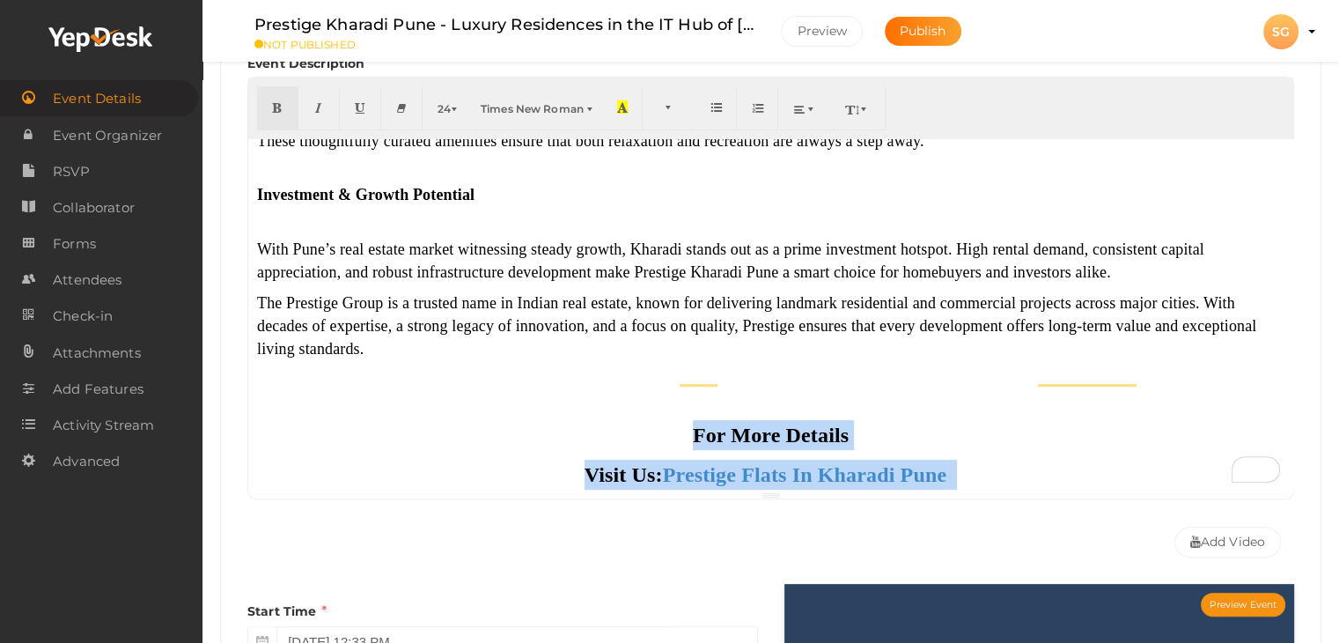
drag, startPoint x: 669, startPoint y: 406, endPoint x: 960, endPoint y: 453, distance: 295.2
click at [960, 453] on div "Prestige Kharadi Pune is a premium residential project by the renowned Prestige…" at bounding box center [770, 315] width 1045 height 352
click at [433, 103] on button "24" at bounding box center [450, 108] width 54 height 44
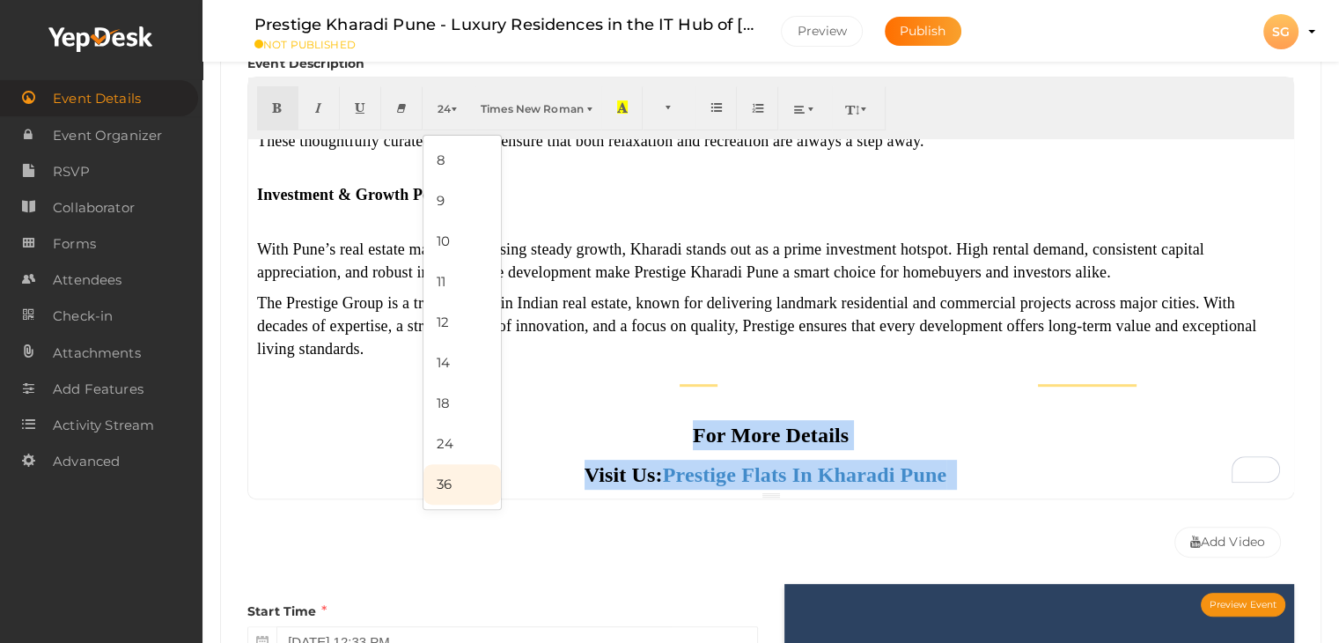
click at [430, 480] on link "36" at bounding box center [461, 484] width 77 height 40
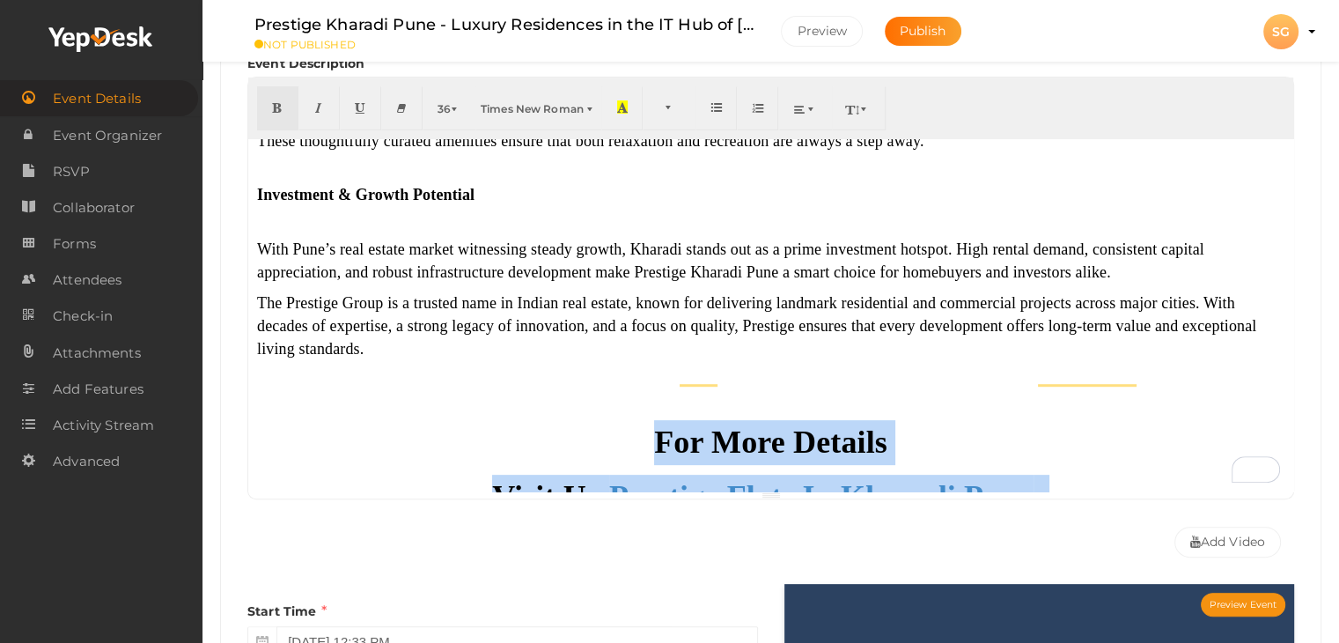
click at [950, 436] on div "For More Details" at bounding box center [770, 442] width 1027 height 45
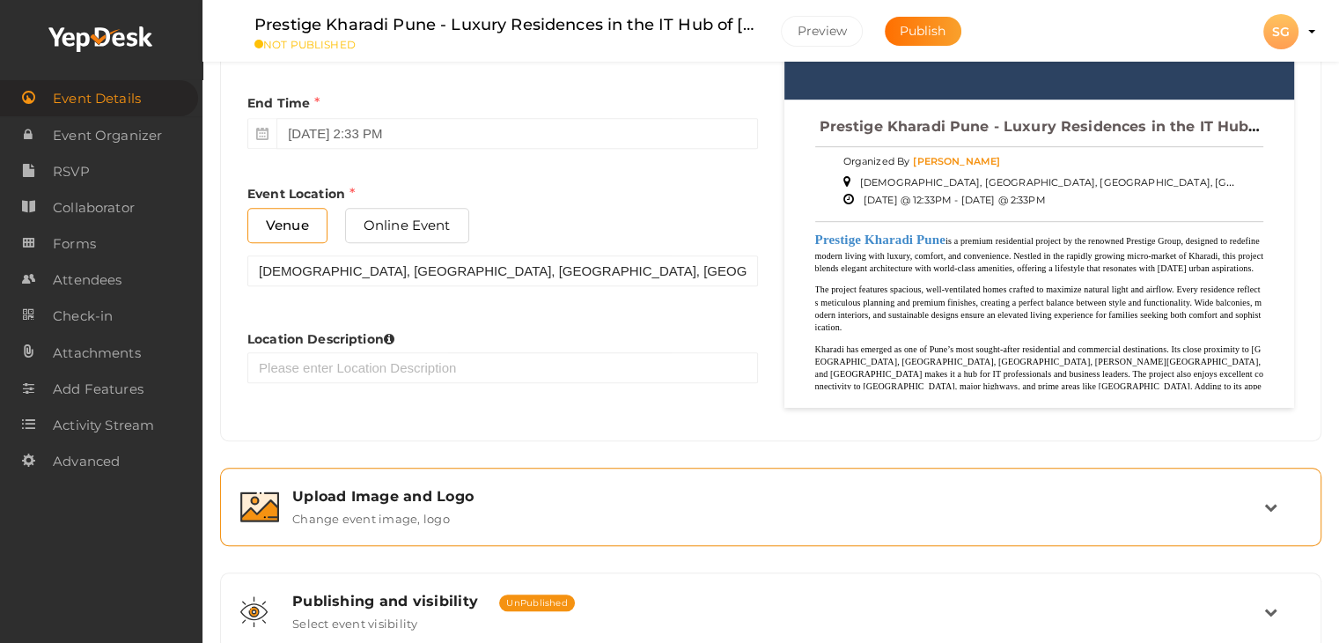
click at [420, 497] on div "Upload Image and Logo" at bounding box center [778, 496] width 972 height 17
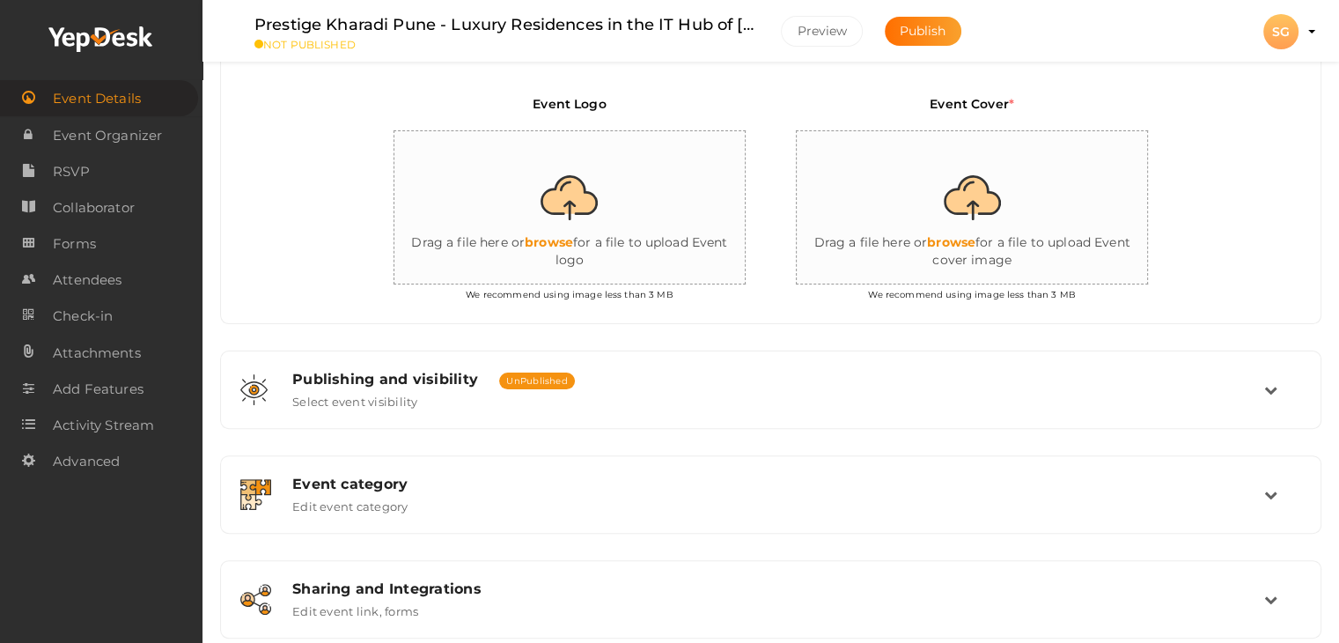
click at [902, 205] on input "file" at bounding box center [973, 208] width 352 height 154
type input "C:\fakepath\3.jpg"
click at [312, 143] on div "Event Logo Drag a file here or browse for a file to upload Event logo We recomm…" at bounding box center [770, 186] width 1099 height 274
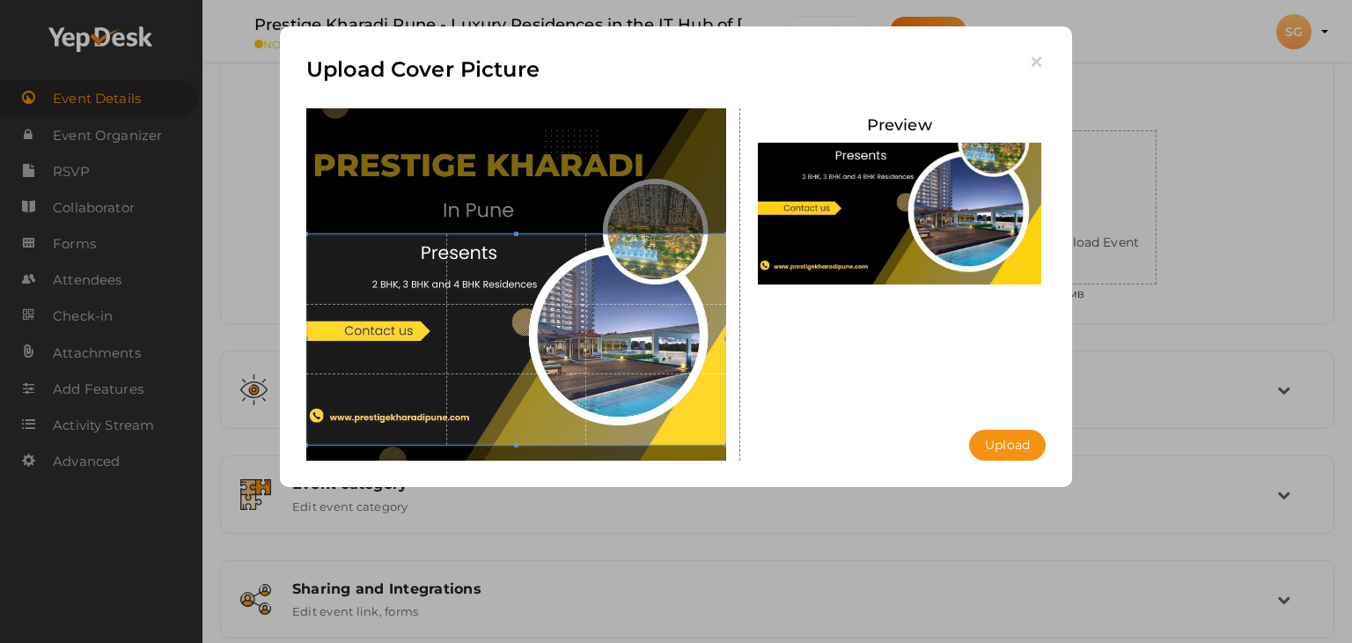
drag, startPoint x: 699, startPoint y: 263, endPoint x: 706, endPoint y: 297, distance: 34.2
click at [706, 297] on span at bounding box center [516, 339] width 420 height 210
click at [1033, 70] on icon "button" at bounding box center [1036, 62] width 18 height 18
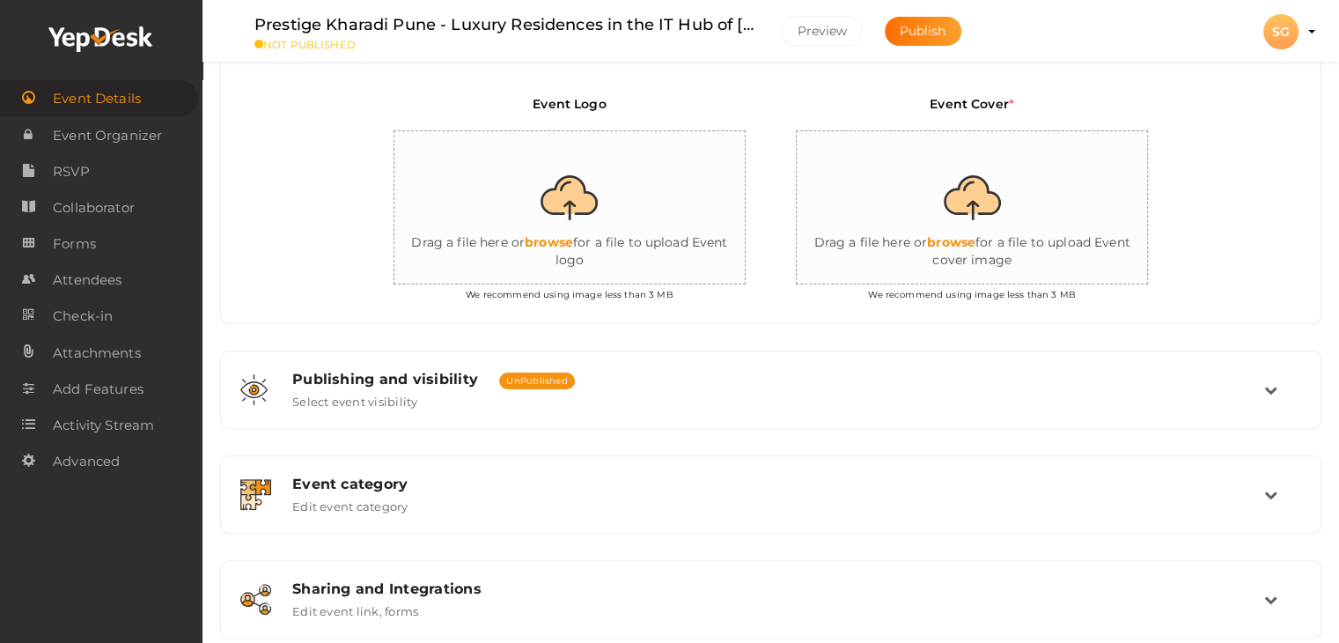
click at [945, 205] on input "file" at bounding box center [973, 208] width 352 height 154
type input "C:\fakepath\1.jpg"
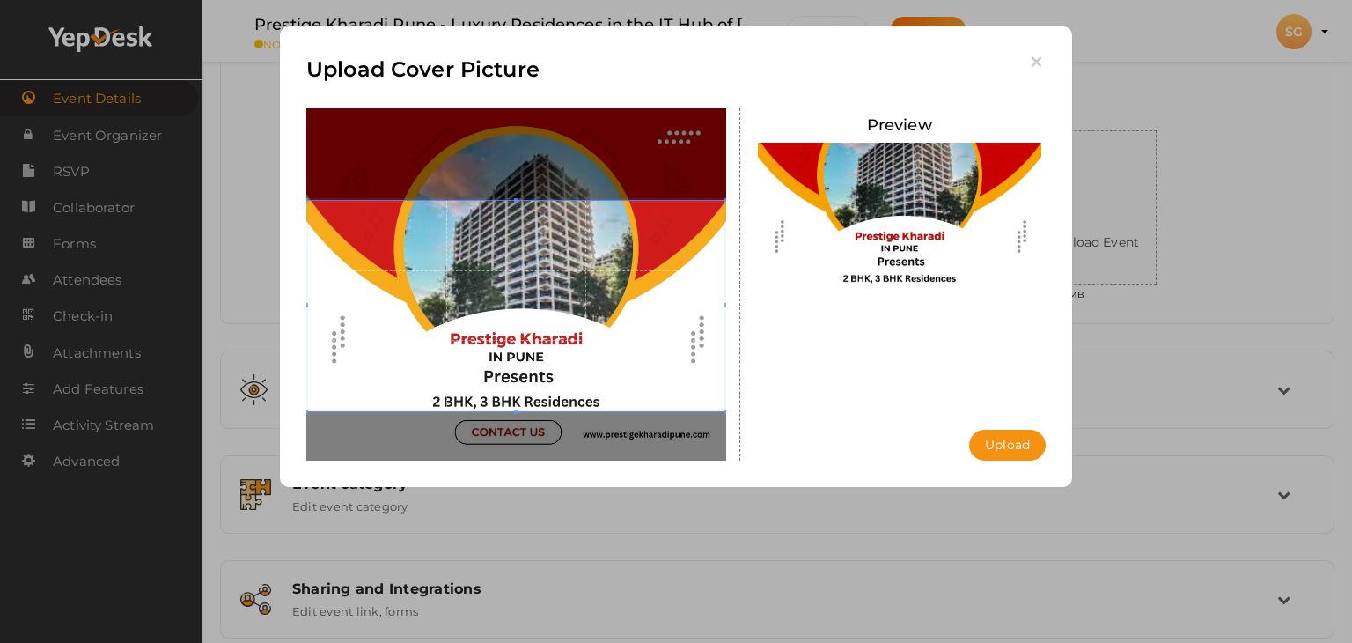
click at [289, 87] on div "Upload Cover Picture Preview Upload Uploading..." at bounding box center [676, 256] width 792 height 460
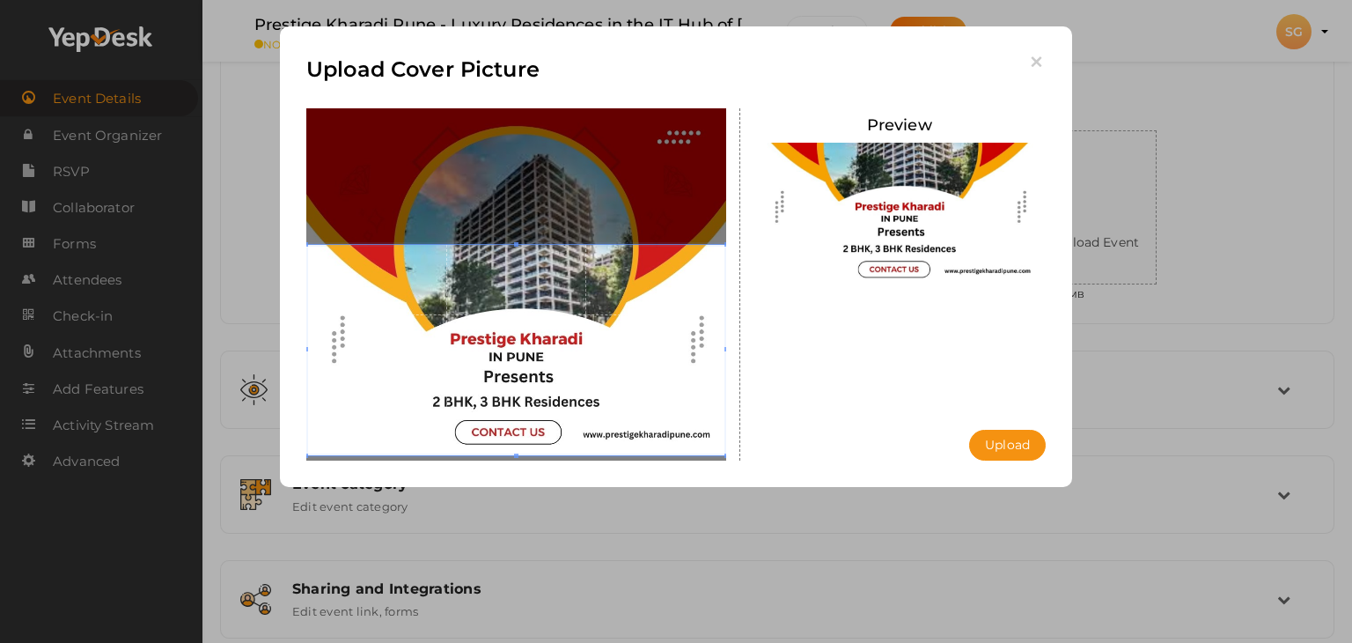
drag, startPoint x: 606, startPoint y: 258, endPoint x: 617, endPoint y: 301, distance: 44.6
click at [617, 301] on span at bounding box center [516, 350] width 420 height 210
click at [1005, 445] on button "Upload" at bounding box center [1007, 445] width 77 height 31
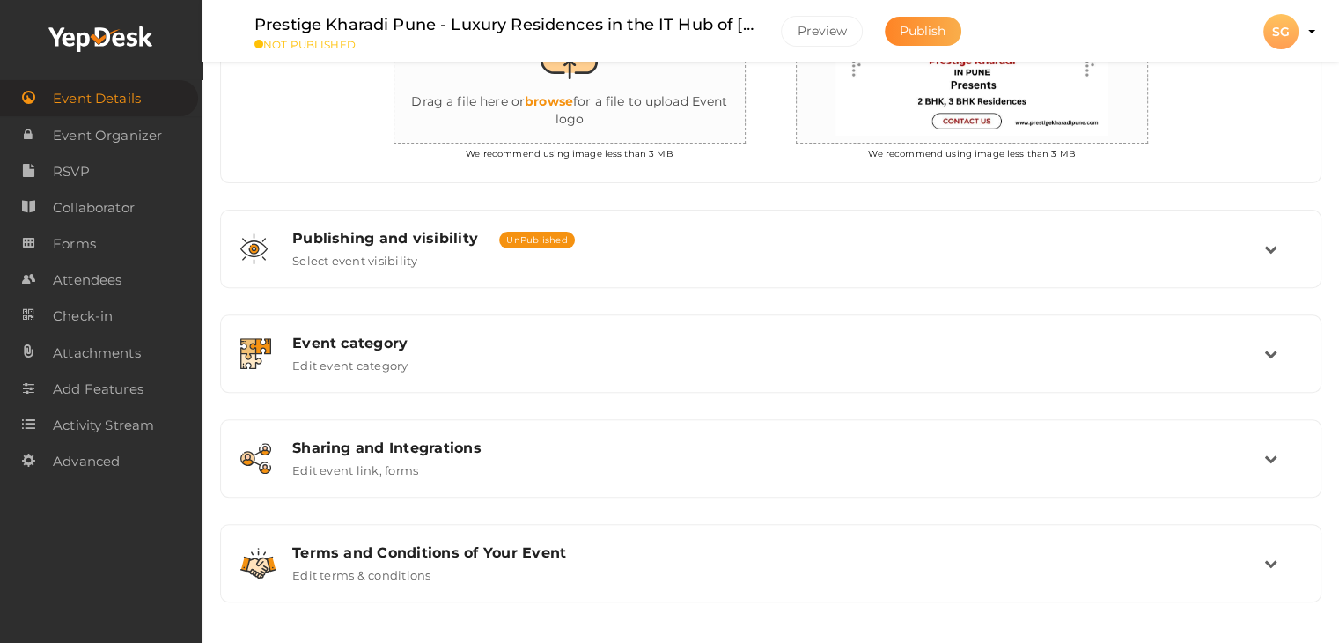
click at [935, 39] on button "Publish" at bounding box center [923, 31] width 77 height 29
click at [1305, 33] on li "Preview SG SG Sanvi Gupta sanskriti.omana@gmail.com Personal Profile My Events …" at bounding box center [1281, 32] width 70 height 62
click at [1278, 37] on div "SG" at bounding box center [1280, 31] width 35 height 35
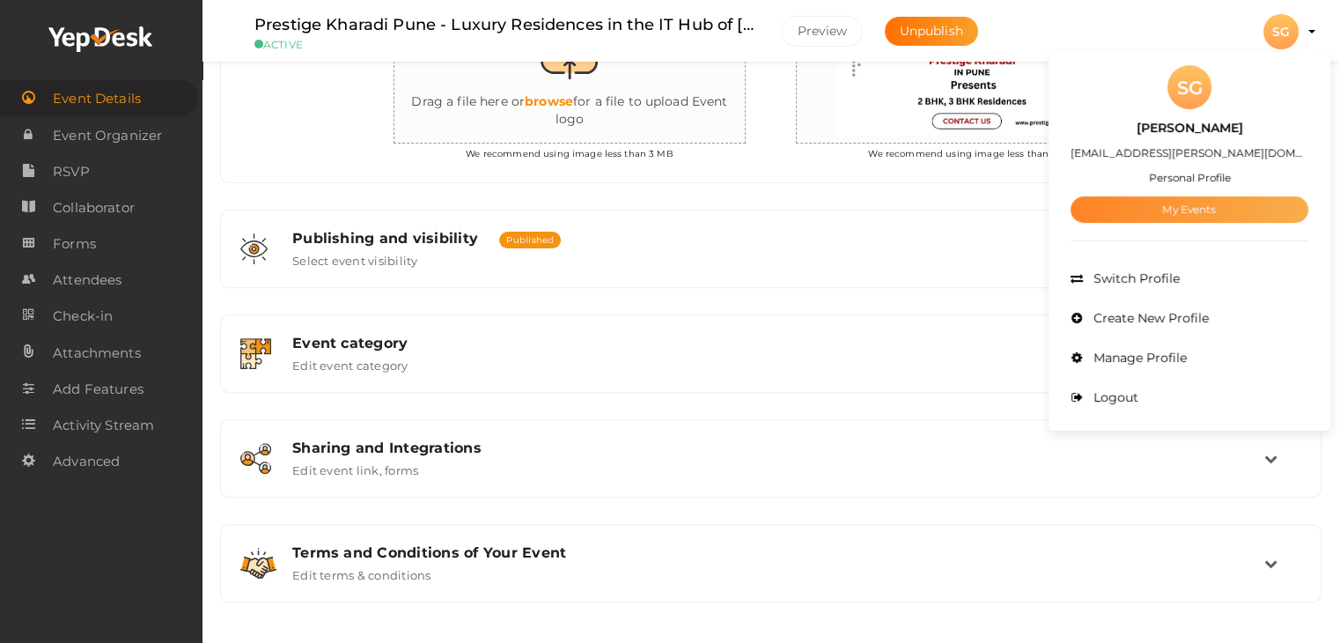
click at [1203, 209] on link "My Events" at bounding box center [1189, 209] width 238 height 26
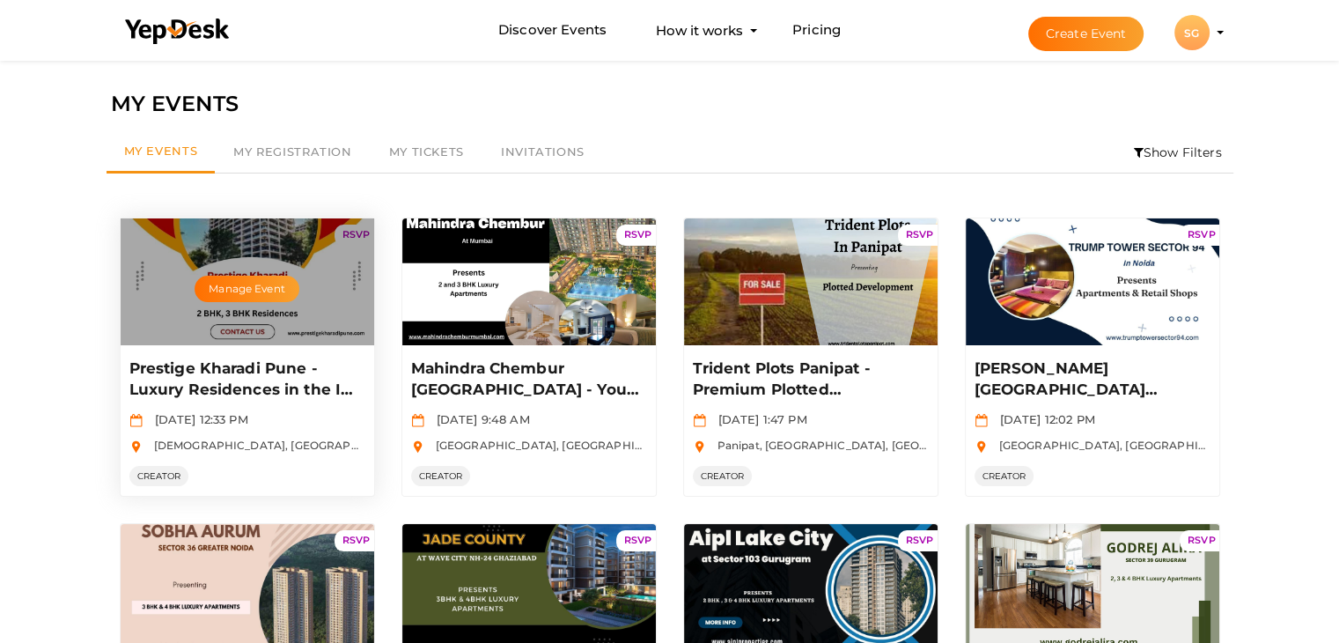
click at [224, 383] on p "Prestige Kharadi Pune - Luxury Residences in the IT Hub of [GEOGRAPHIC_DATA]" at bounding box center [245, 379] width 232 height 42
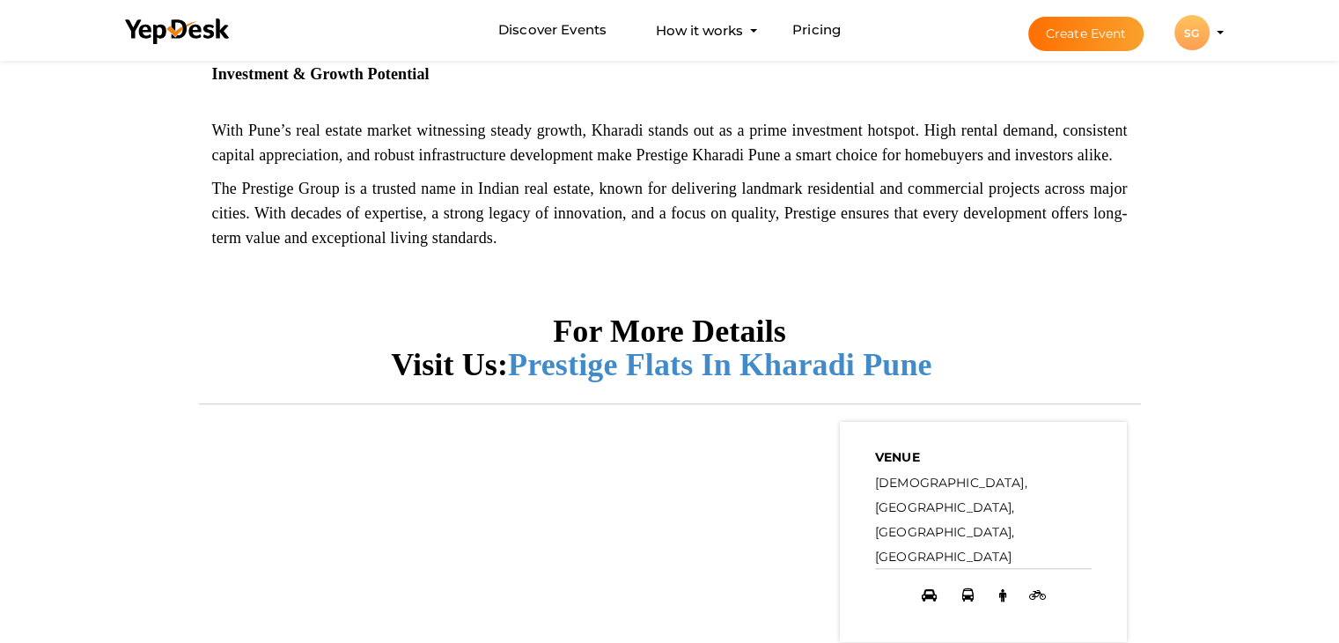
scroll to position [1465, 0]
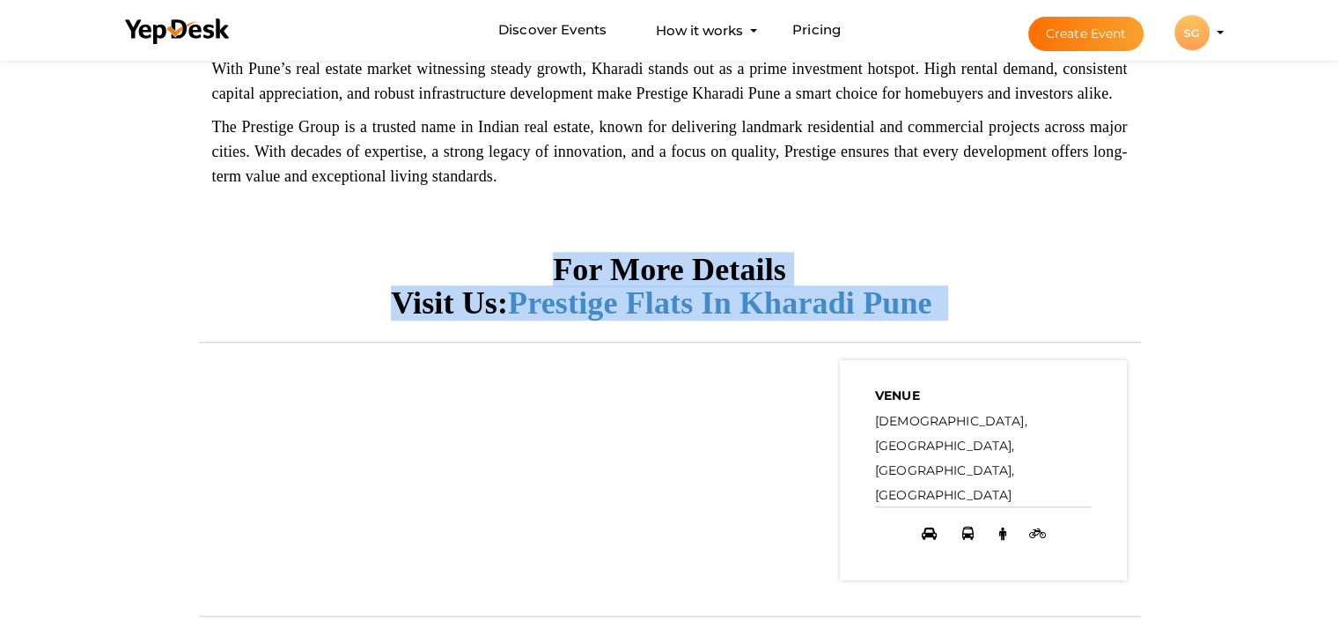
drag, startPoint x: 928, startPoint y: 284, endPoint x: 462, endPoint y: 244, distance: 467.4
copy div "For More Details Visit Us: Prestige Flats In [GEOGRAPHIC_DATA] Pune"
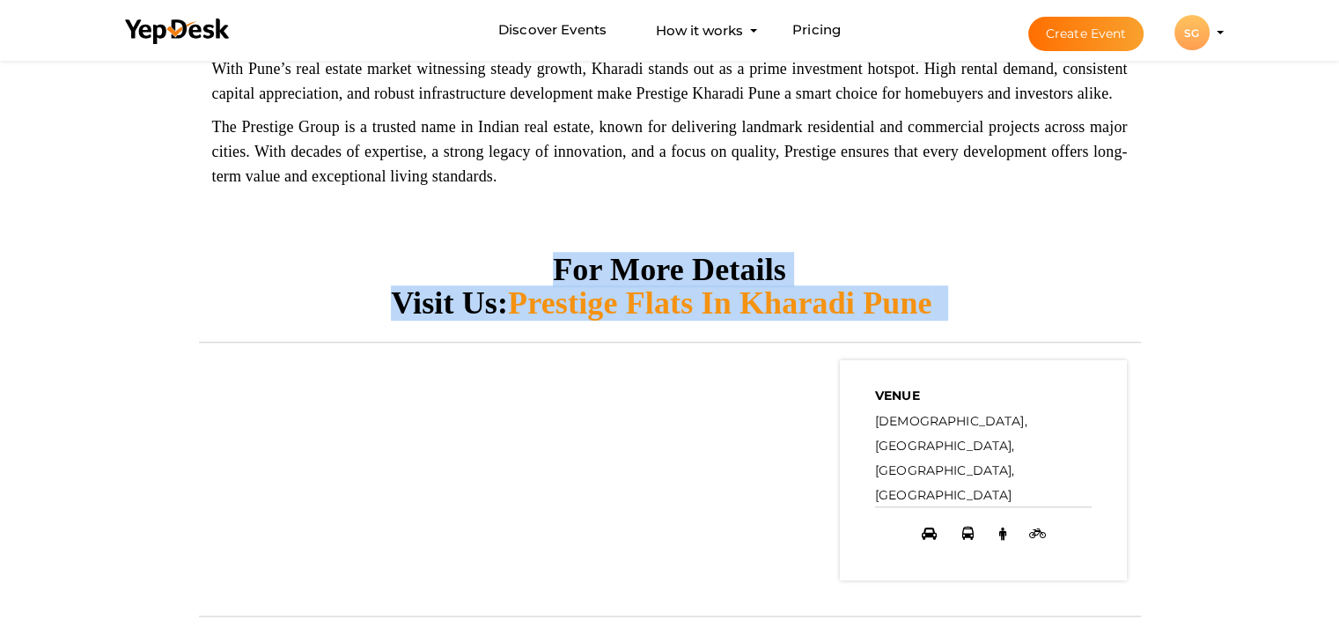
click at [735, 293] on span "Prestige Flats In Kharadi Pune" at bounding box center [720, 302] width 424 height 35
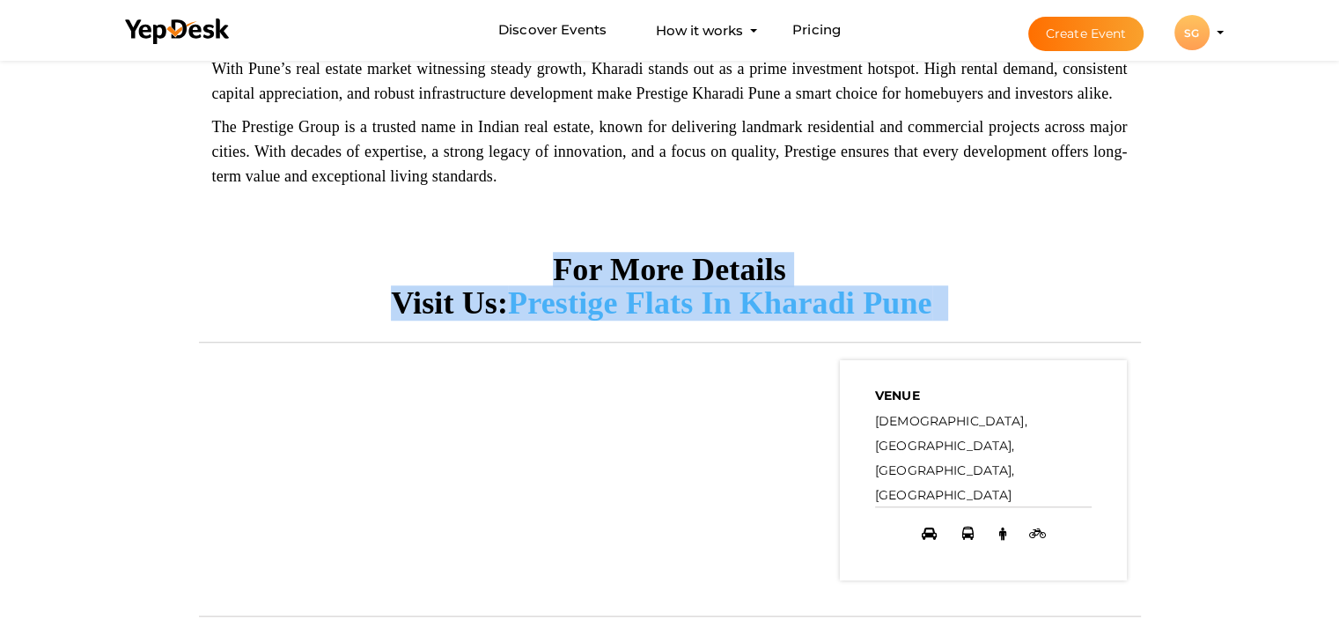
copy div "For More Details Visit Us: Prestige Flats In [GEOGRAPHIC_DATA] Pune"
